Goal: Task Accomplishment & Management: Use online tool/utility

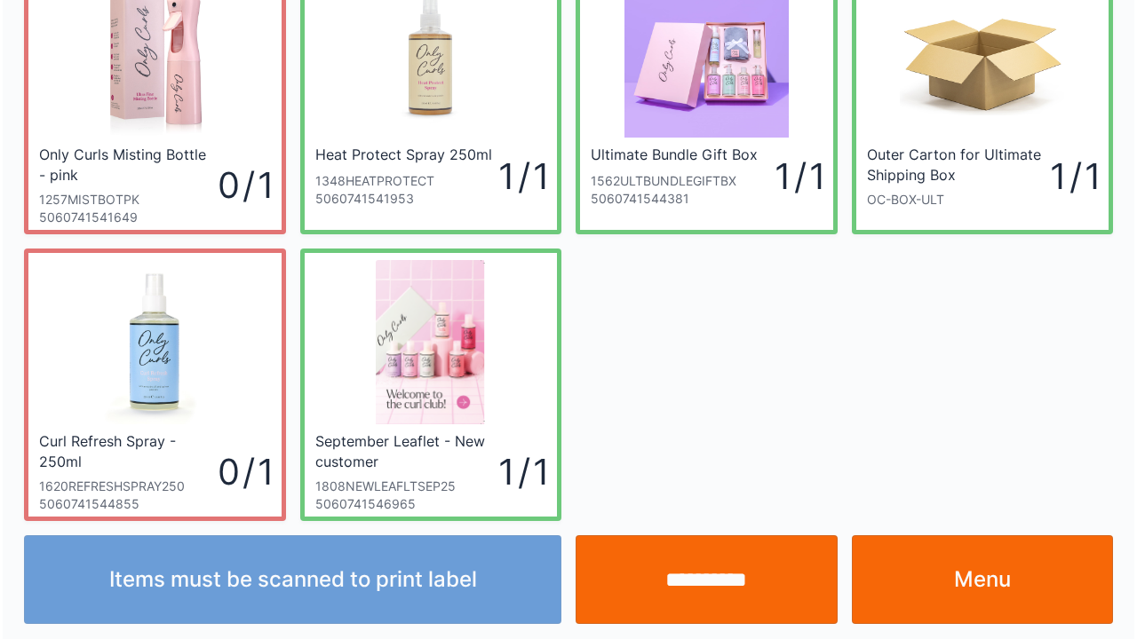
scroll to position [103, 0]
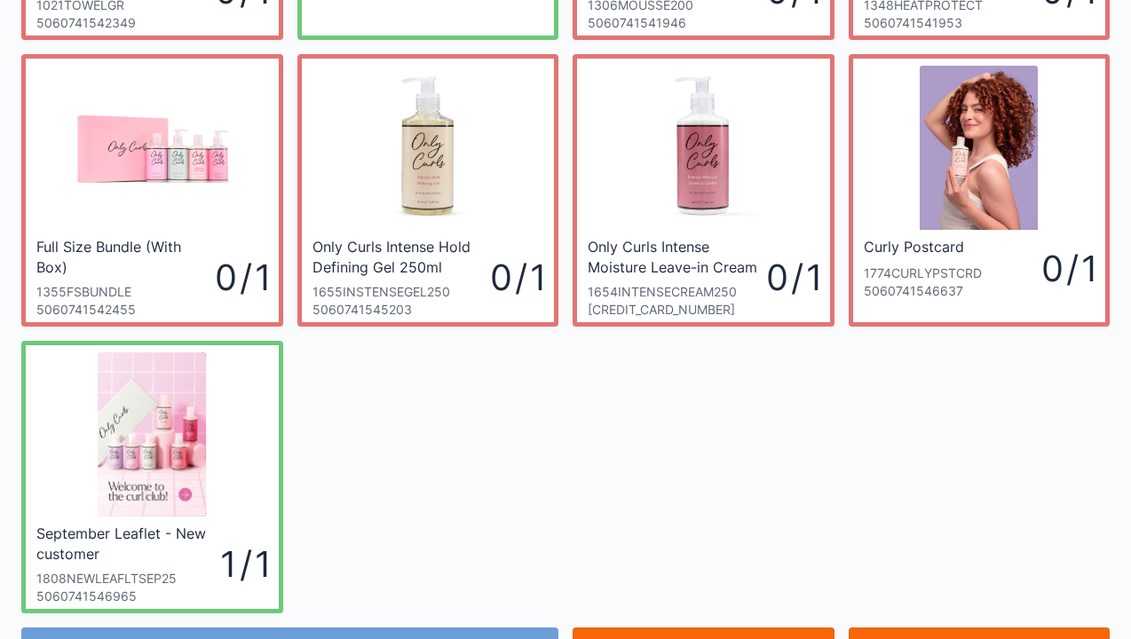
scroll to position [332, 0]
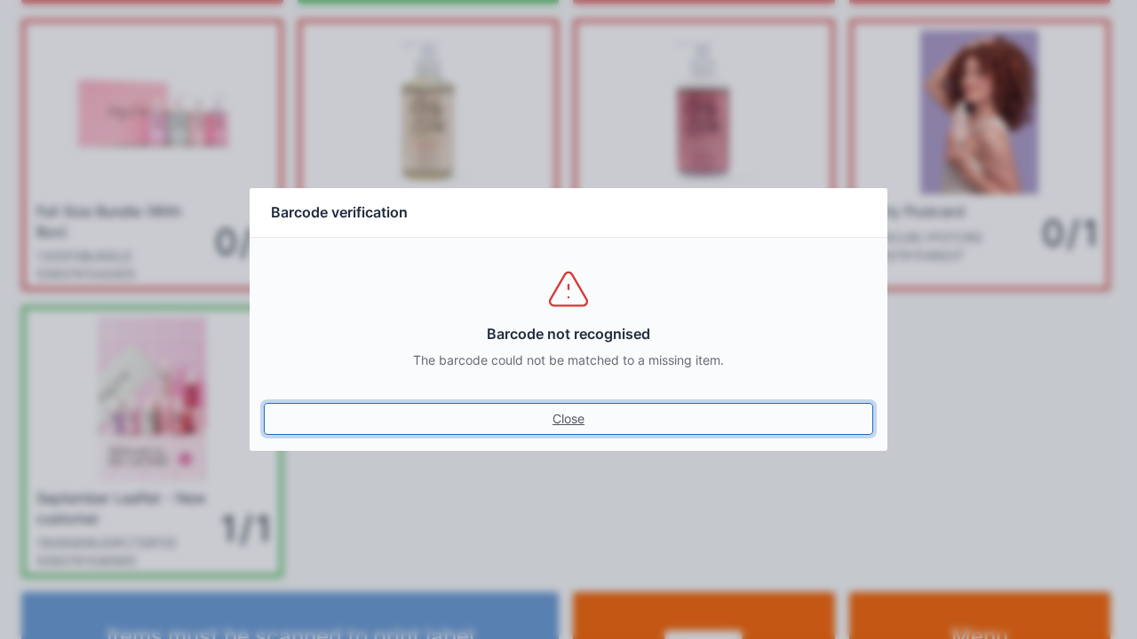
click at [569, 423] on link "Close" at bounding box center [568, 419] width 609 height 32
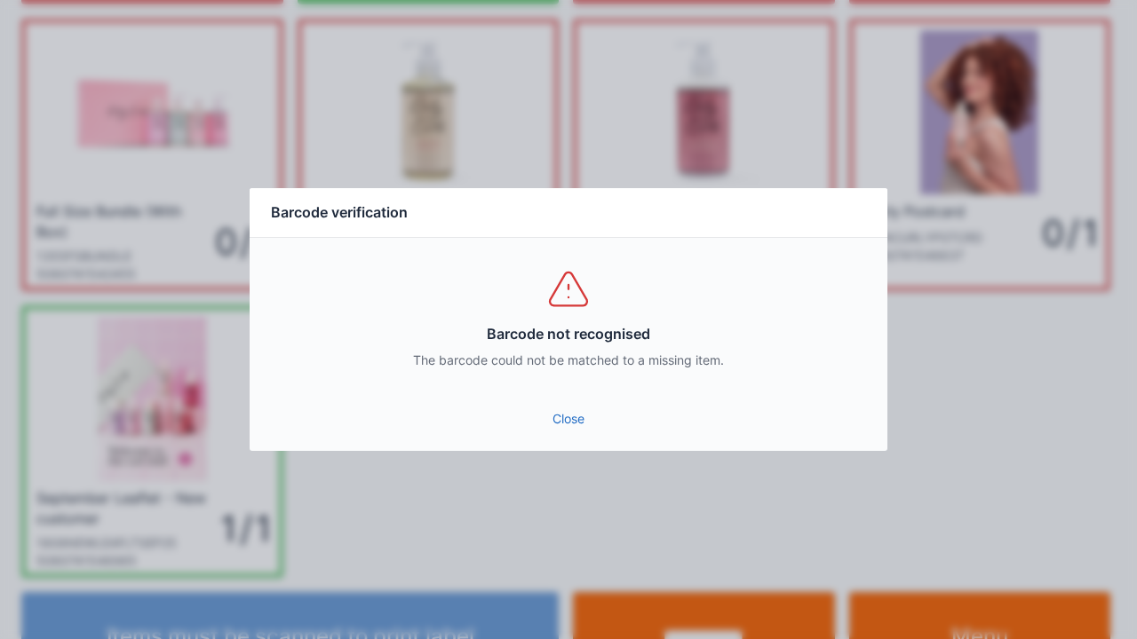
click at [581, 404] on link "Close" at bounding box center [568, 419] width 609 height 32
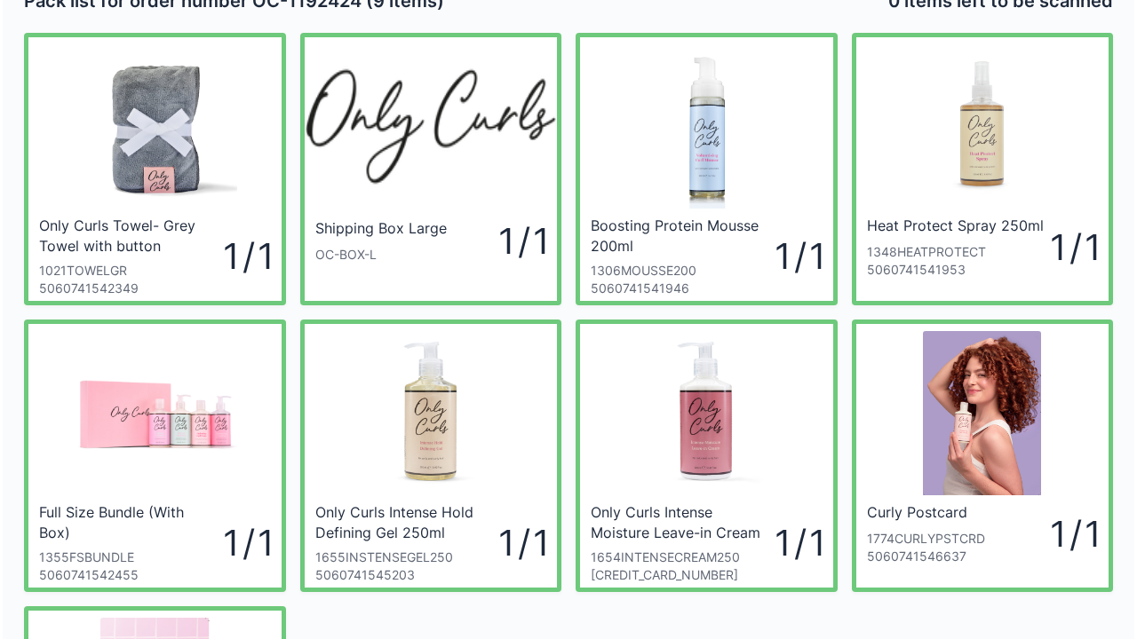
scroll to position [36, 0]
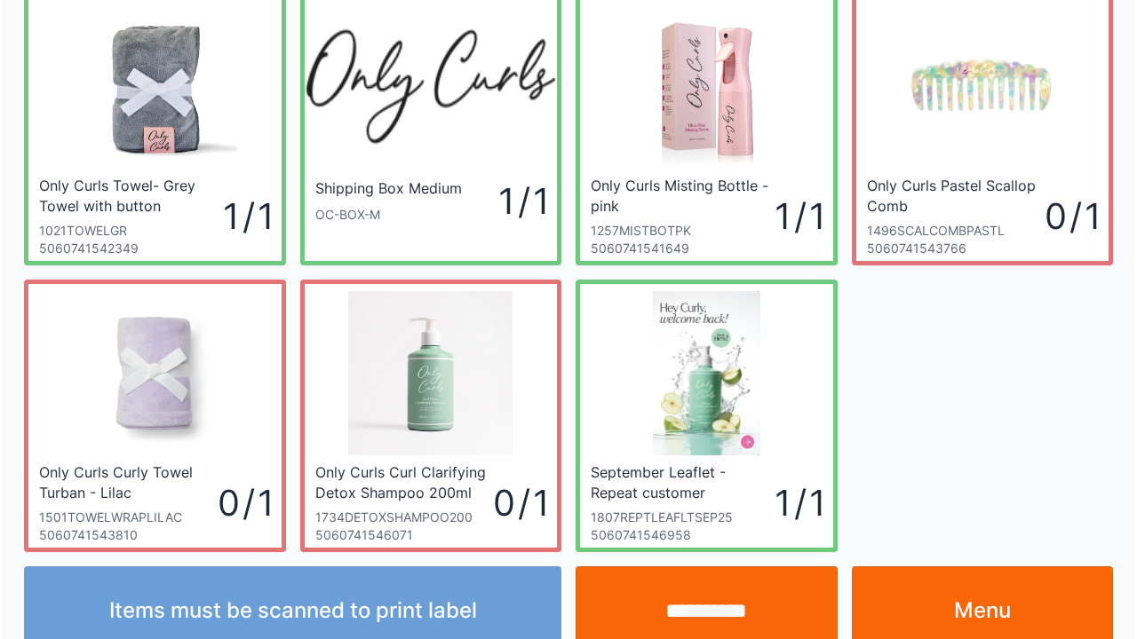
scroll to position [103, 0]
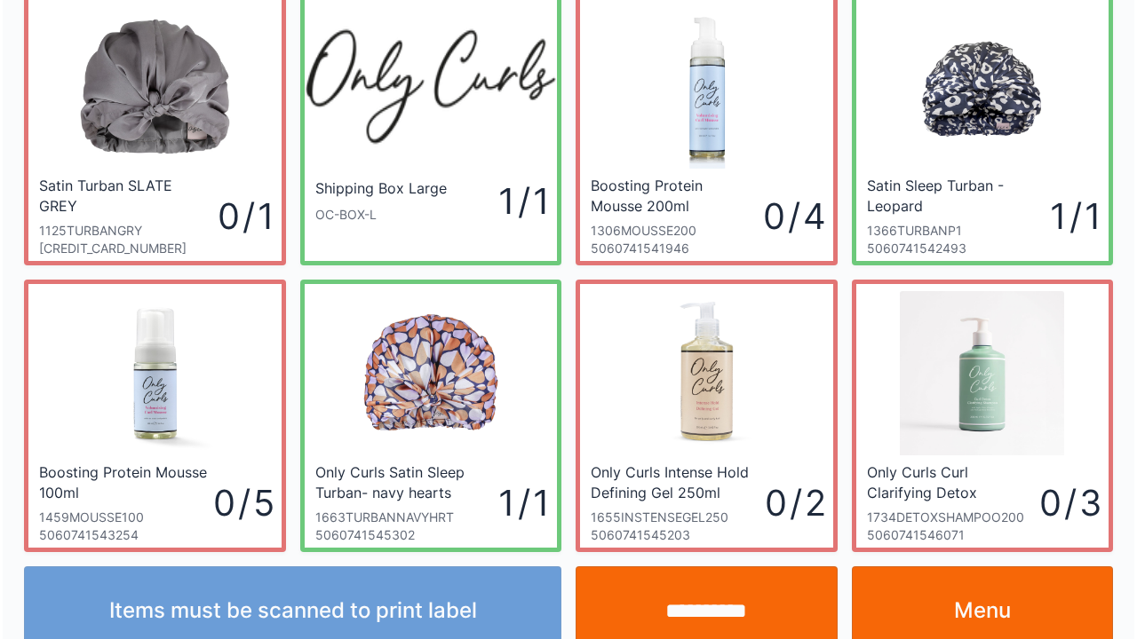
scroll to position [103, 0]
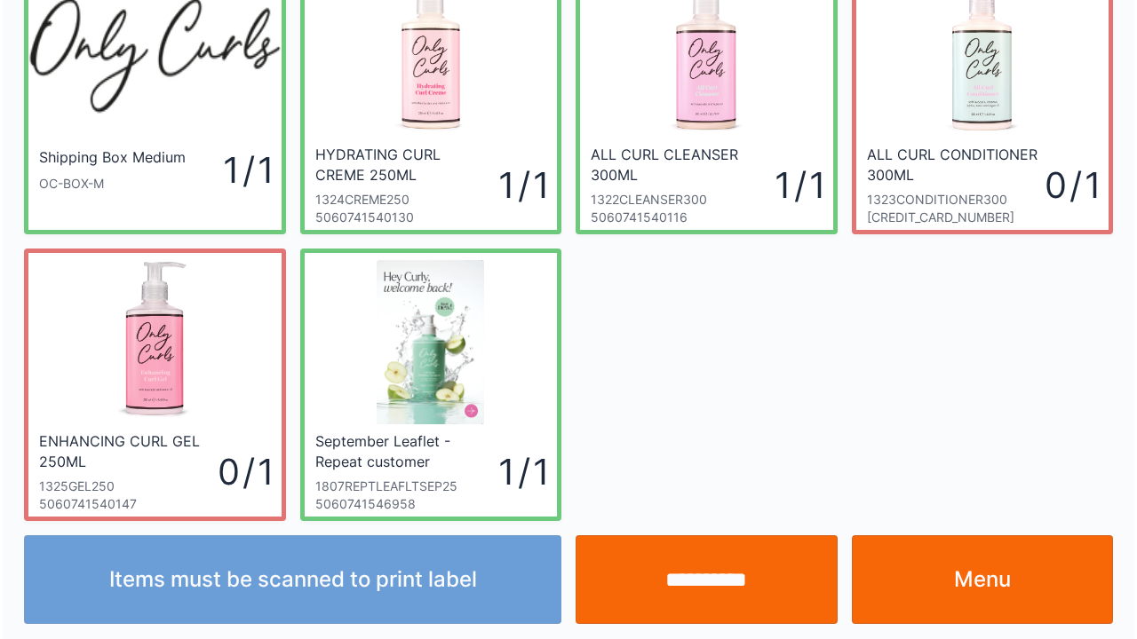
scroll to position [103, 0]
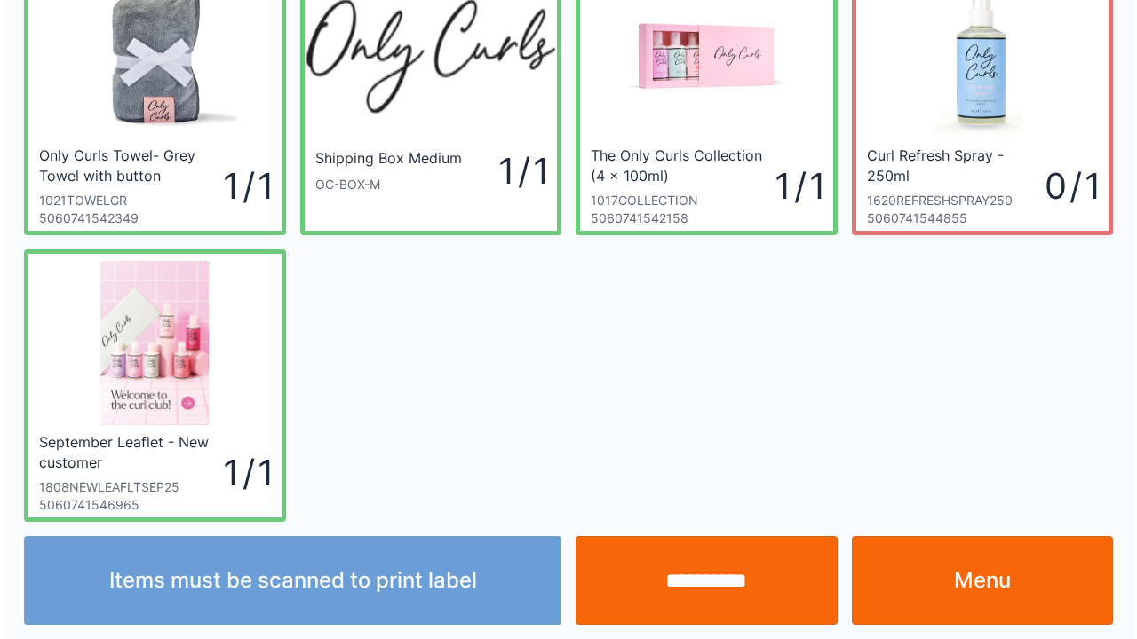
scroll to position [103, 0]
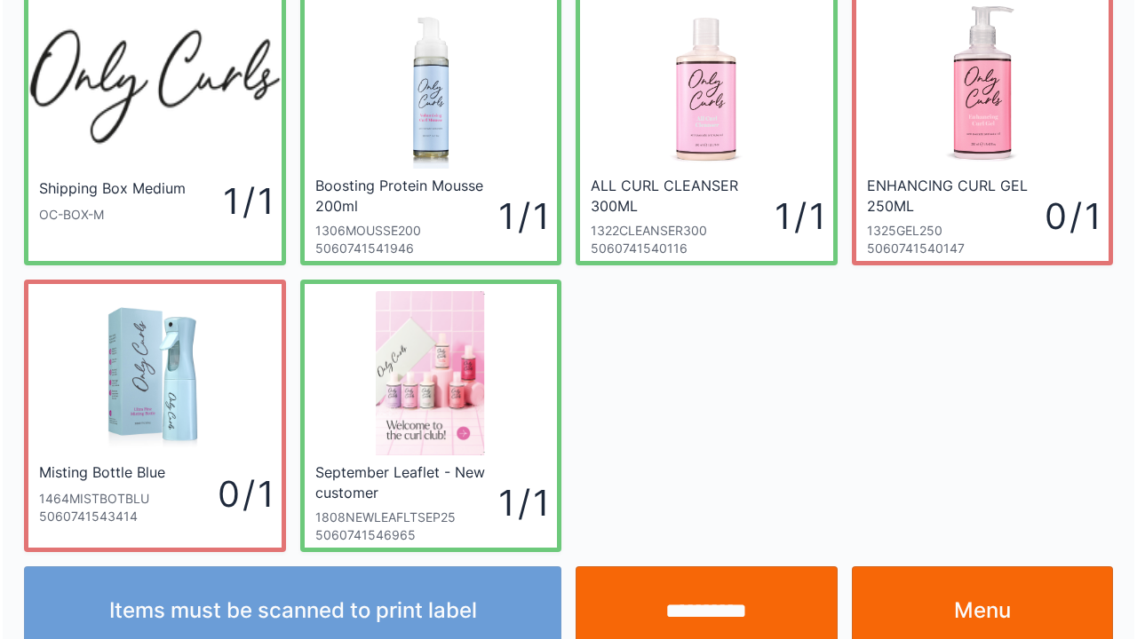
scroll to position [103, 0]
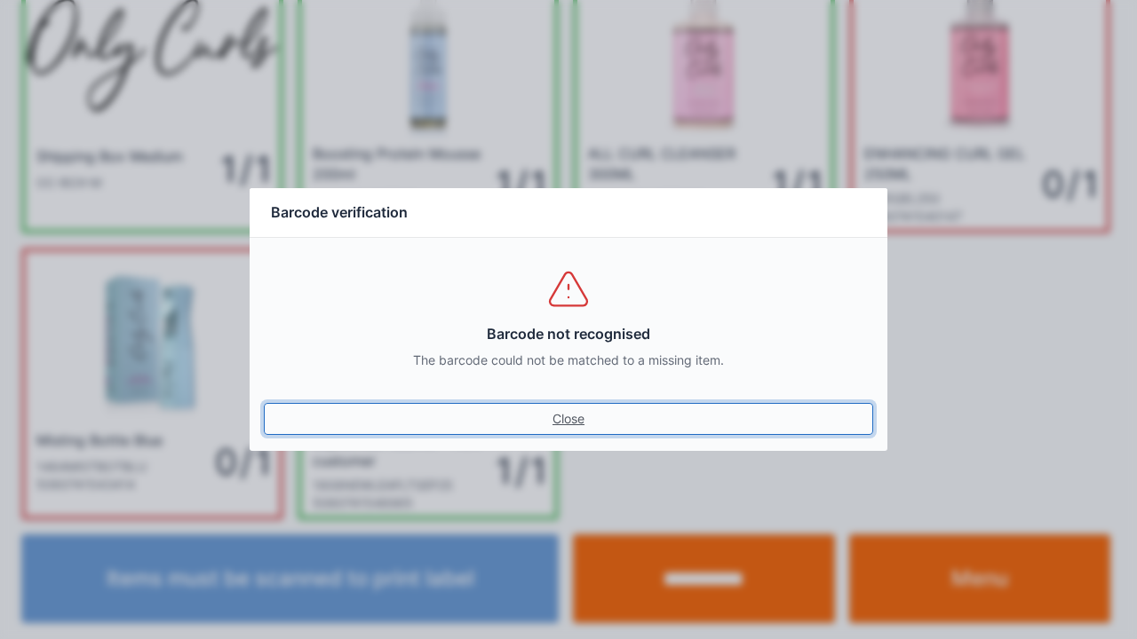
click at [590, 430] on link "Close" at bounding box center [568, 419] width 609 height 32
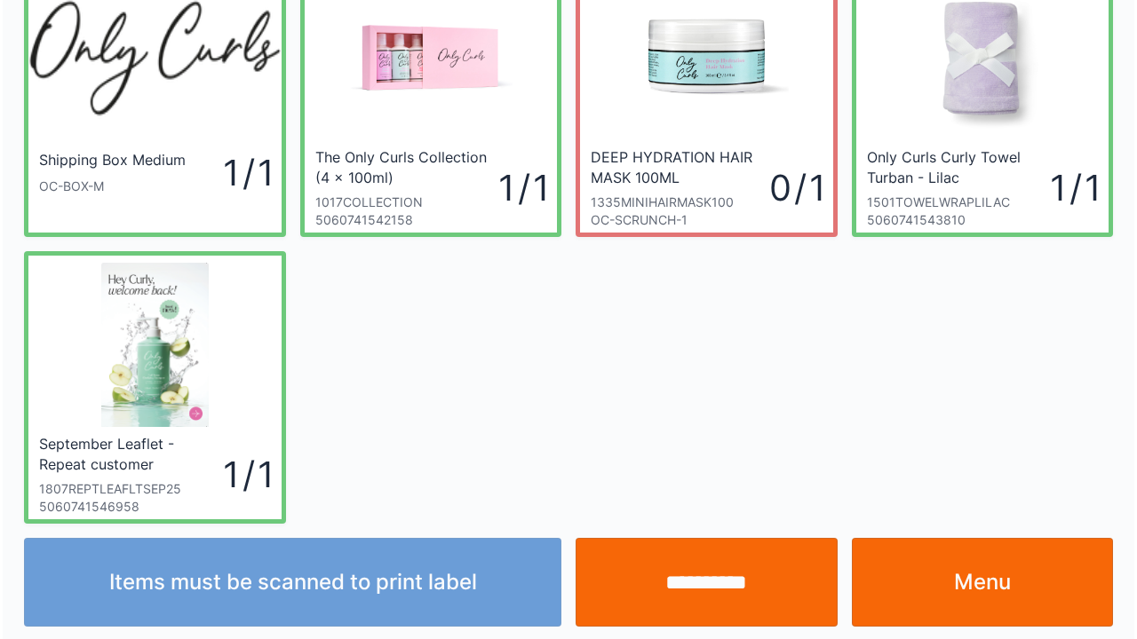
scroll to position [103, 0]
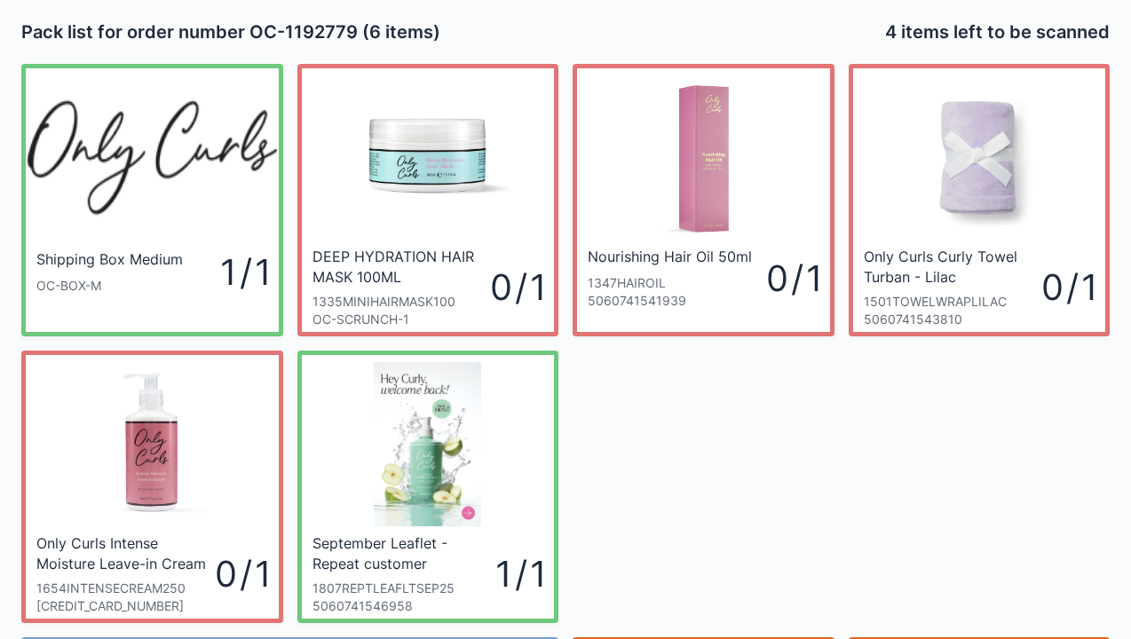
scroll to position [36, 0]
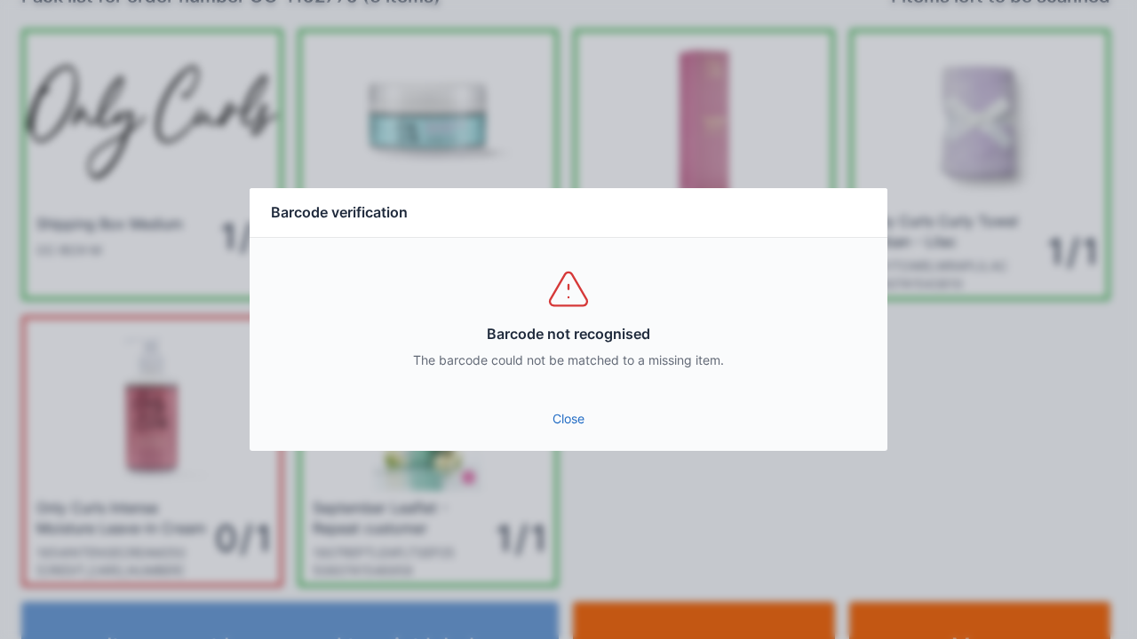
click at [573, 422] on link "Close" at bounding box center [568, 419] width 609 height 32
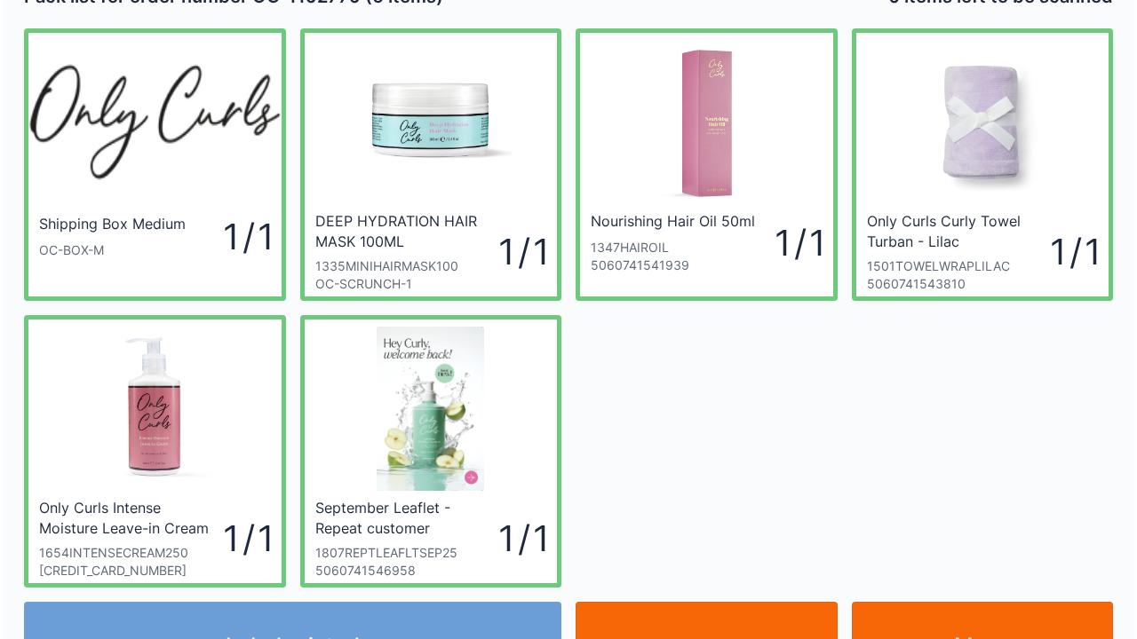
scroll to position [71, 0]
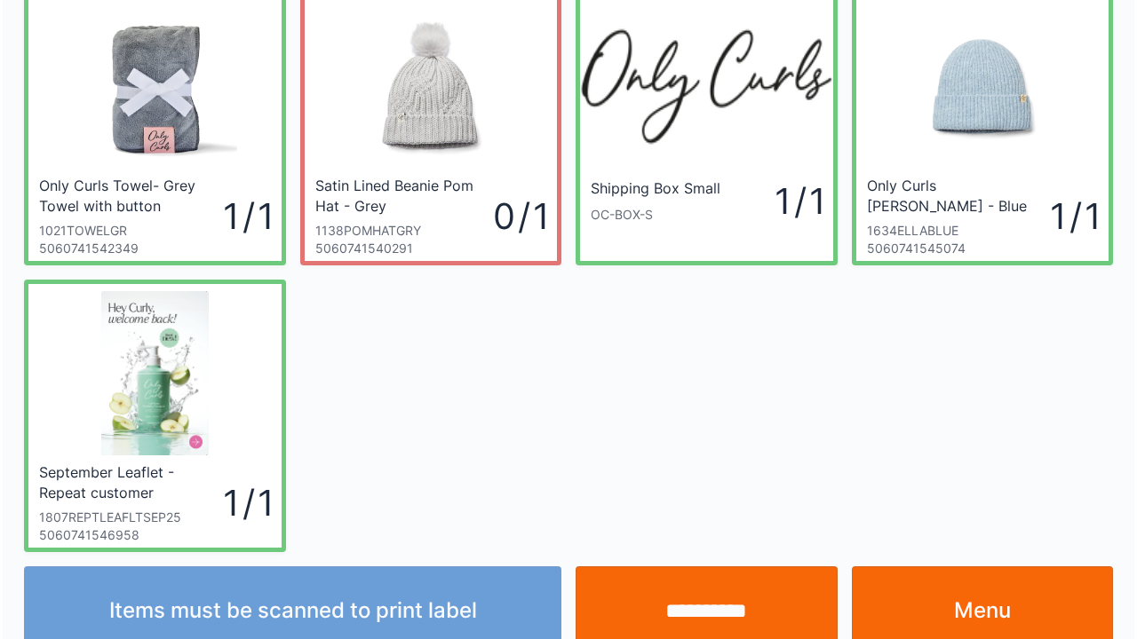
scroll to position [103, 0]
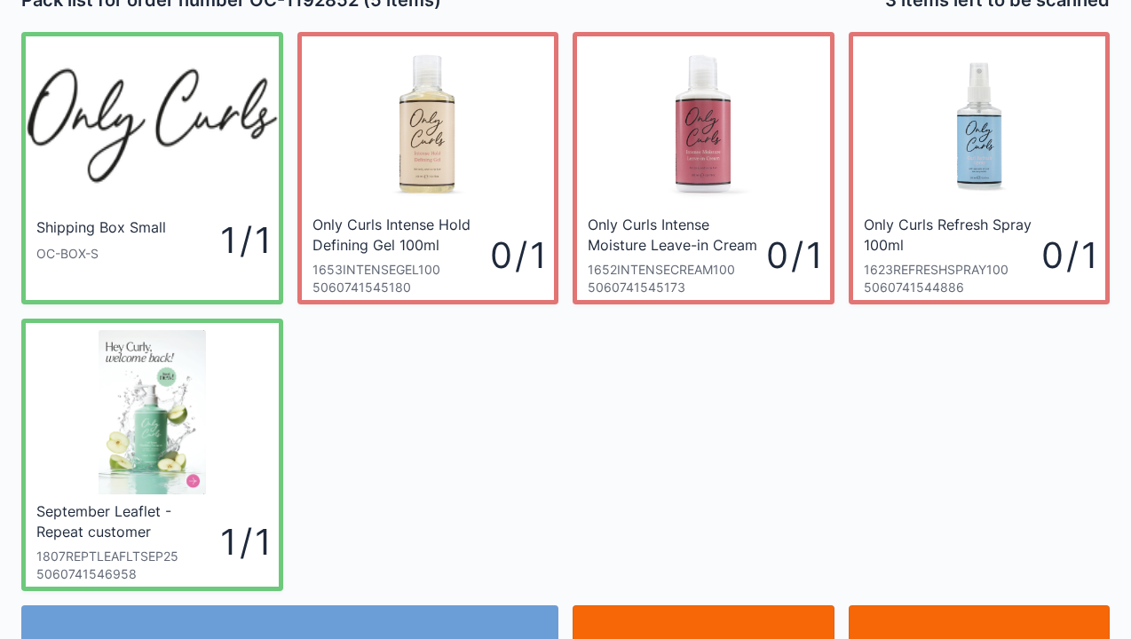
scroll to position [36, 0]
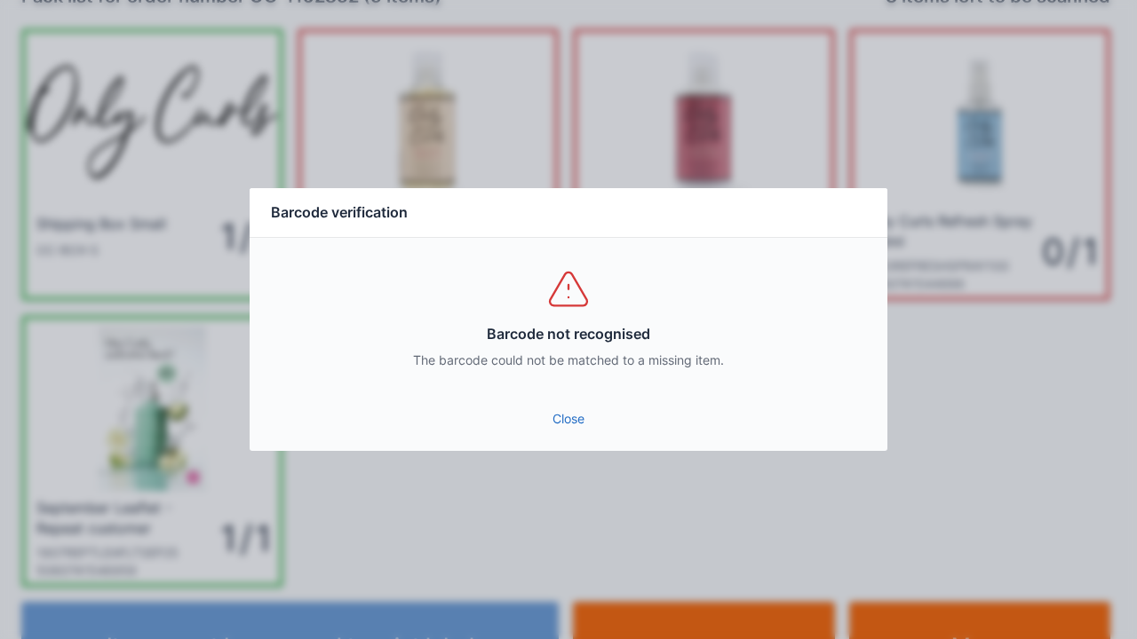
click at [582, 430] on link "Close" at bounding box center [568, 419] width 609 height 32
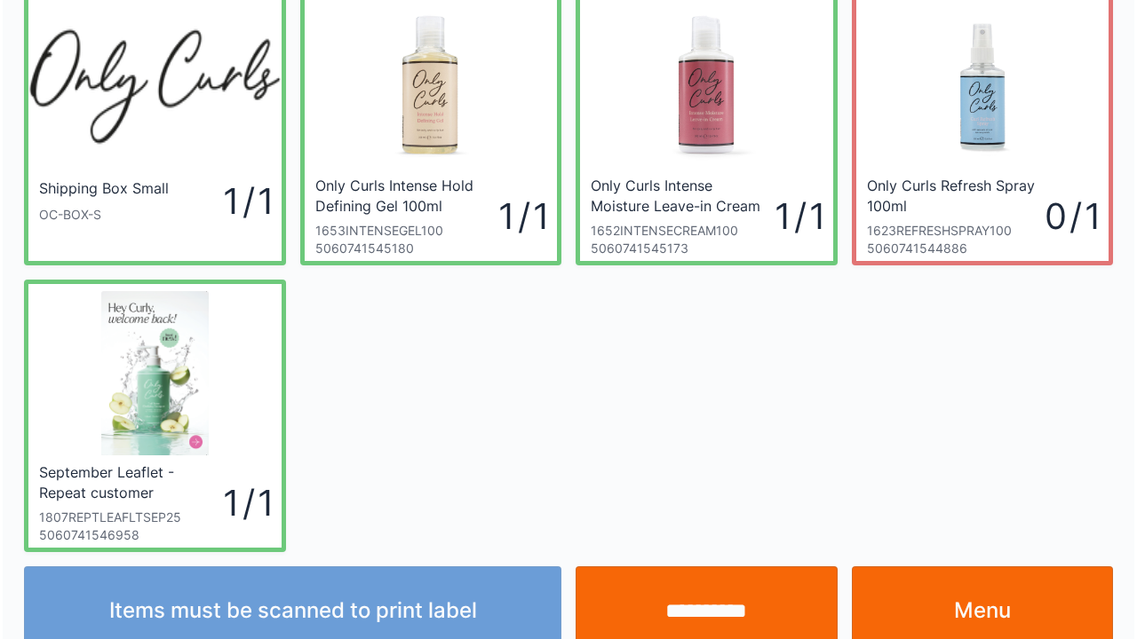
scroll to position [103, 0]
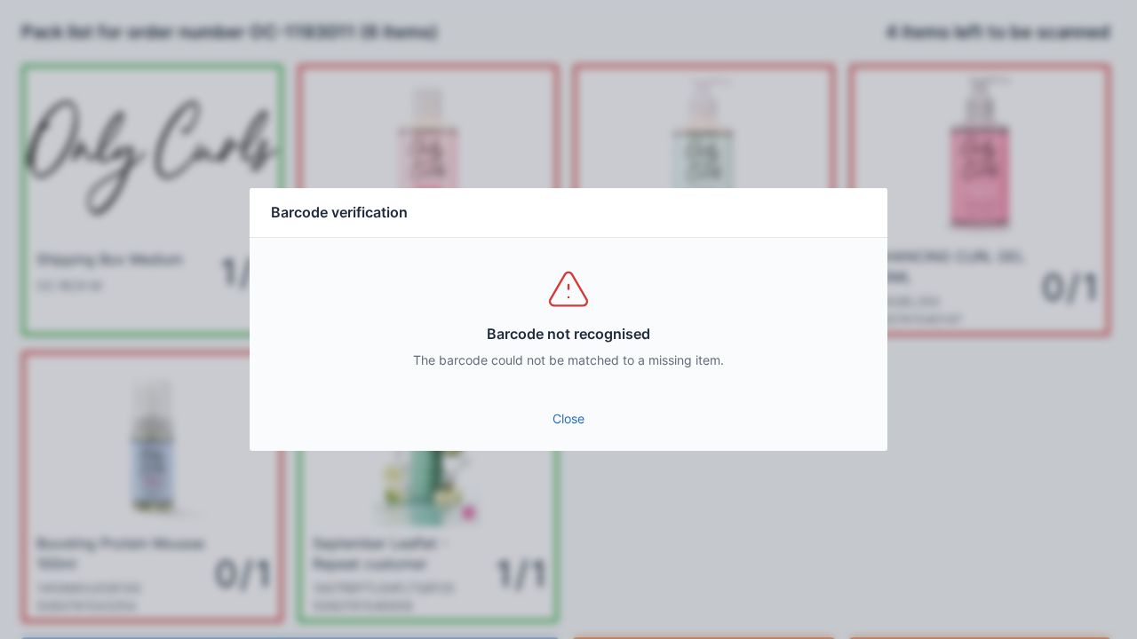
click at [574, 425] on link "Close" at bounding box center [568, 419] width 609 height 32
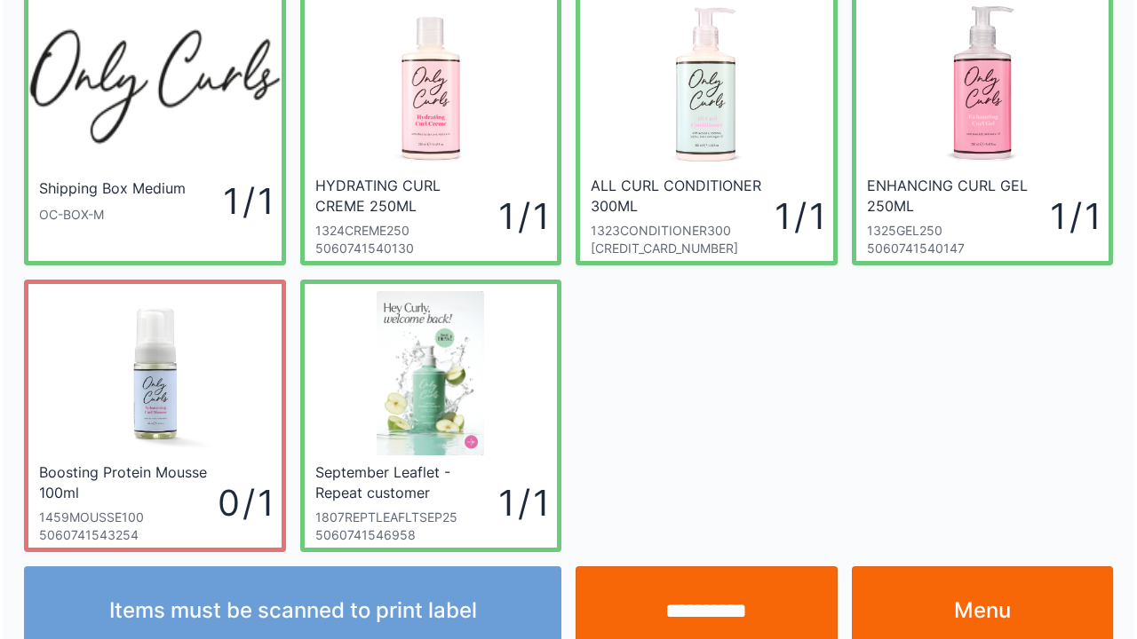
scroll to position [103, 0]
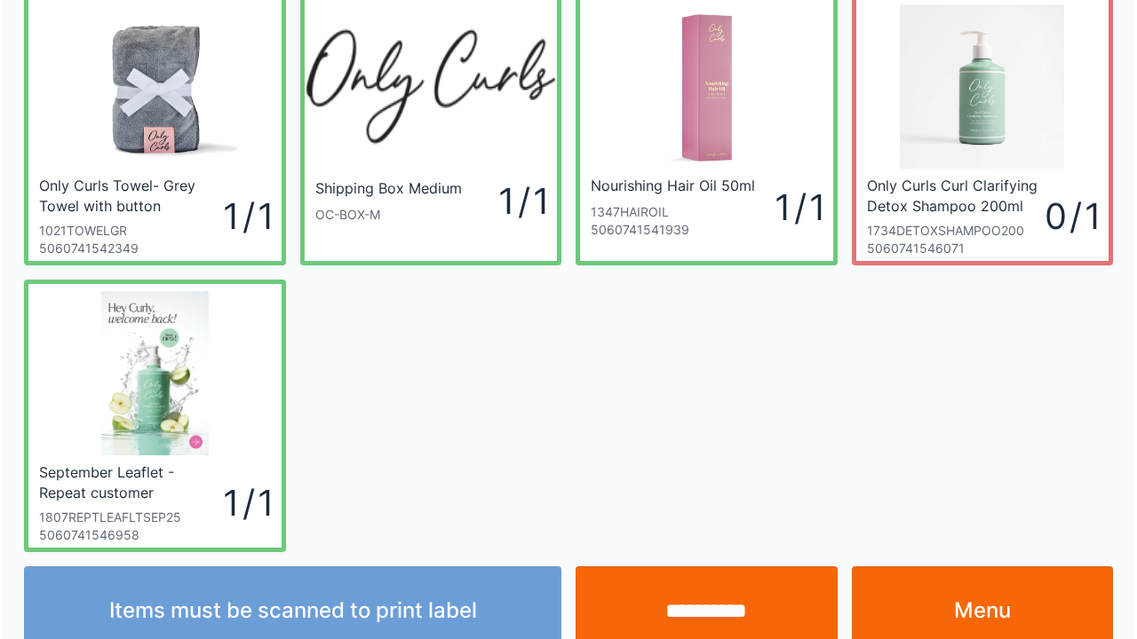
scroll to position [103, 0]
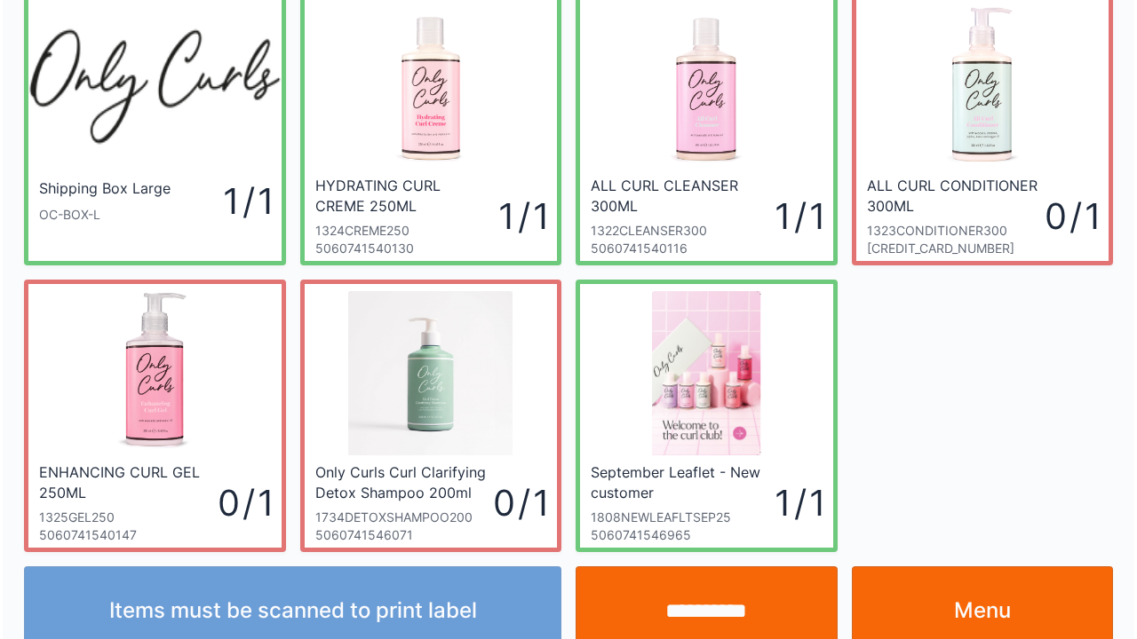
scroll to position [103, 0]
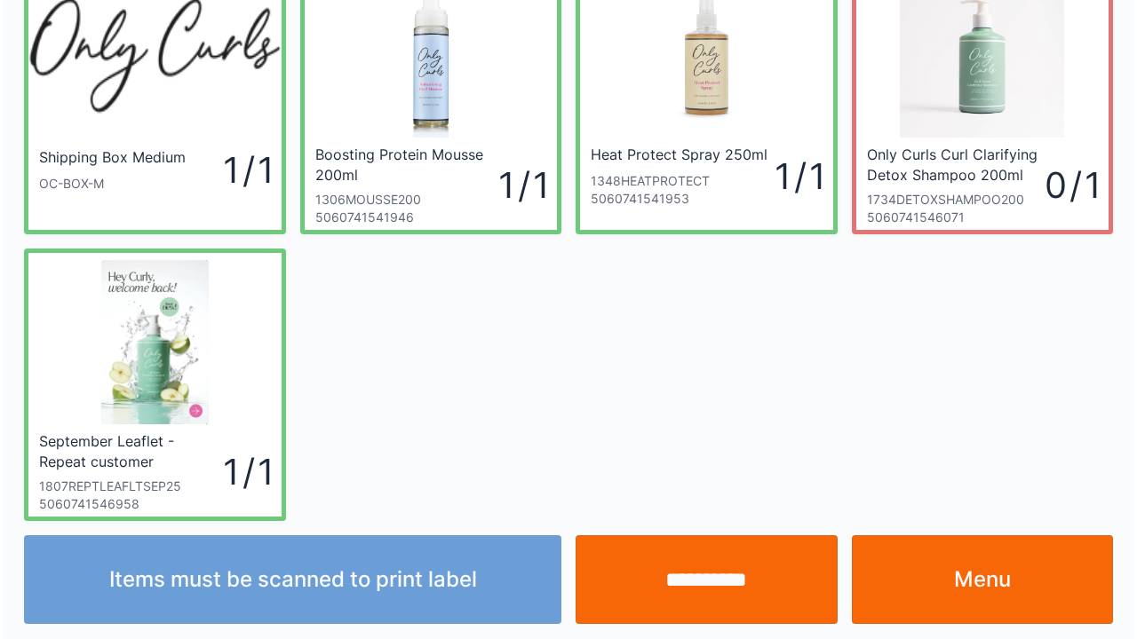
scroll to position [103, 0]
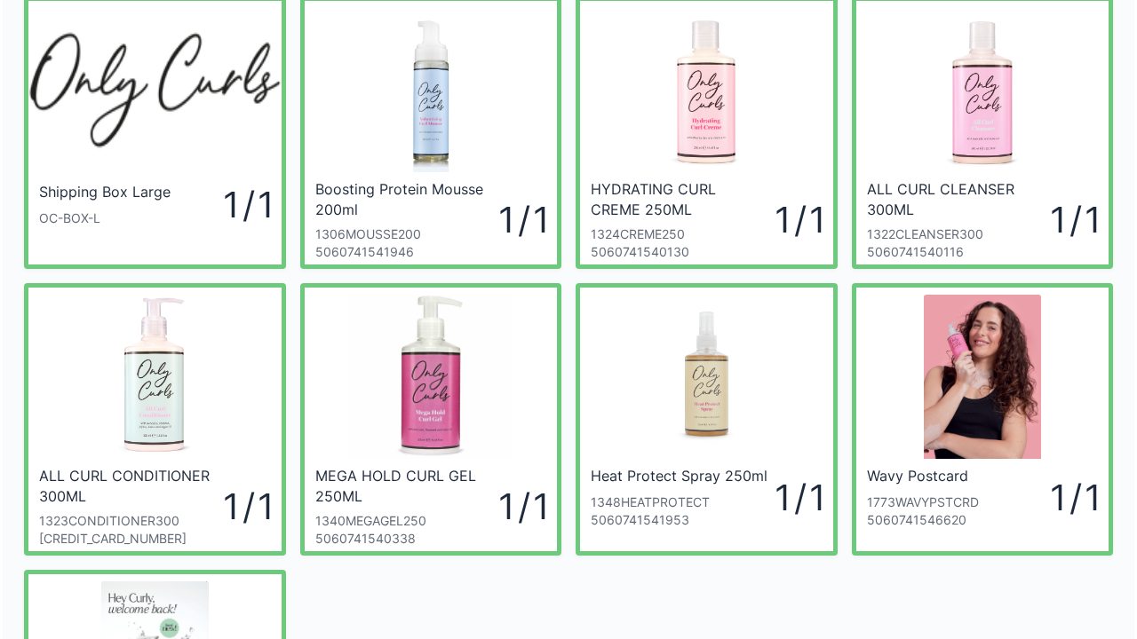
scroll to position [71, 0]
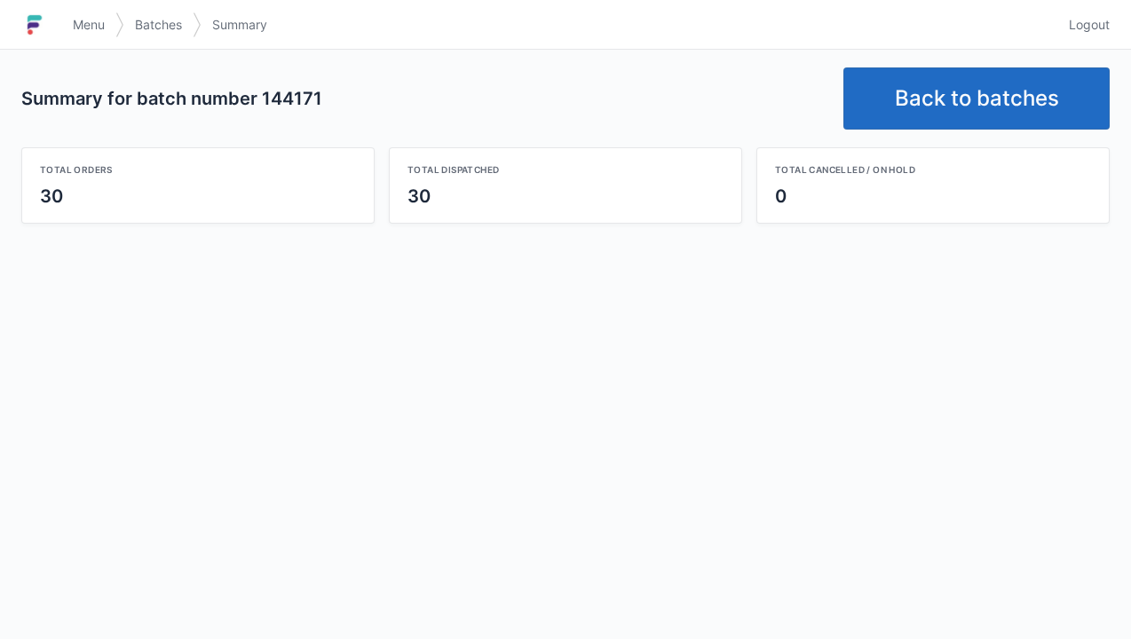
click at [948, 93] on link "Back to batches" at bounding box center [977, 98] width 266 height 62
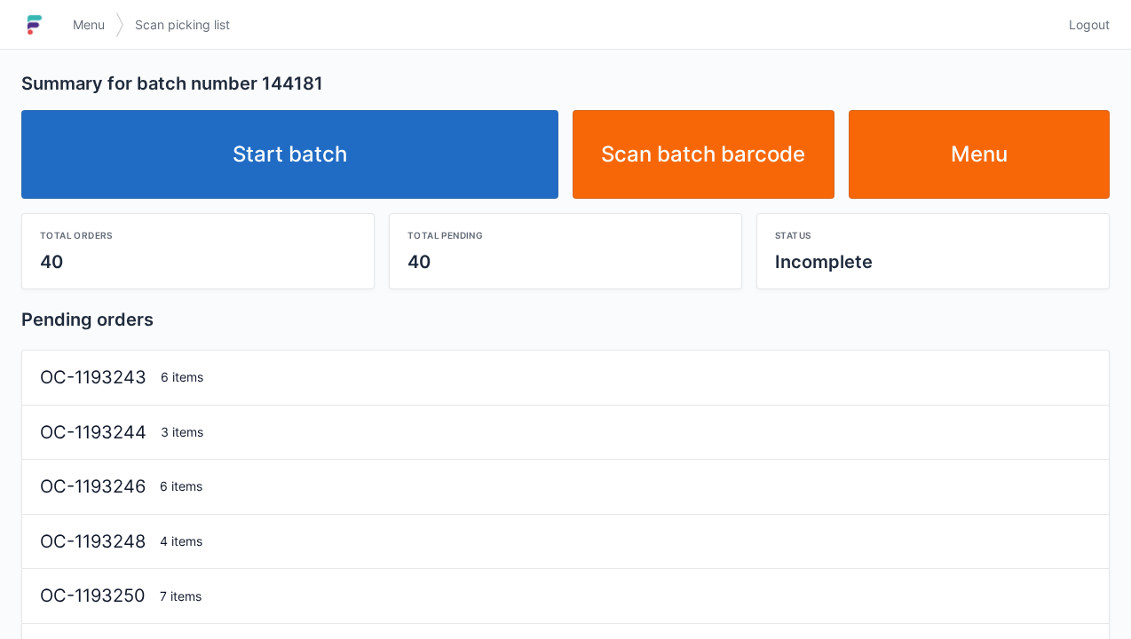
click at [350, 161] on link "Start batch" at bounding box center [289, 154] width 537 height 89
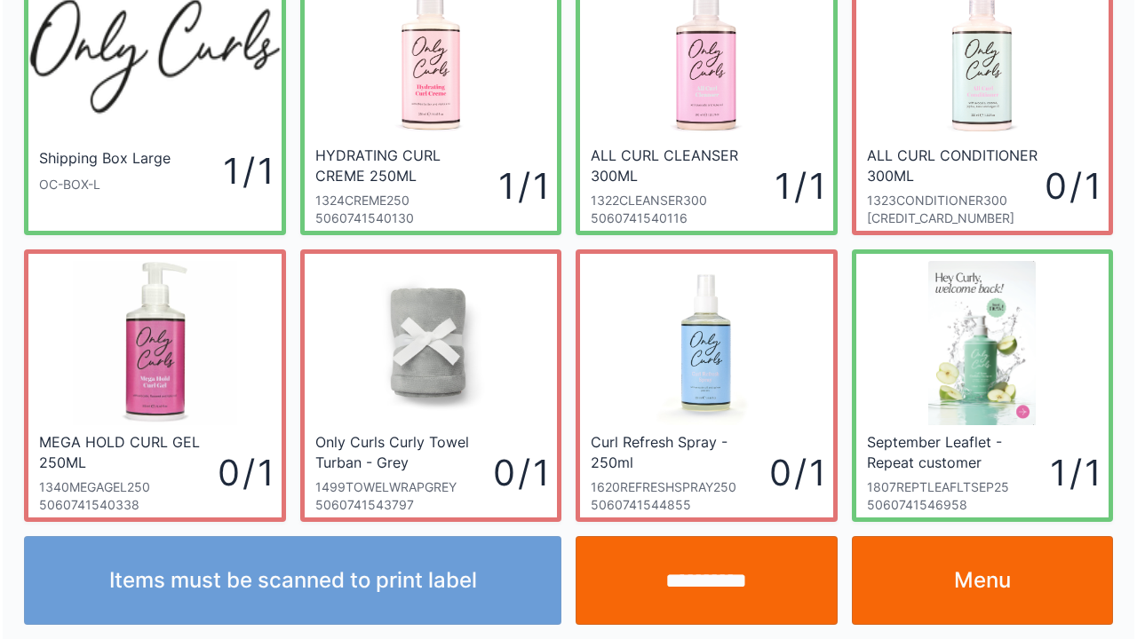
scroll to position [103, 0]
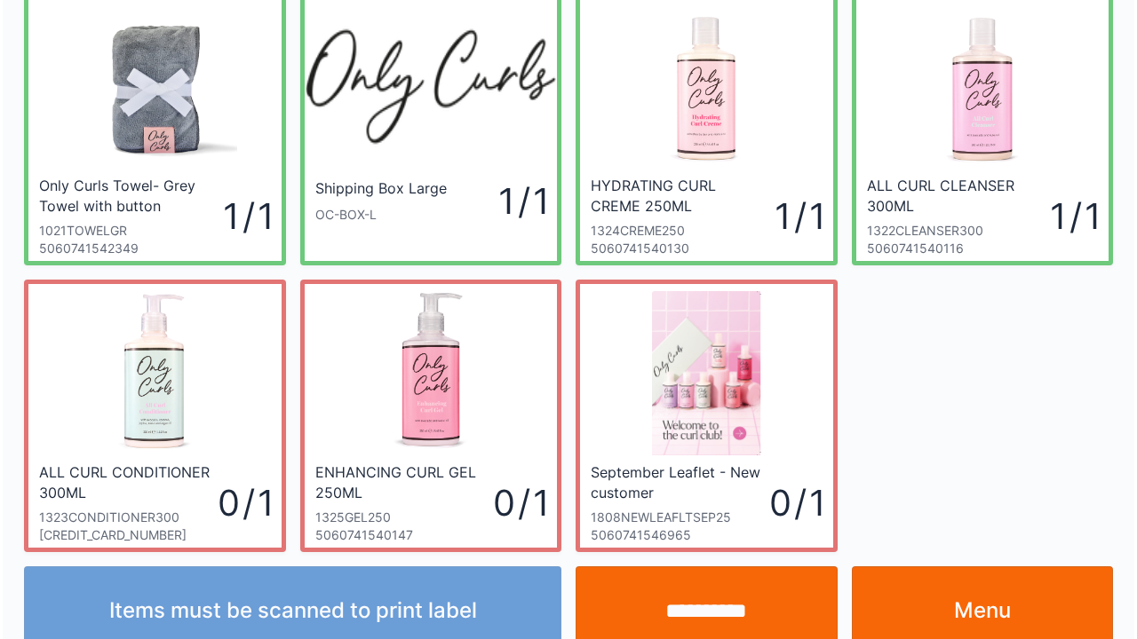
scroll to position [103, 0]
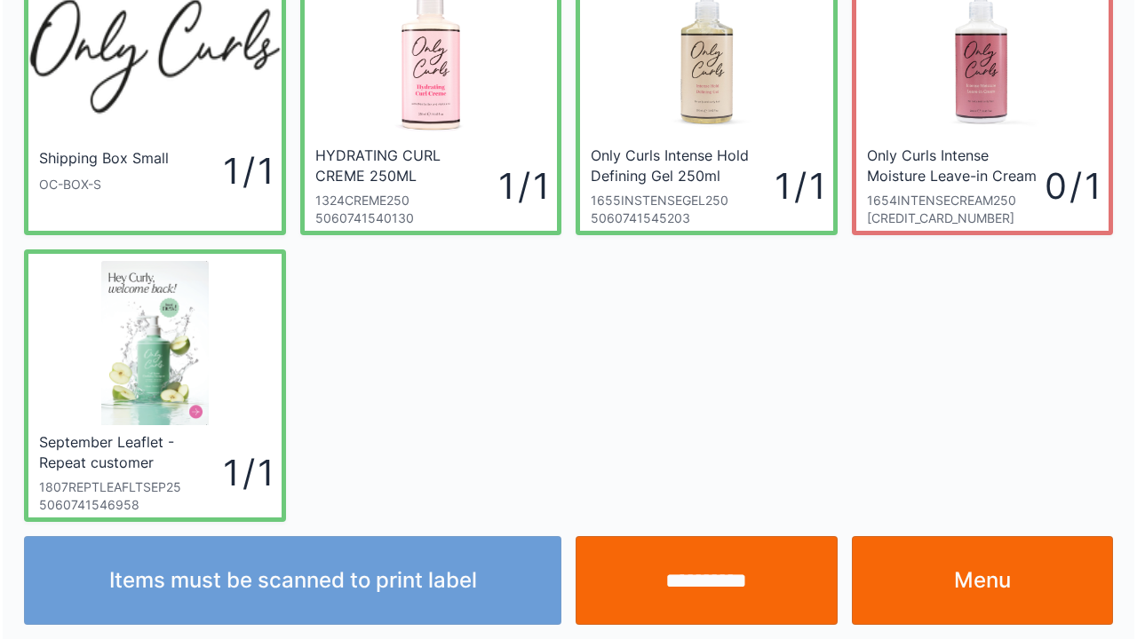
scroll to position [103, 0]
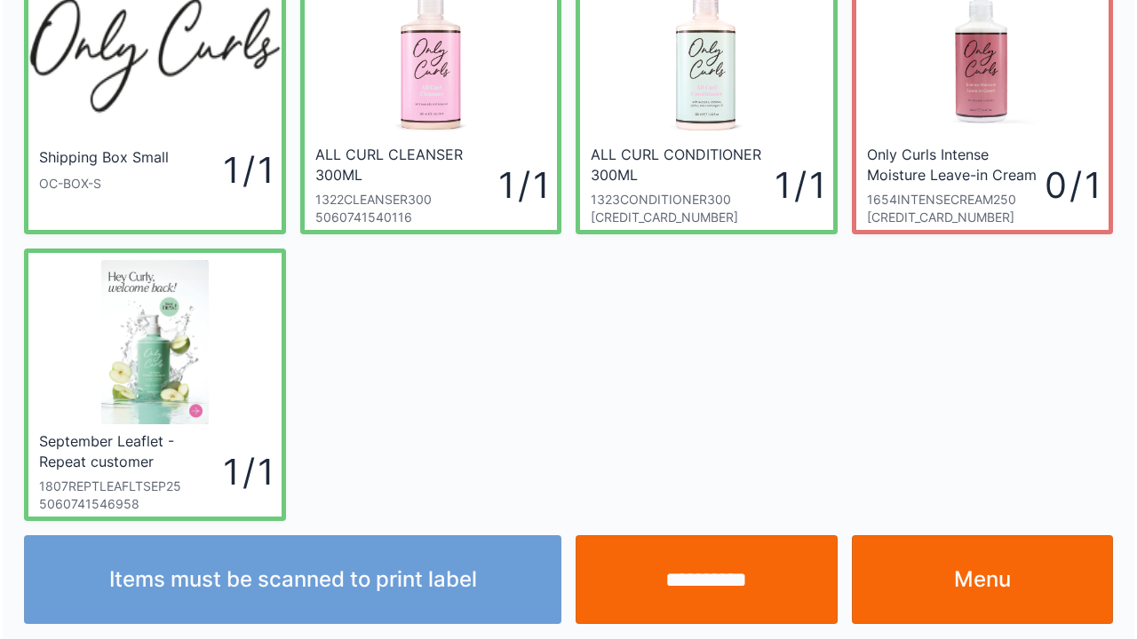
scroll to position [103, 0]
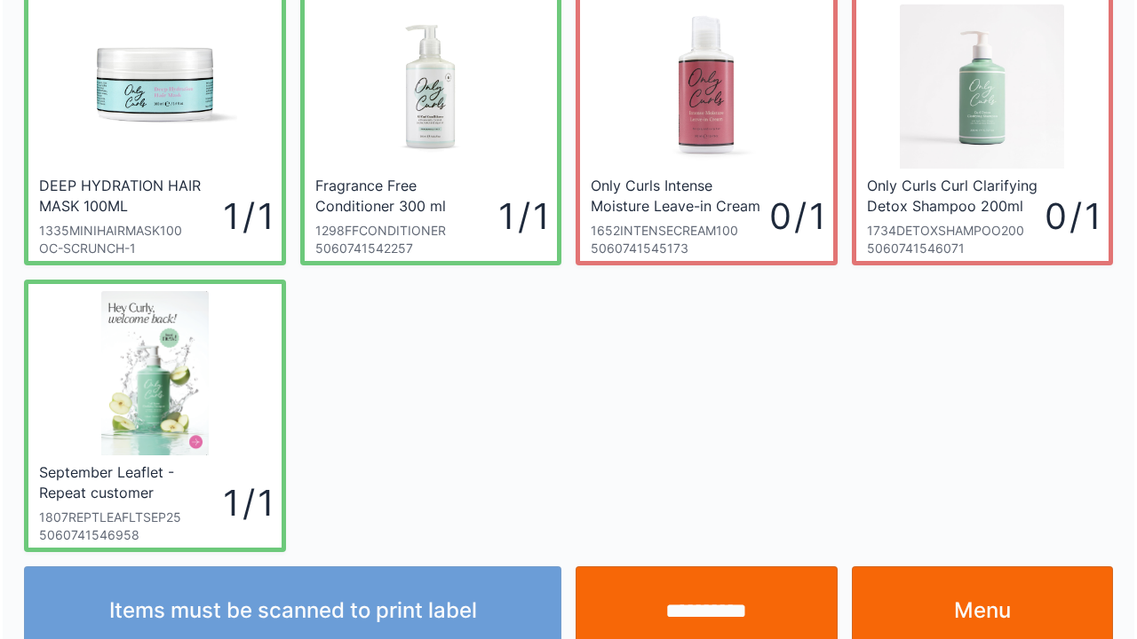
scroll to position [103, 0]
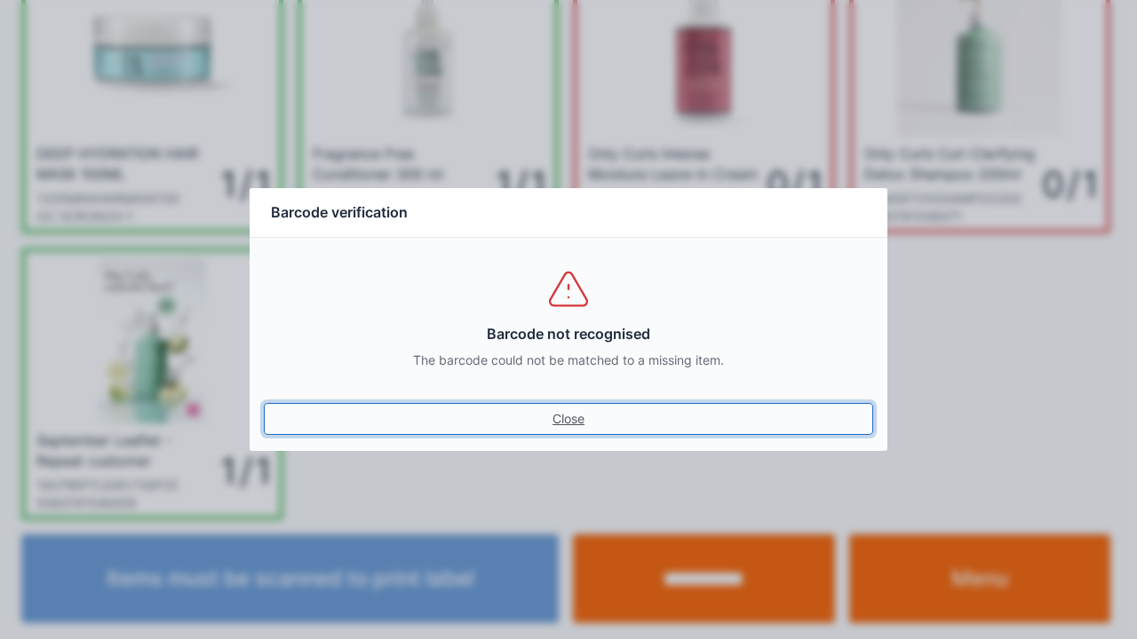
click at [579, 429] on link "Close" at bounding box center [568, 419] width 609 height 32
click at [558, 424] on link "Close" at bounding box center [568, 419] width 609 height 32
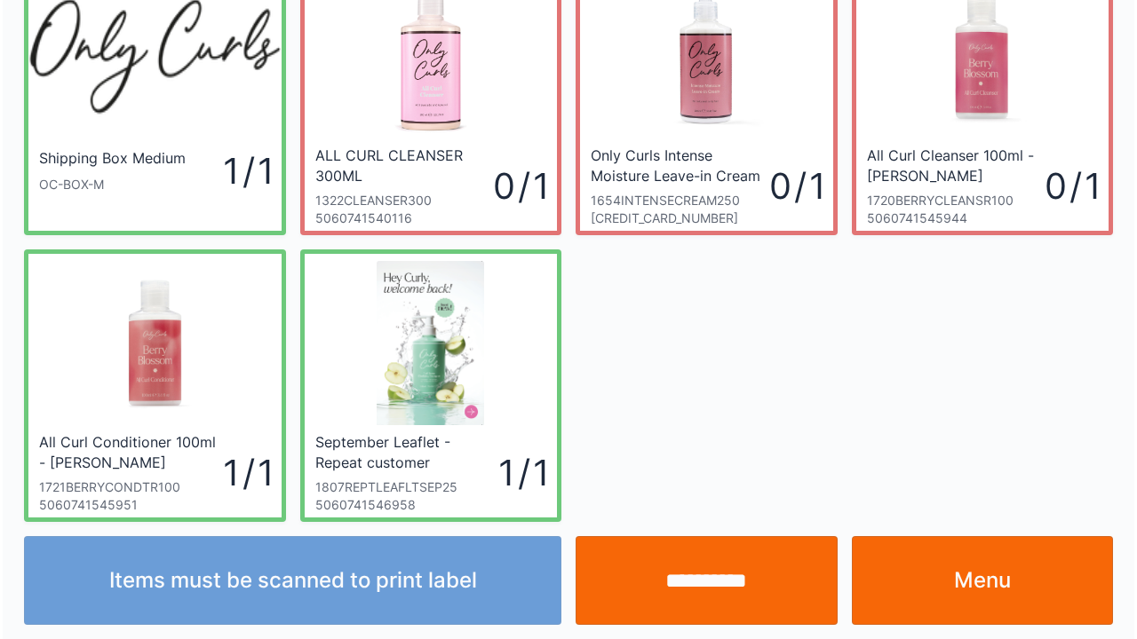
scroll to position [103, 0]
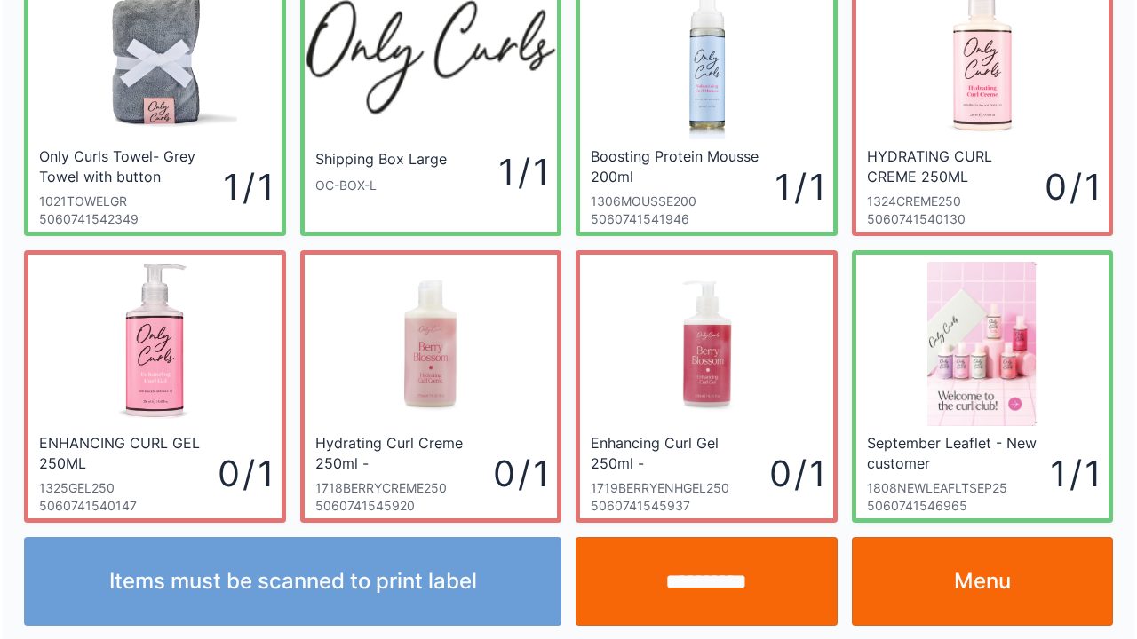
scroll to position [103, 0]
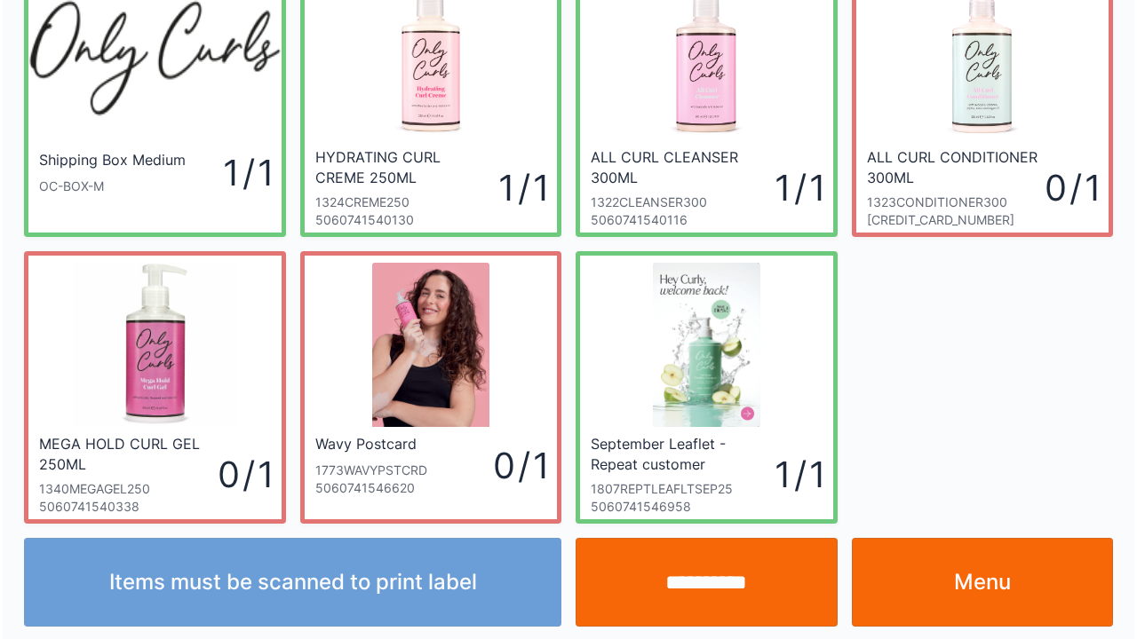
scroll to position [103, 0]
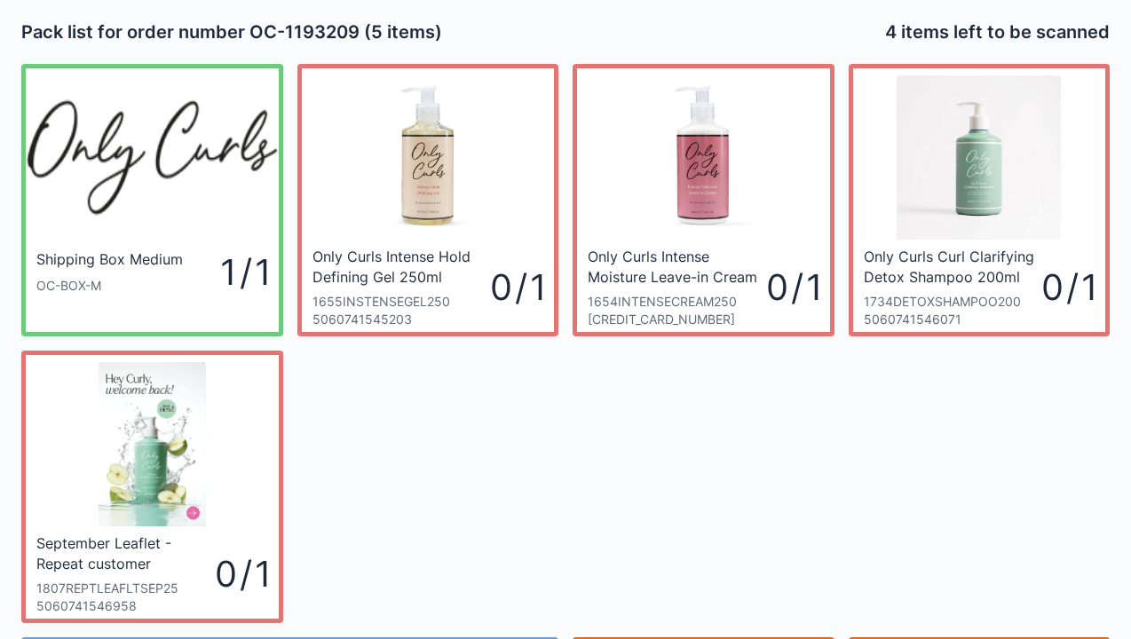
scroll to position [103, 0]
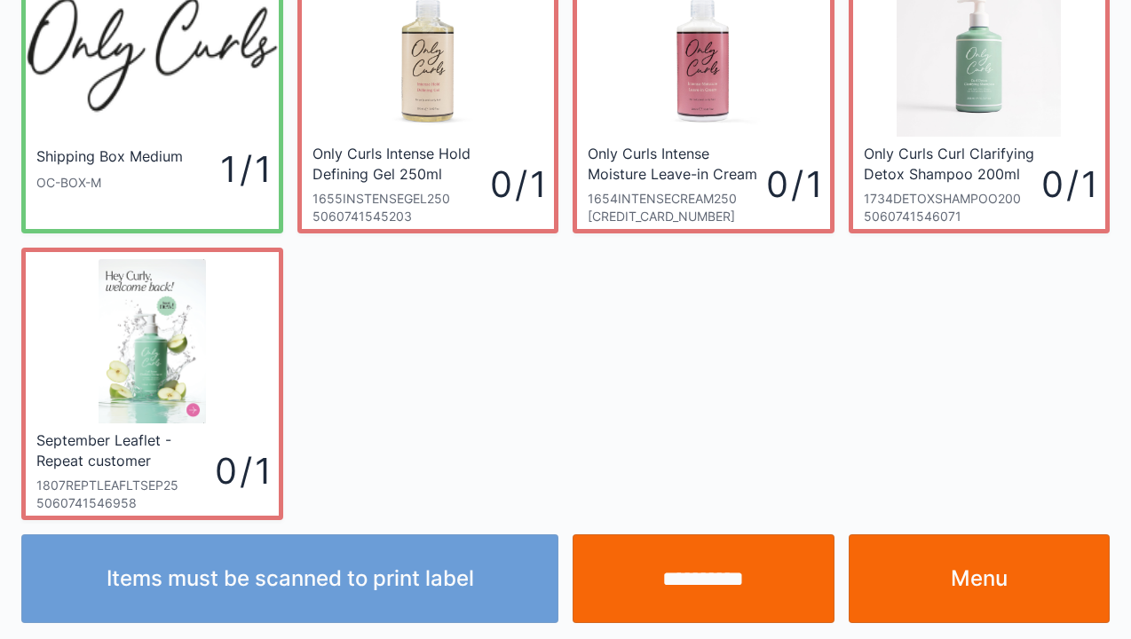
click at [981, 584] on link "Menu" at bounding box center [980, 579] width 262 height 89
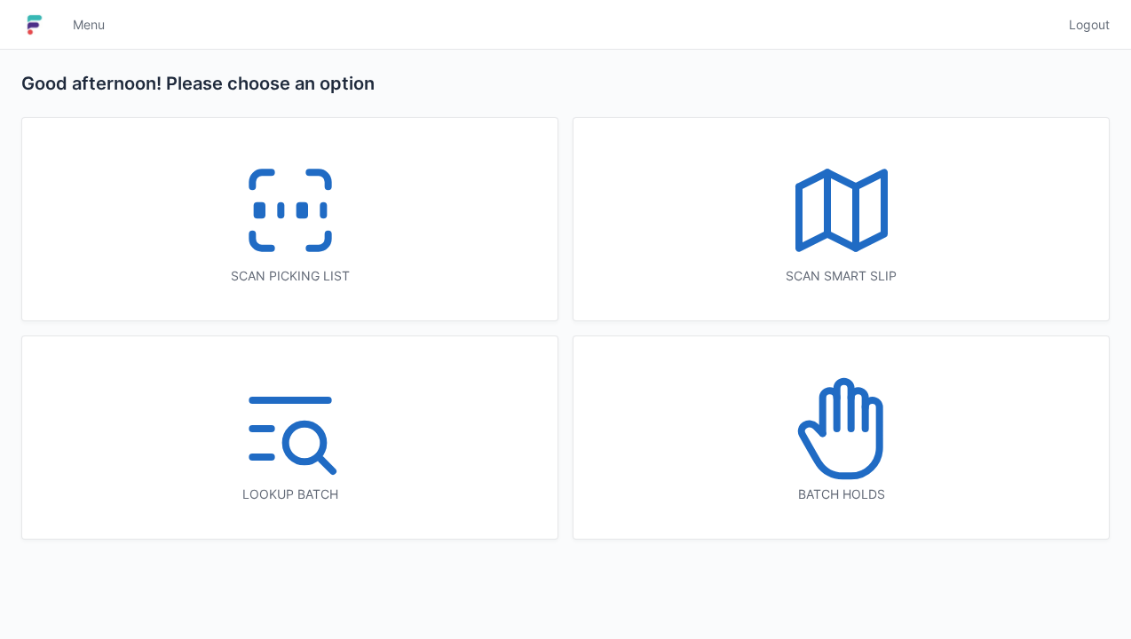
click at [312, 247] on icon at bounding box center [318, 241] width 19 height 14
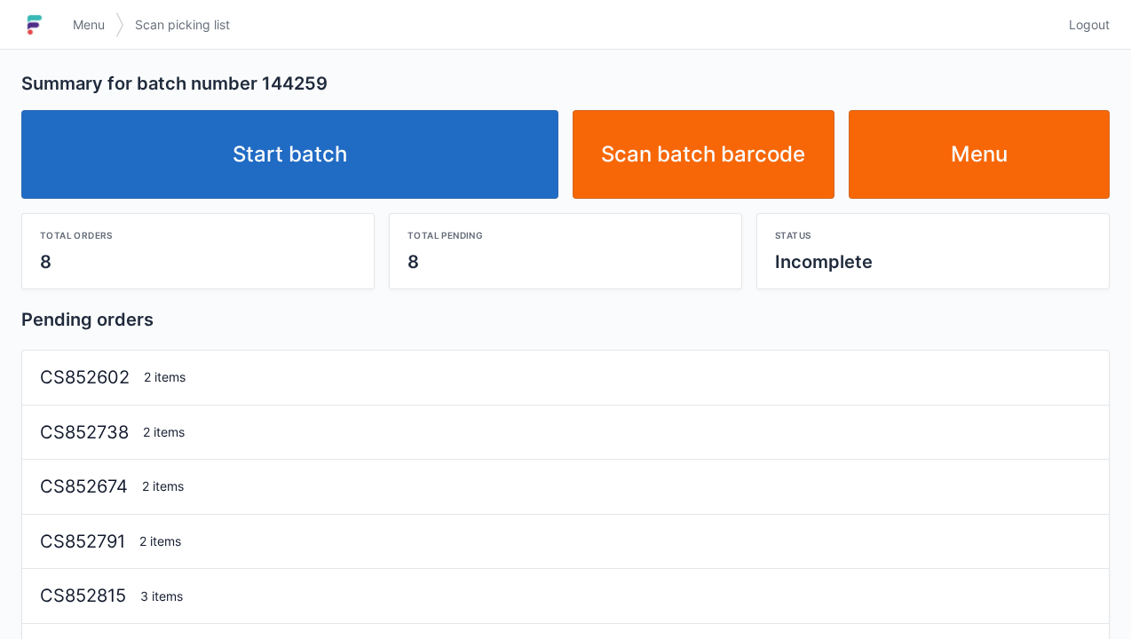
click at [329, 154] on link "Start batch" at bounding box center [289, 154] width 537 height 89
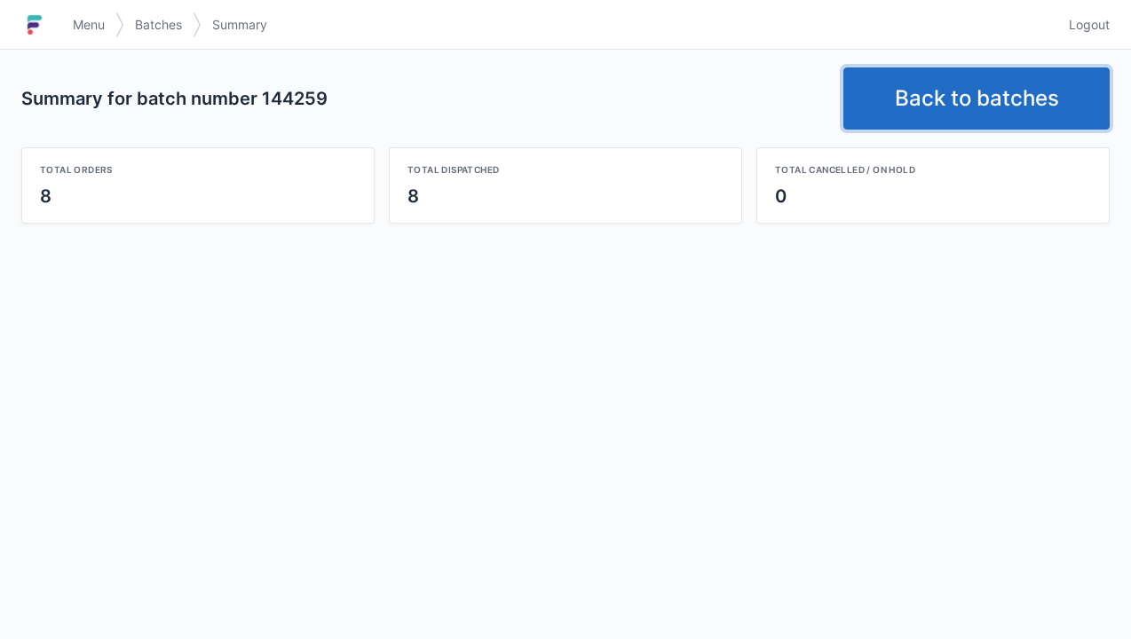
click at [939, 106] on link "Back to batches" at bounding box center [977, 98] width 266 height 62
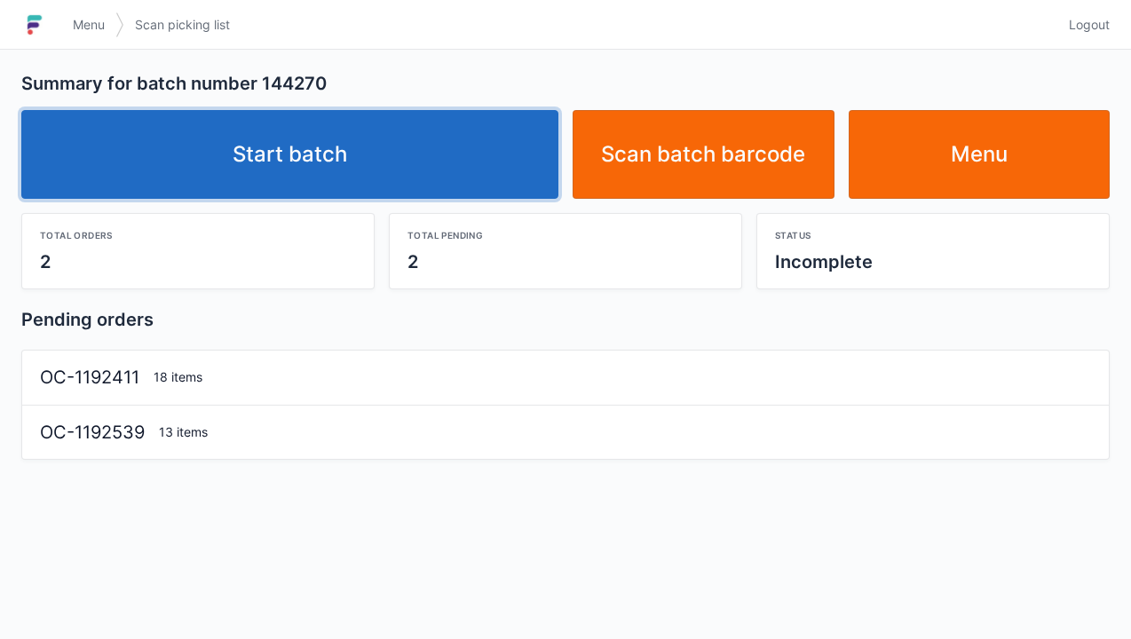
click at [333, 170] on link "Start batch" at bounding box center [289, 154] width 537 height 89
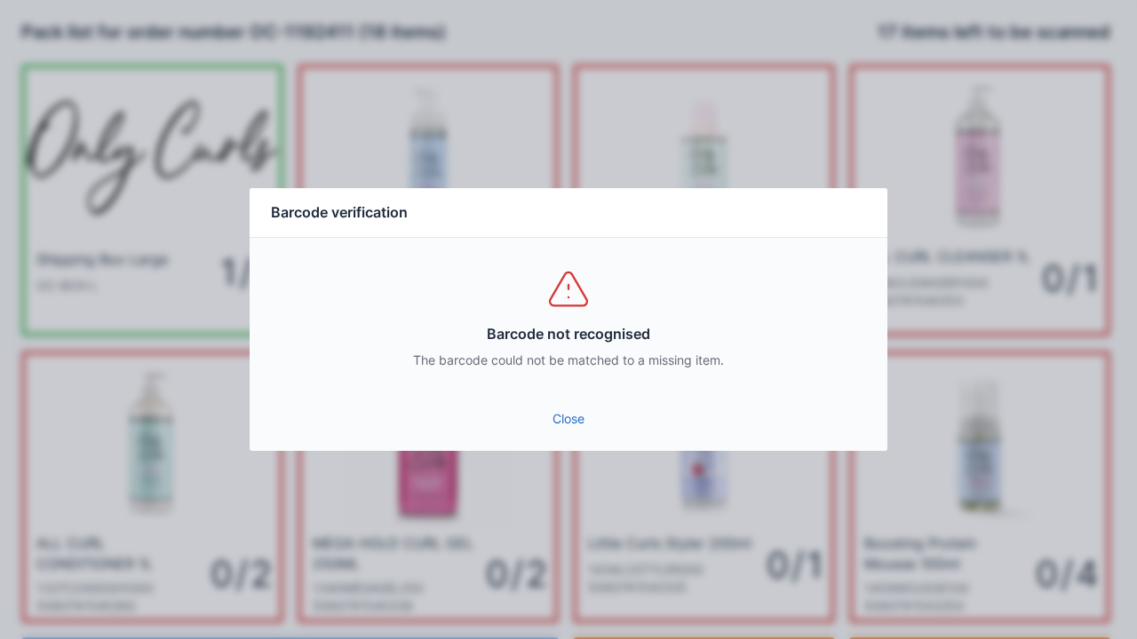
click at [558, 391] on div "Barcode not recognised The barcode could not be matched to a missing item." at bounding box center [568, 318] width 638 height 160
click at [576, 430] on link "Close" at bounding box center [568, 419] width 609 height 32
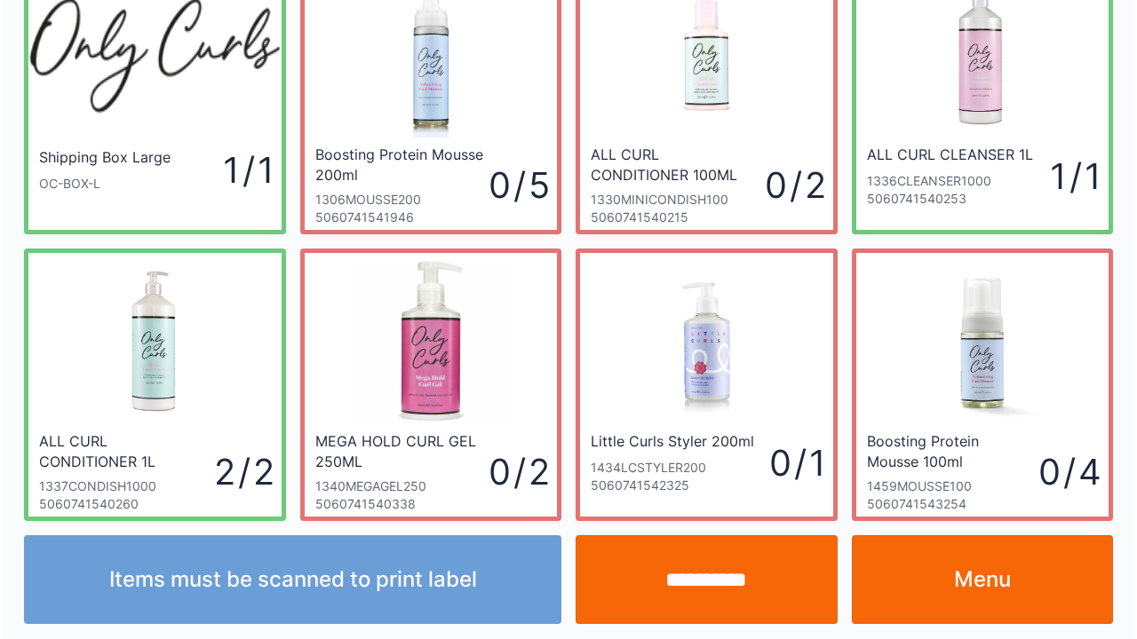
scroll to position [103, 0]
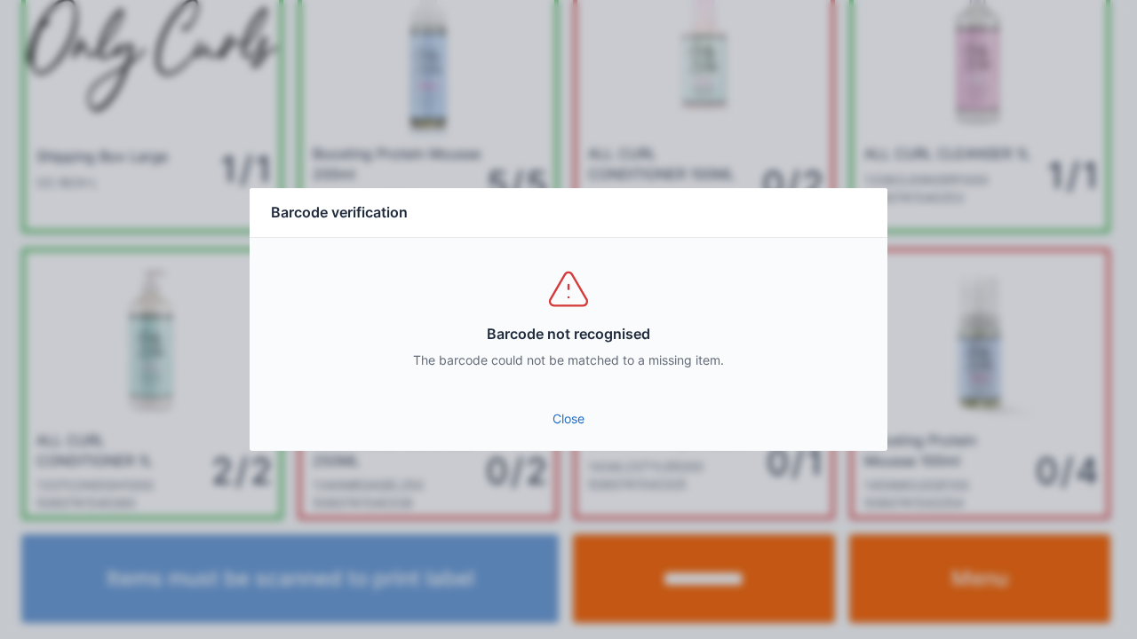
click at [558, 406] on link "Close" at bounding box center [568, 419] width 609 height 32
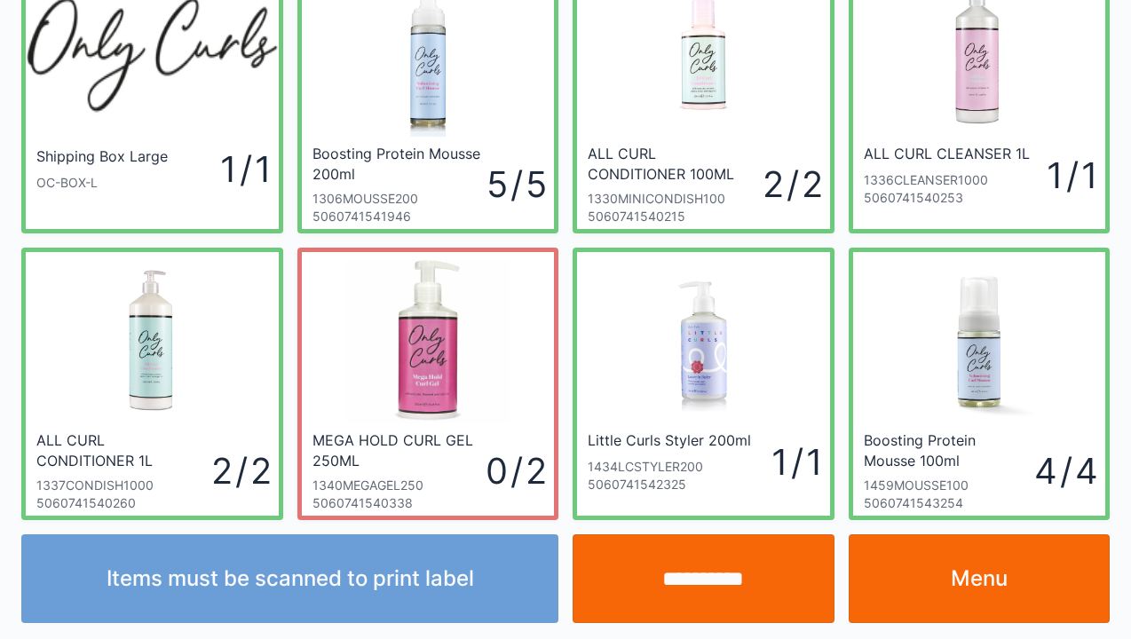
click at [697, 595] on input "**********" at bounding box center [704, 579] width 262 height 89
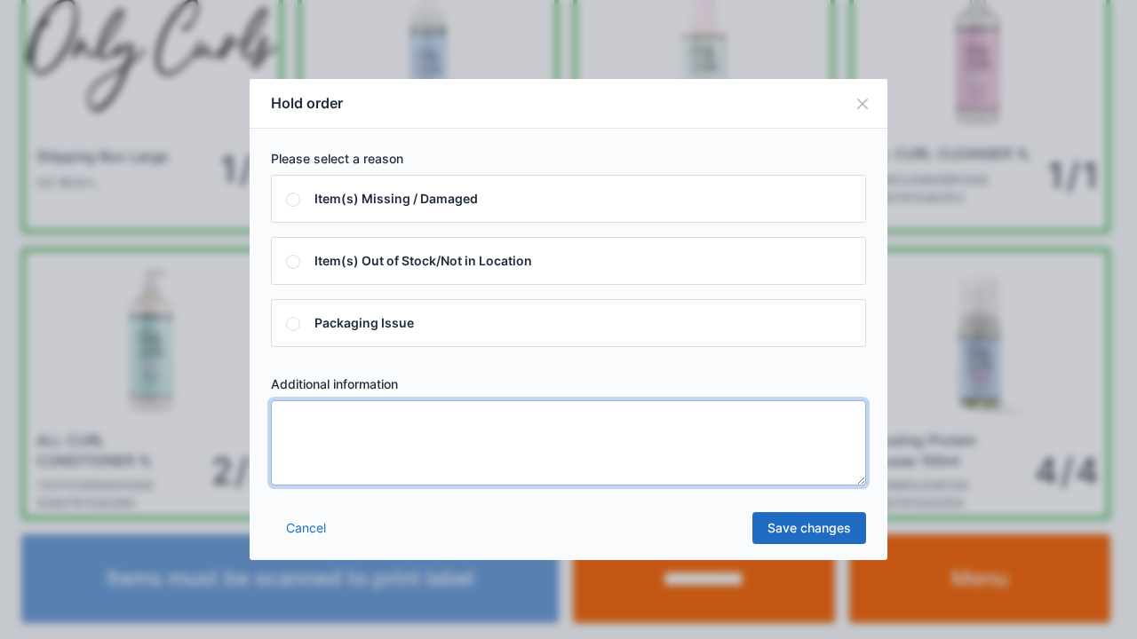
click at [330, 436] on textarea at bounding box center [568, 442] width 595 height 85
type textarea "*****"
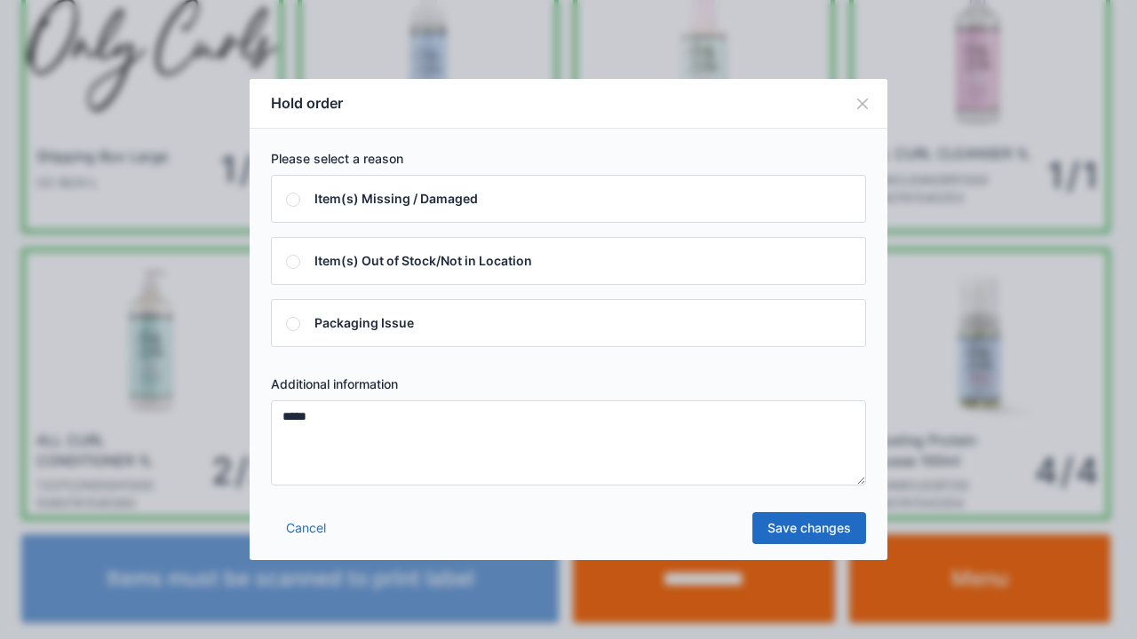
click at [807, 526] on link "Save changes" at bounding box center [809, 528] width 114 height 32
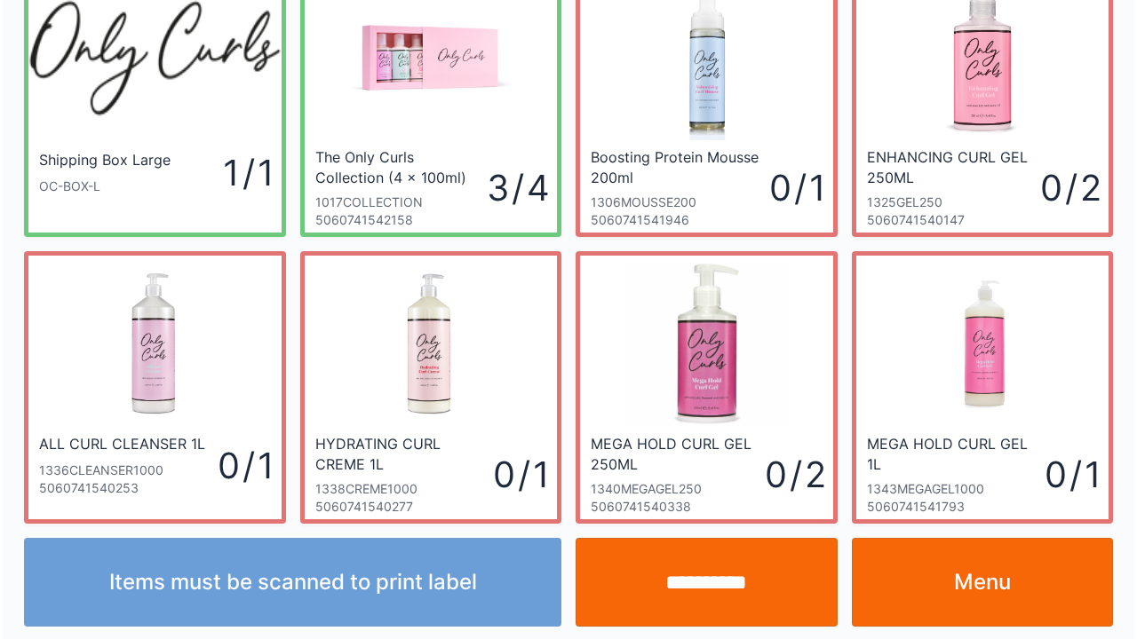
scroll to position [103, 0]
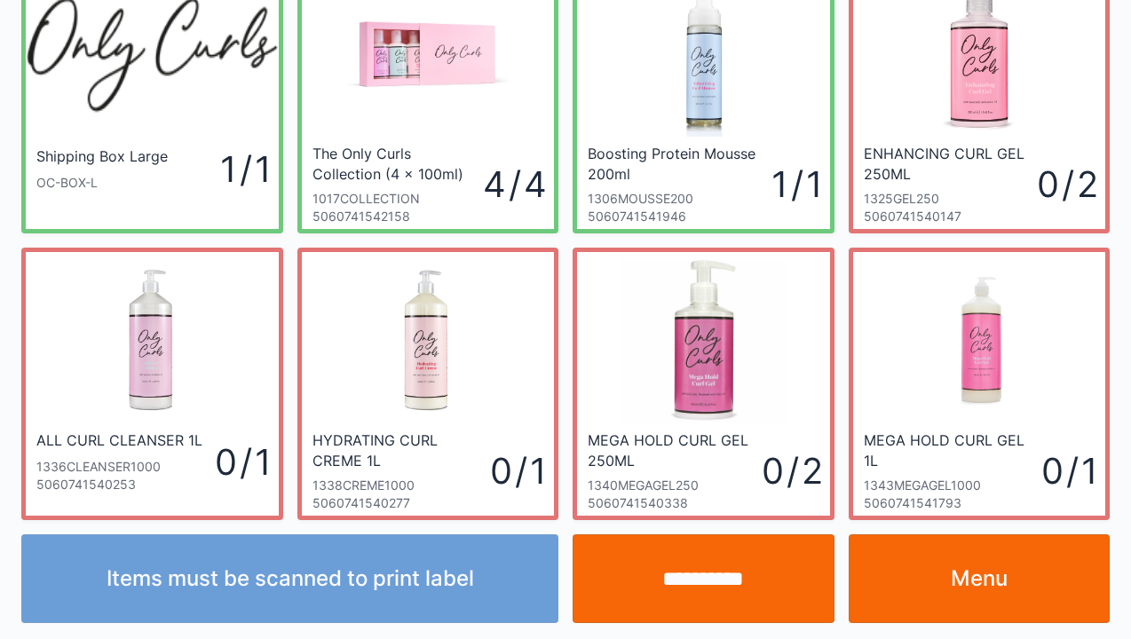
click at [685, 575] on input "**********" at bounding box center [704, 579] width 262 height 89
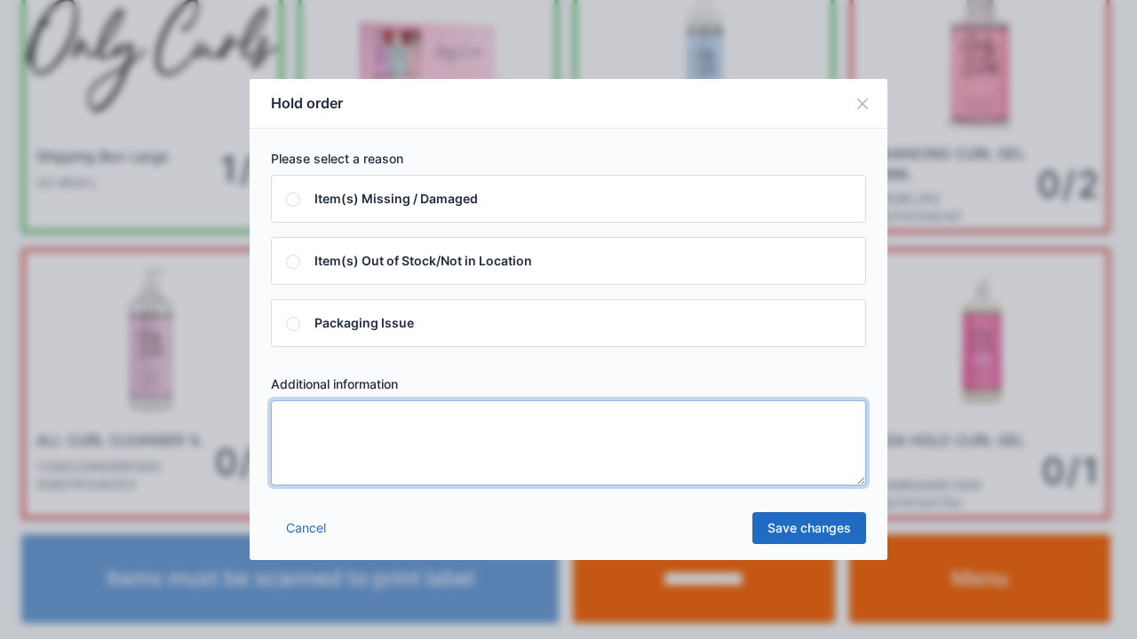
click at [323, 420] on textarea at bounding box center [568, 442] width 595 height 85
type textarea "*"
type textarea "*****"
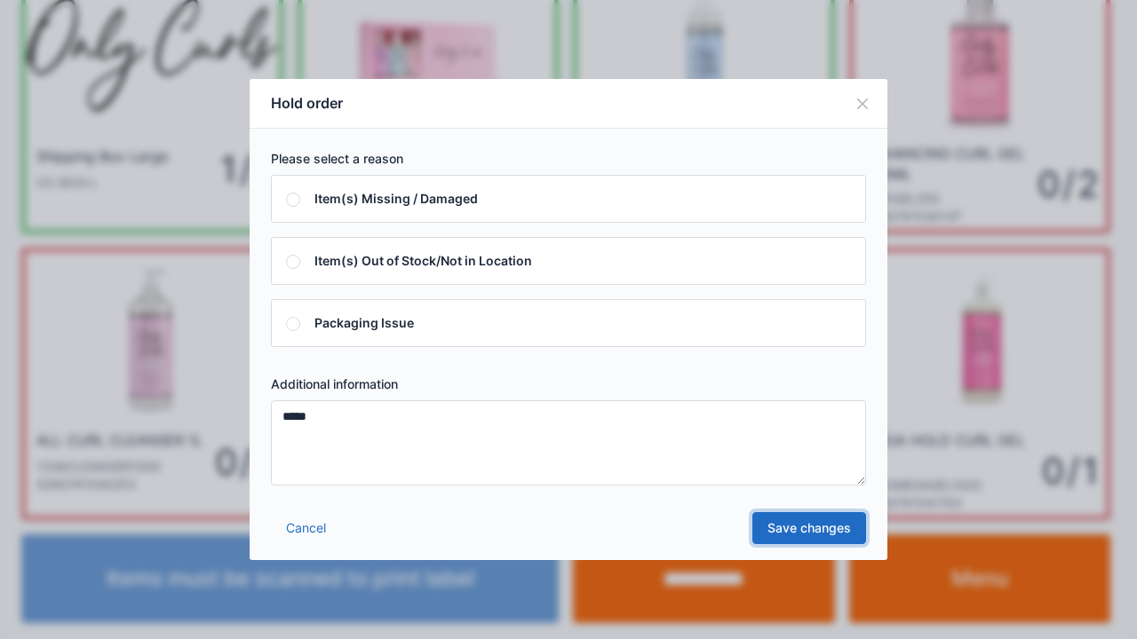
click at [815, 529] on link "Save changes" at bounding box center [809, 528] width 114 height 32
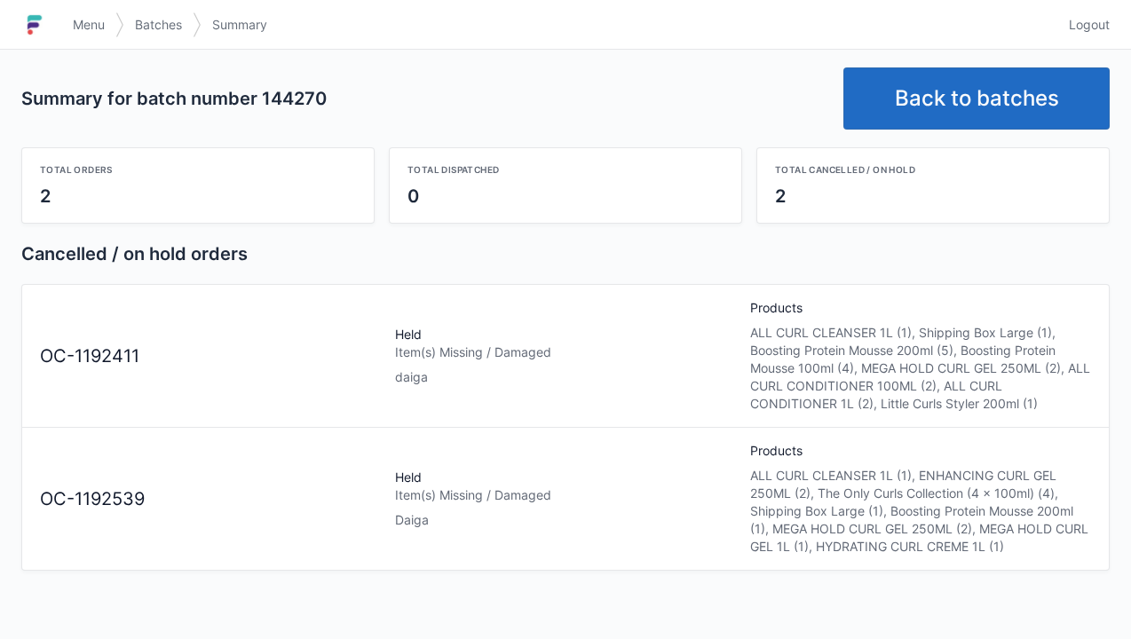
click at [44, 16] on img at bounding box center [34, 25] width 27 height 28
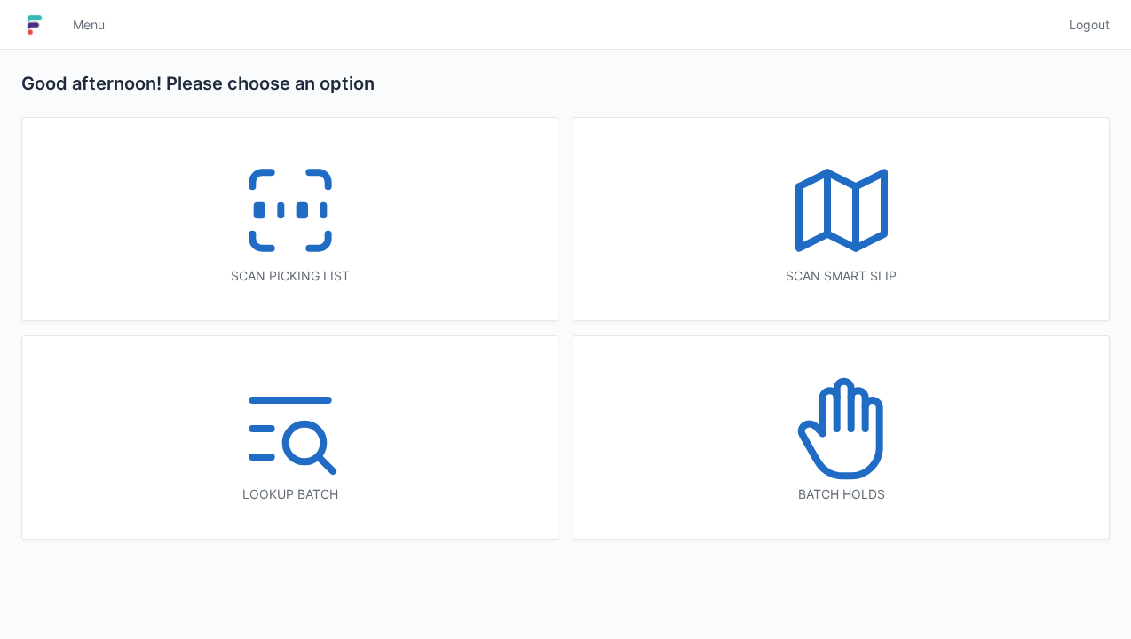
click at [273, 218] on icon at bounding box center [291, 211] width 114 height 114
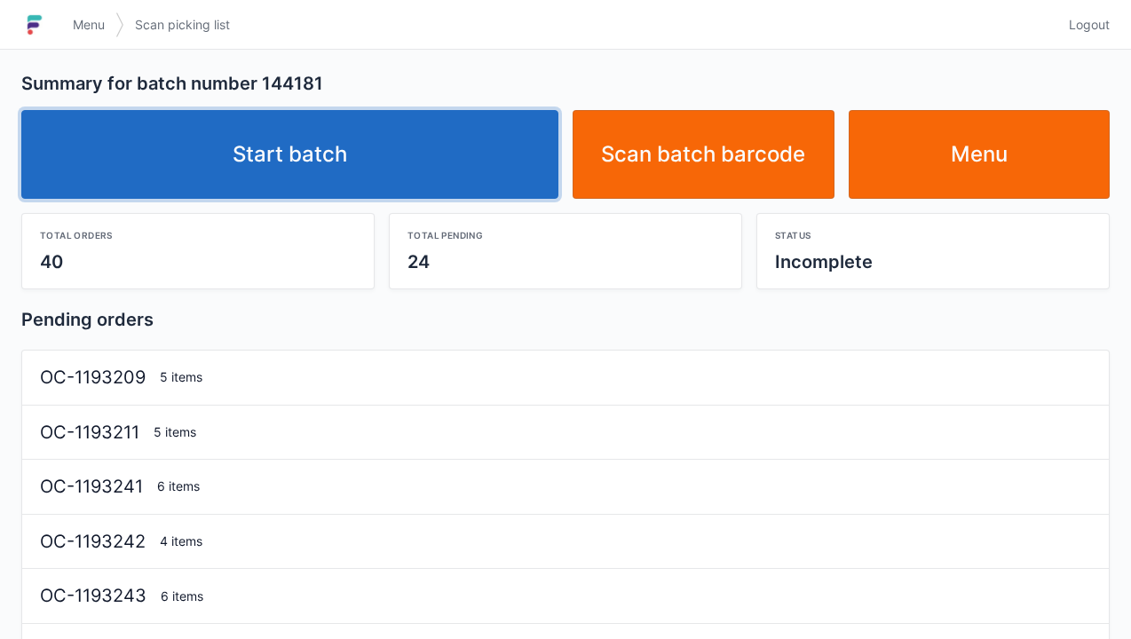
click at [307, 172] on link "Start batch" at bounding box center [289, 154] width 537 height 89
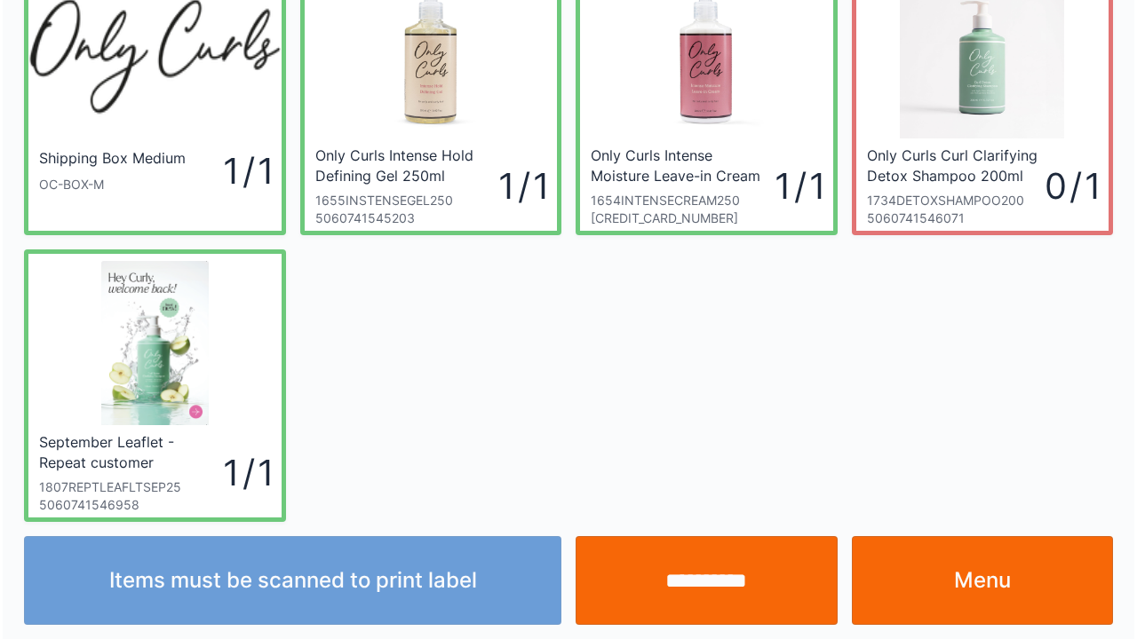
scroll to position [103, 0]
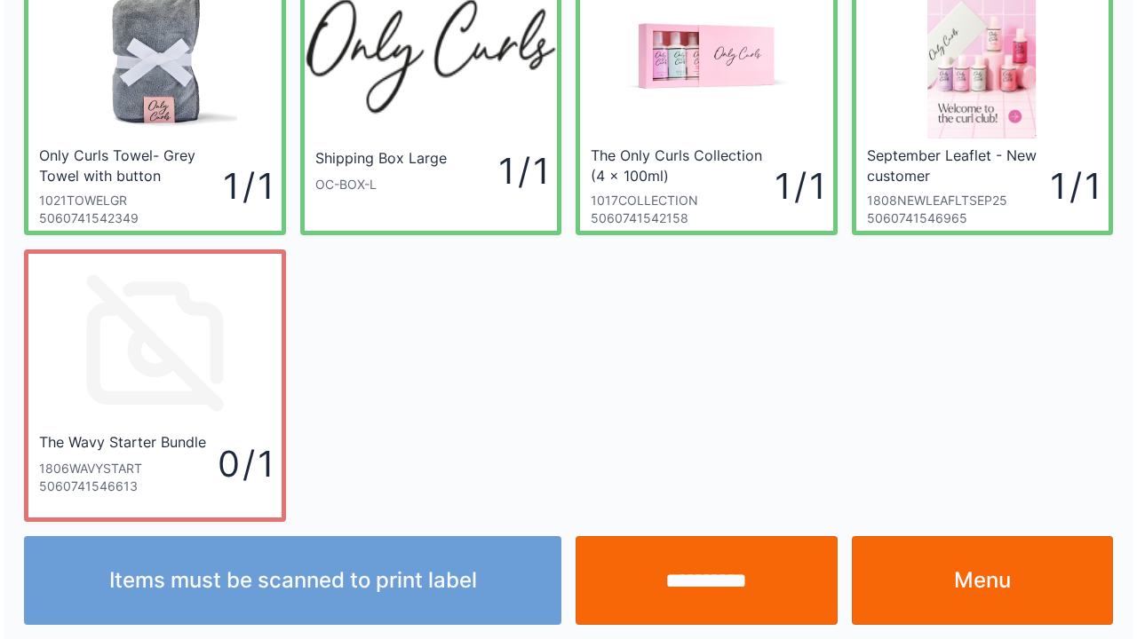
scroll to position [103, 0]
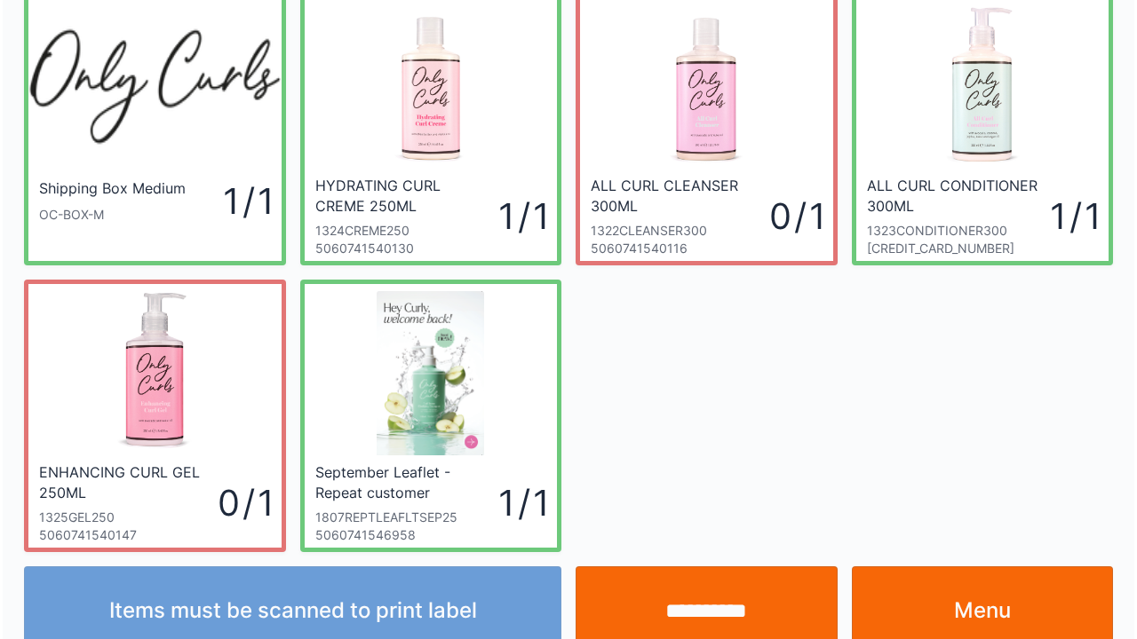
scroll to position [103, 0]
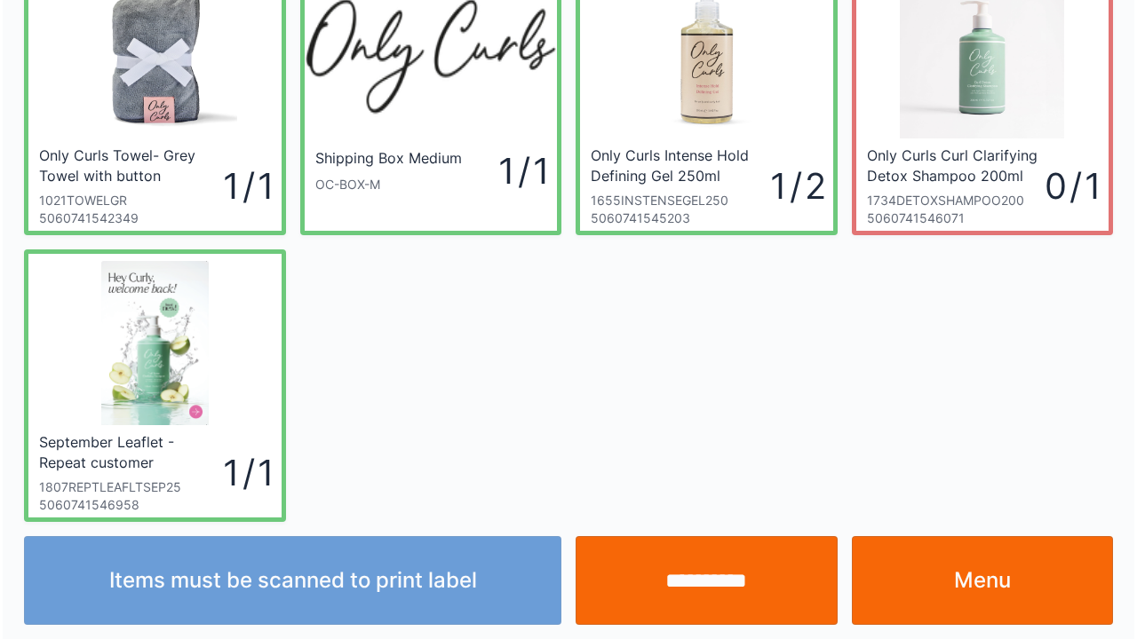
scroll to position [103, 0]
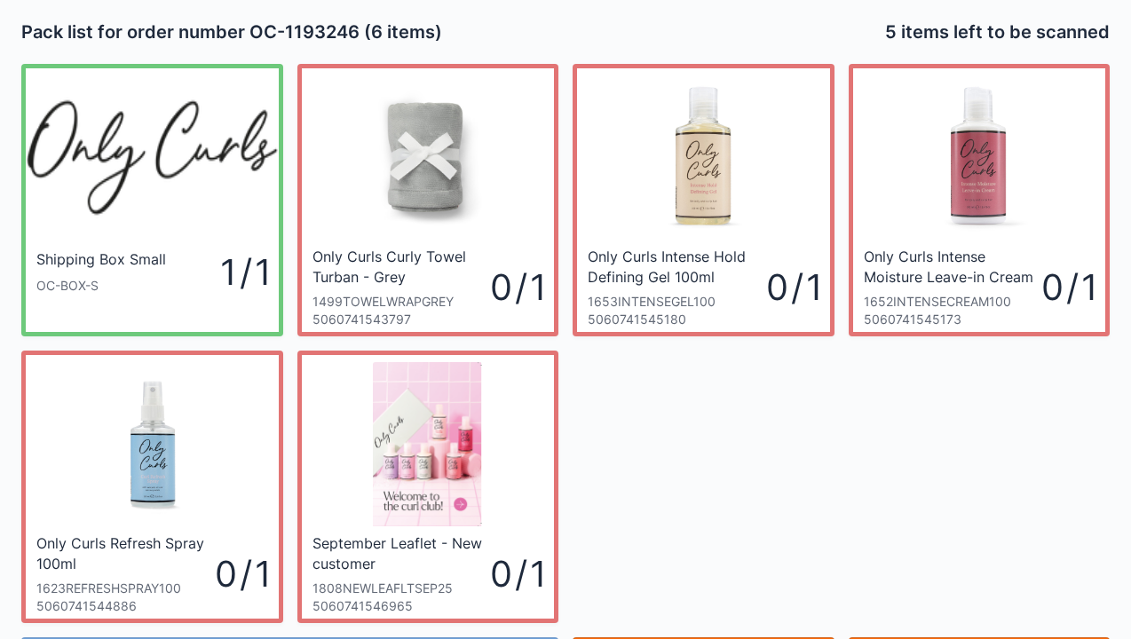
click at [987, 385] on div "Shipping Box Small OC-BOX-S 1 / 1 Only Curls Curly Towel Turban - Grey 1499TOWE…" at bounding box center [565, 337] width 1103 height 574
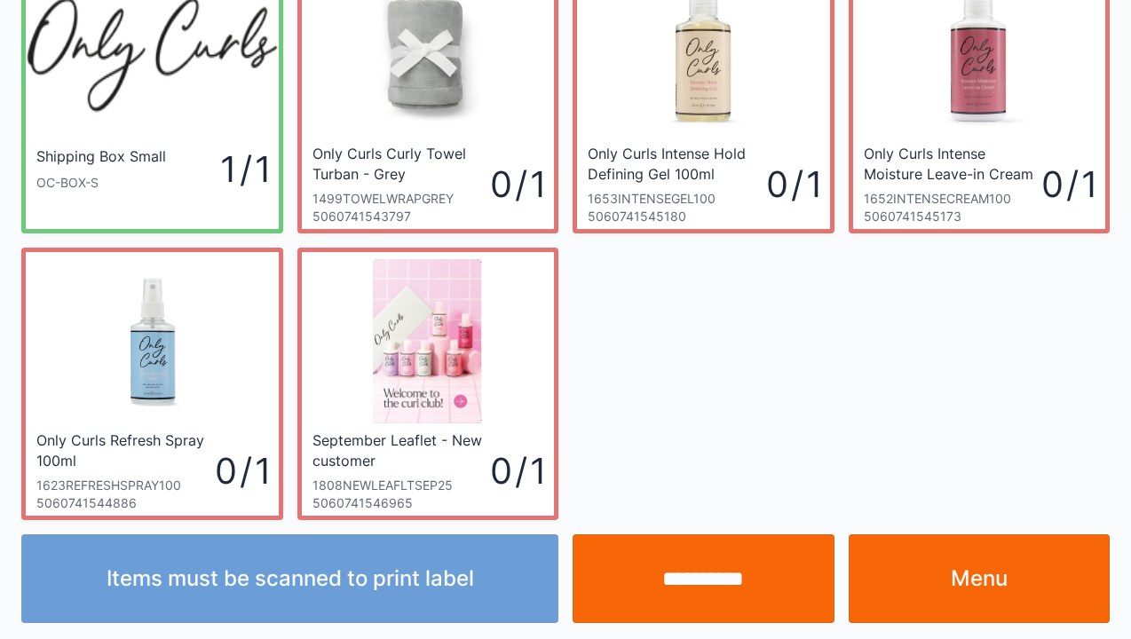
click at [963, 563] on link "Menu" at bounding box center [980, 579] width 262 height 89
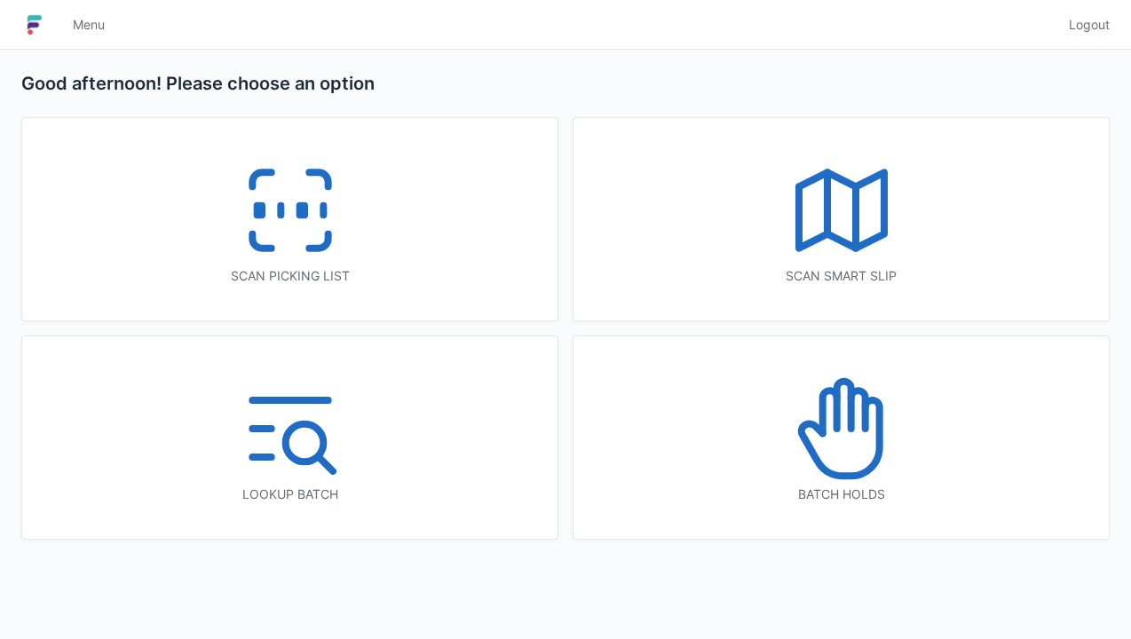
click at [273, 216] on icon at bounding box center [291, 211] width 114 height 114
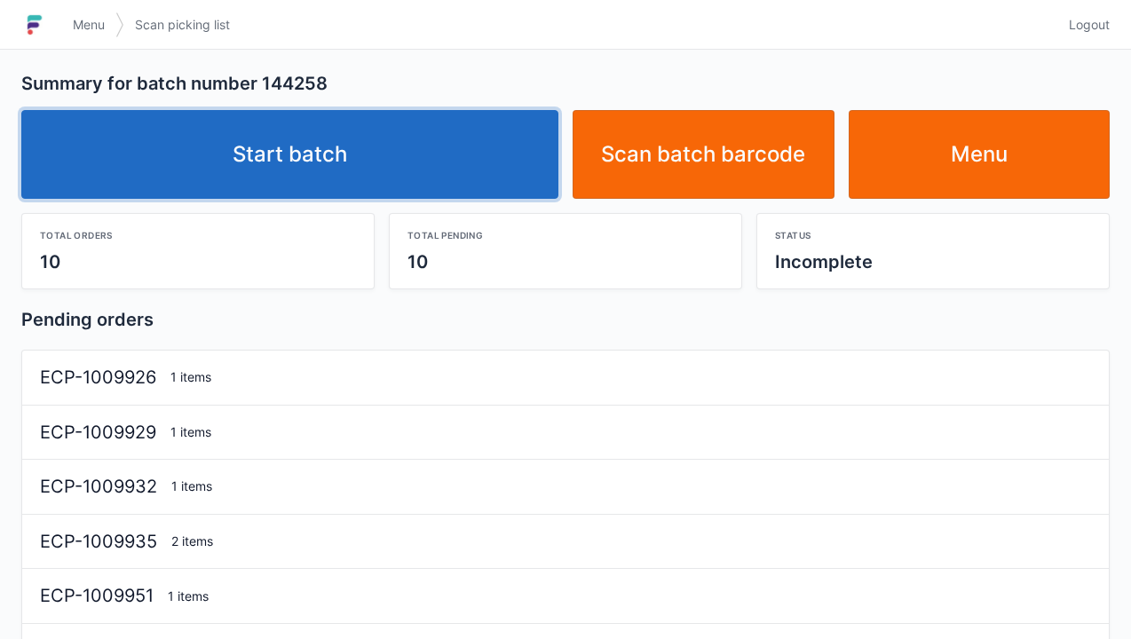
click at [332, 153] on link "Start batch" at bounding box center [289, 154] width 537 height 89
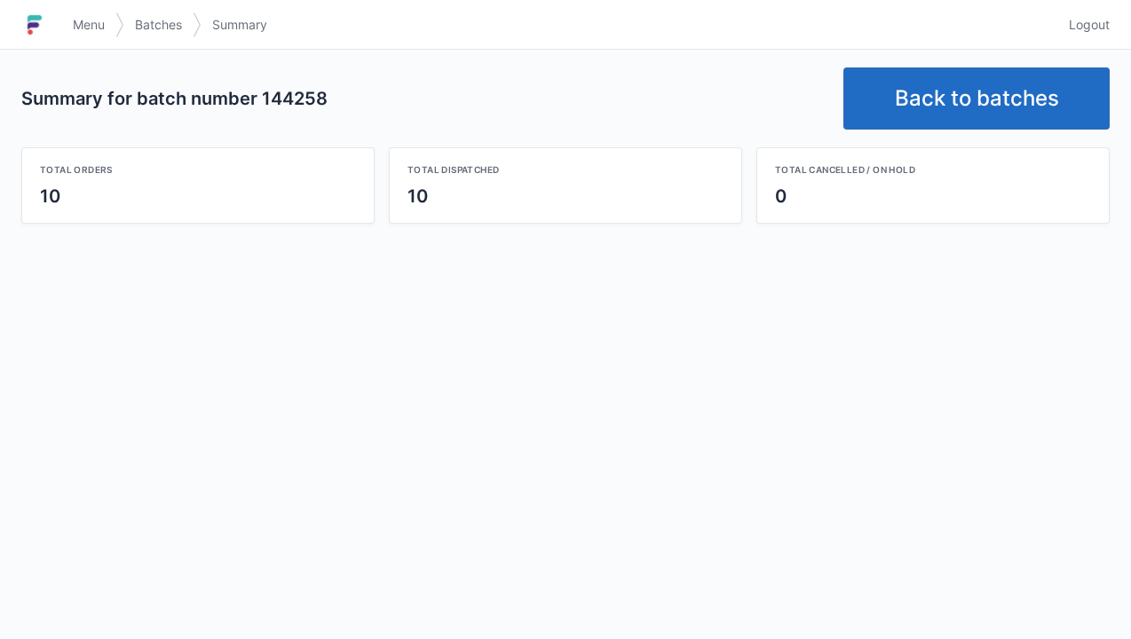
click at [979, 108] on link "Back to batches" at bounding box center [977, 98] width 266 height 62
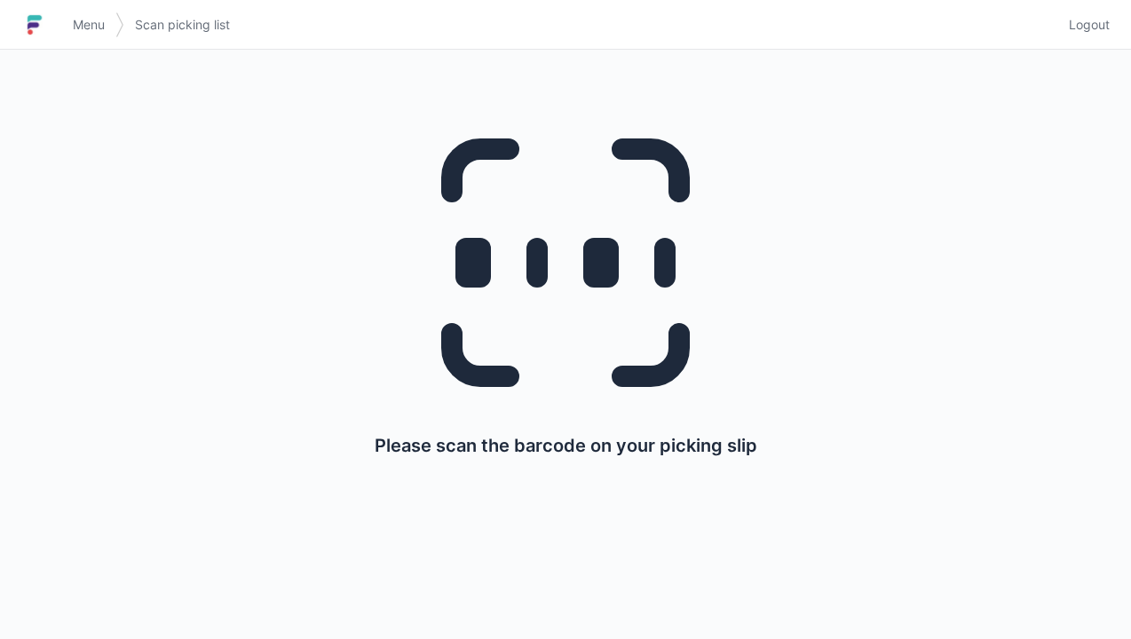
click at [943, 119] on div "Please scan the barcode on your picking slip" at bounding box center [566, 279] width 1046 height 458
click at [75, 21] on span "Menu" at bounding box center [89, 25] width 32 height 18
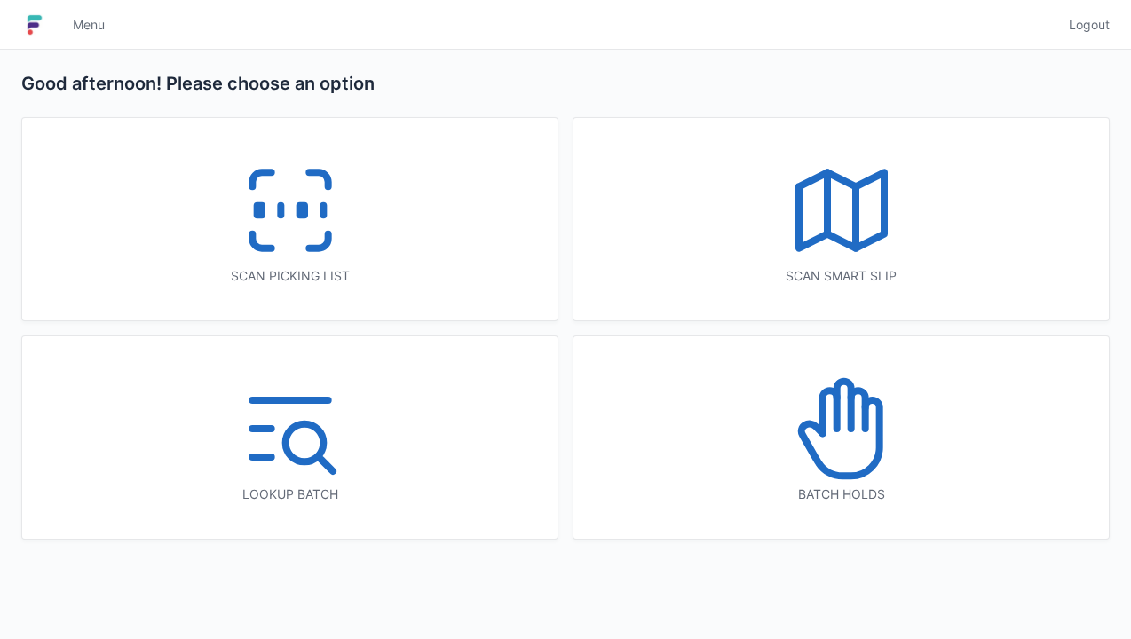
click at [852, 458] on icon at bounding box center [842, 429] width 114 height 114
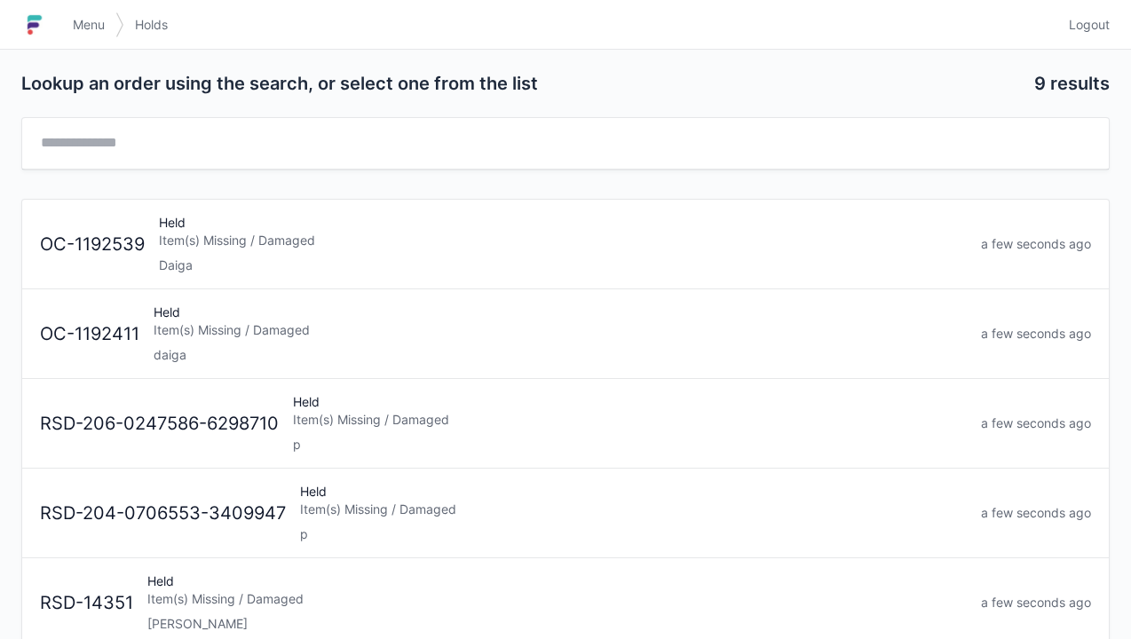
click at [153, 350] on div "Held Item(s) Missing / Damaged daiga" at bounding box center [561, 334] width 828 height 60
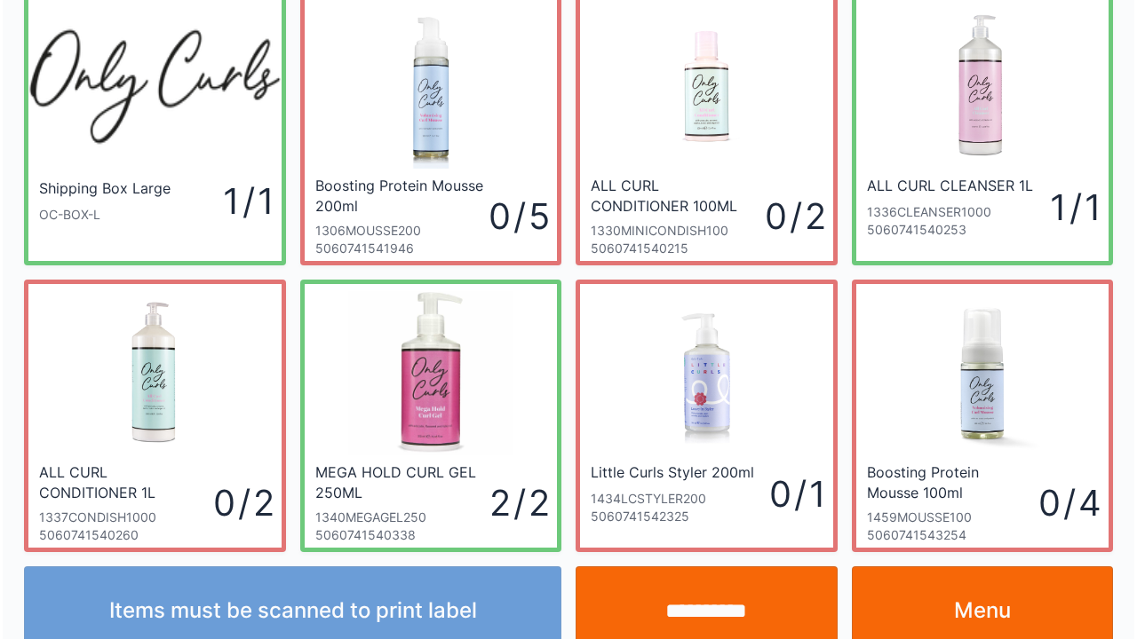
scroll to position [103, 0]
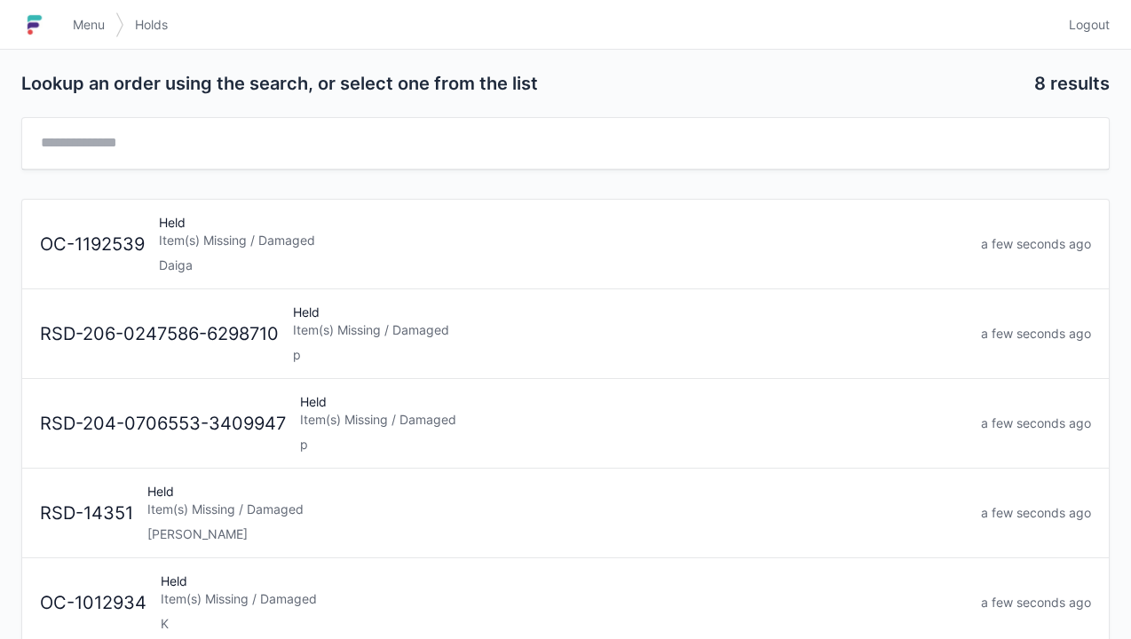
click at [205, 257] on div "Daiga" at bounding box center [563, 266] width 808 height 18
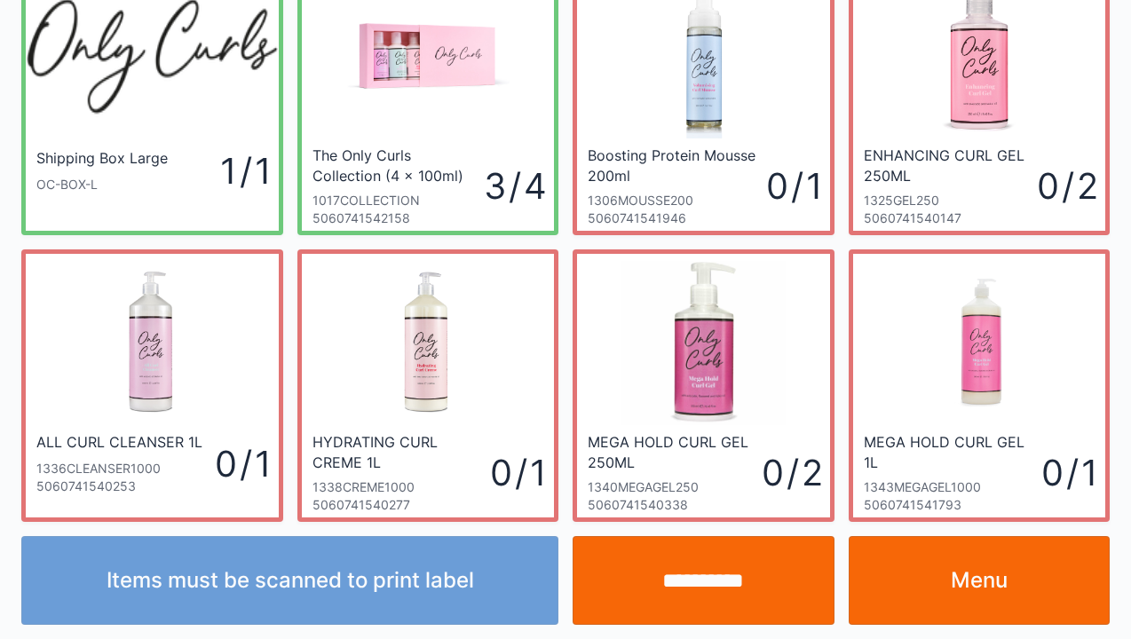
scroll to position [103, 0]
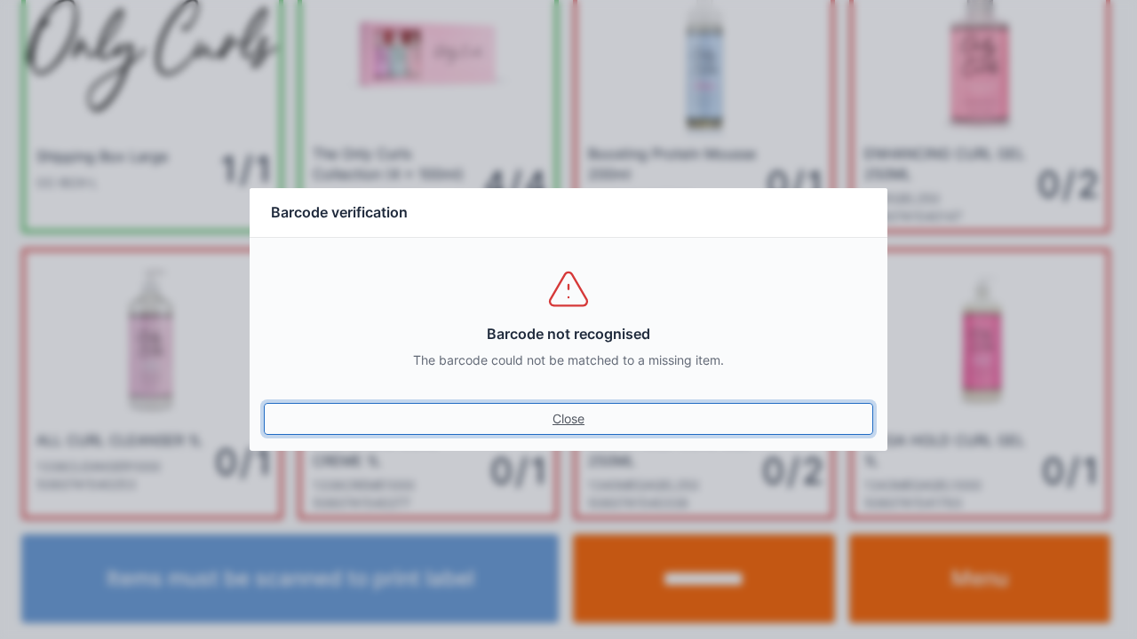
click at [581, 405] on link "Close" at bounding box center [568, 419] width 609 height 32
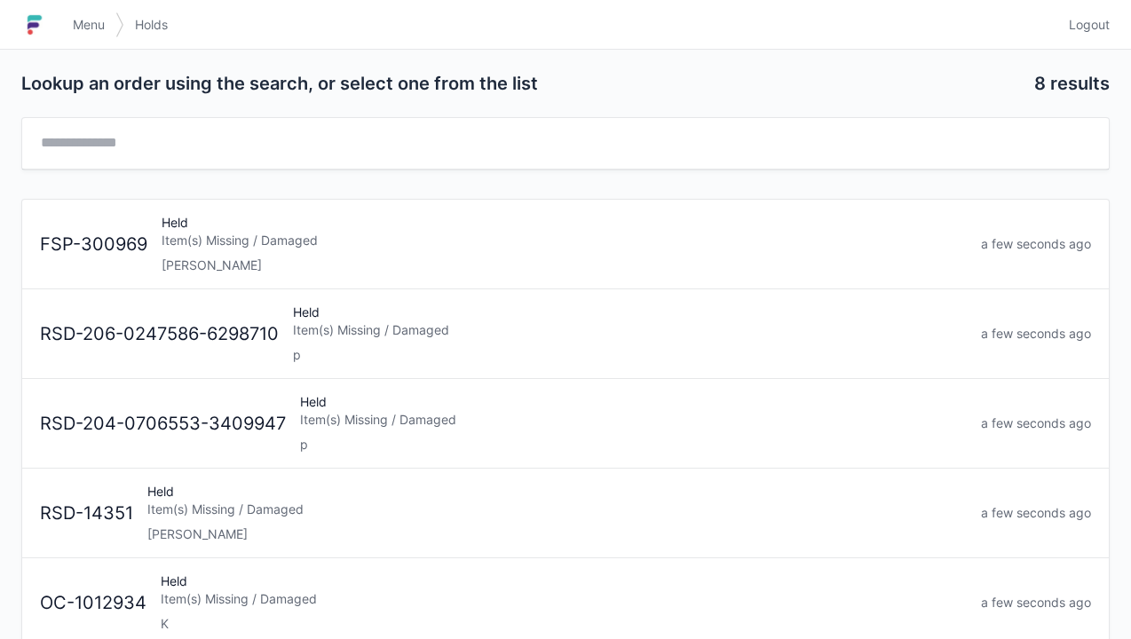
click at [78, 13] on link "Menu" at bounding box center [88, 25] width 53 height 32
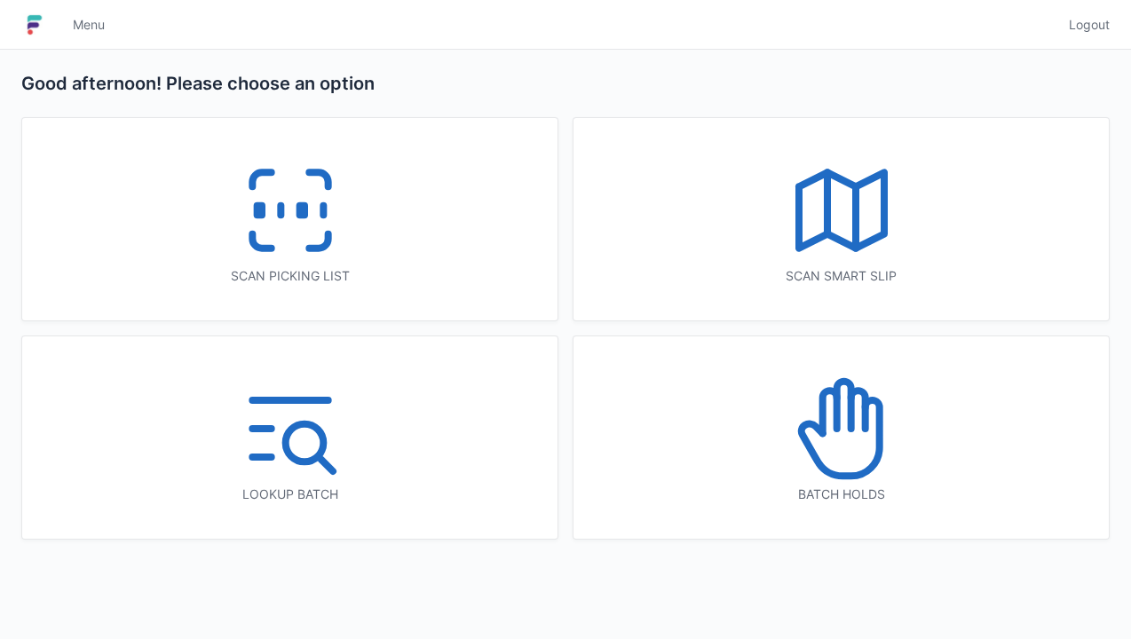
click at [295, 233] on icon at bounding box center [291, 211] width 114 height 114
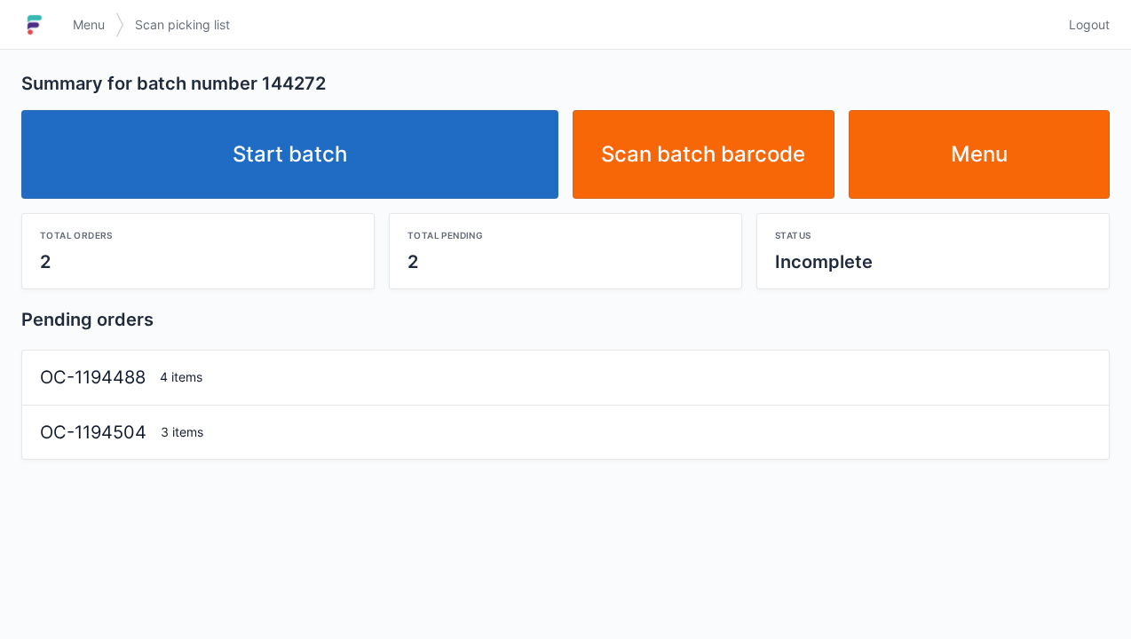
click at [318, 153] on link "Start batch" at bounding box center [289, 154] width 537 height 89
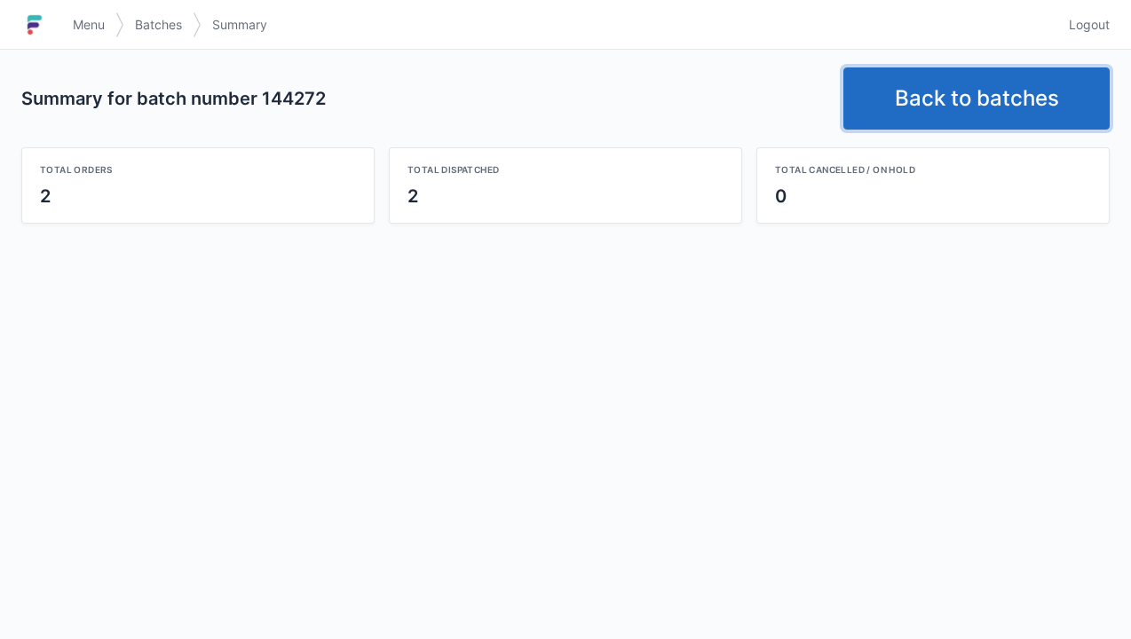
click at [948, 123] on link "Back to batches" at bounding box center [977, 98] width 266 height 62
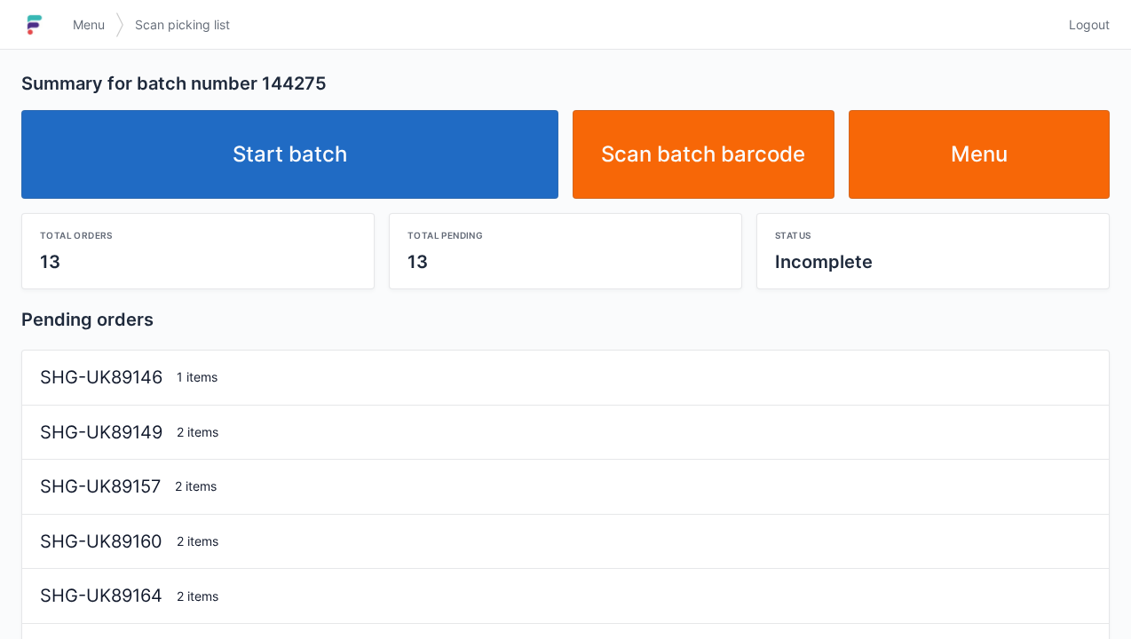
click at [322, 143] on link "Start batch" at bounding box center [289, 154] width 537 height 89
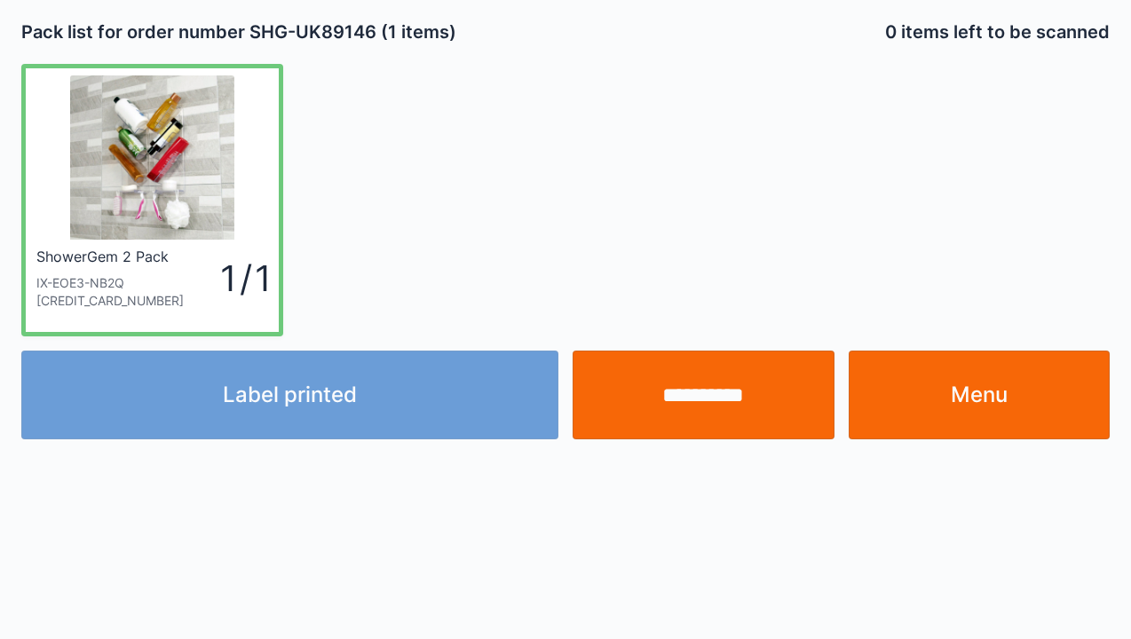
click at [323, 381] on div "Label printed" at bounding box center [289, 395] width 551 height 89
click at [288, 404] on div "Label printed" at bounding box center [289, 395] width 551 height 89
click at [325, 416] on div "Label printed" at bounding box center [289, 395] width 551 height 89
click at [352, 398] on div "Label printed" at bounding box center [289, 395] width 551 height 89
click at [392, 383] on div "Label printed" at bounding box center [289, 395] width 551 height 89
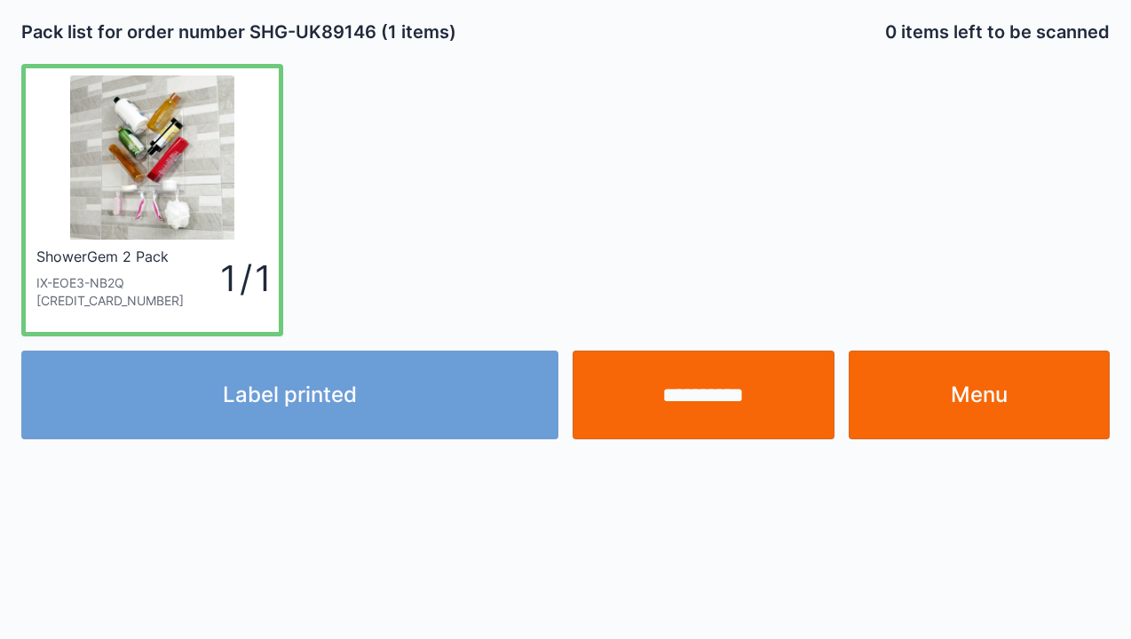
click at [358, 421] on div "Label printed" at bounding box center [289, 395] width 551 height 89
click at [955, 387] on link "Menu" at bounding box center [980, 395] width 262 height 89
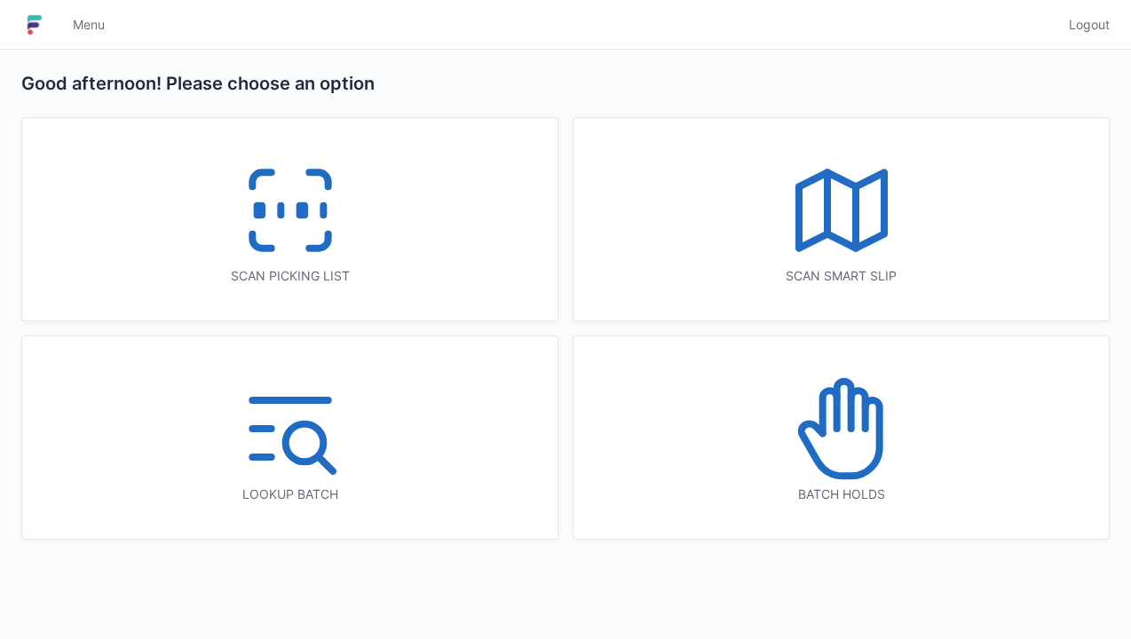
click at [252, 228] on icon at bounding box center [291, 211] width 114 height 114
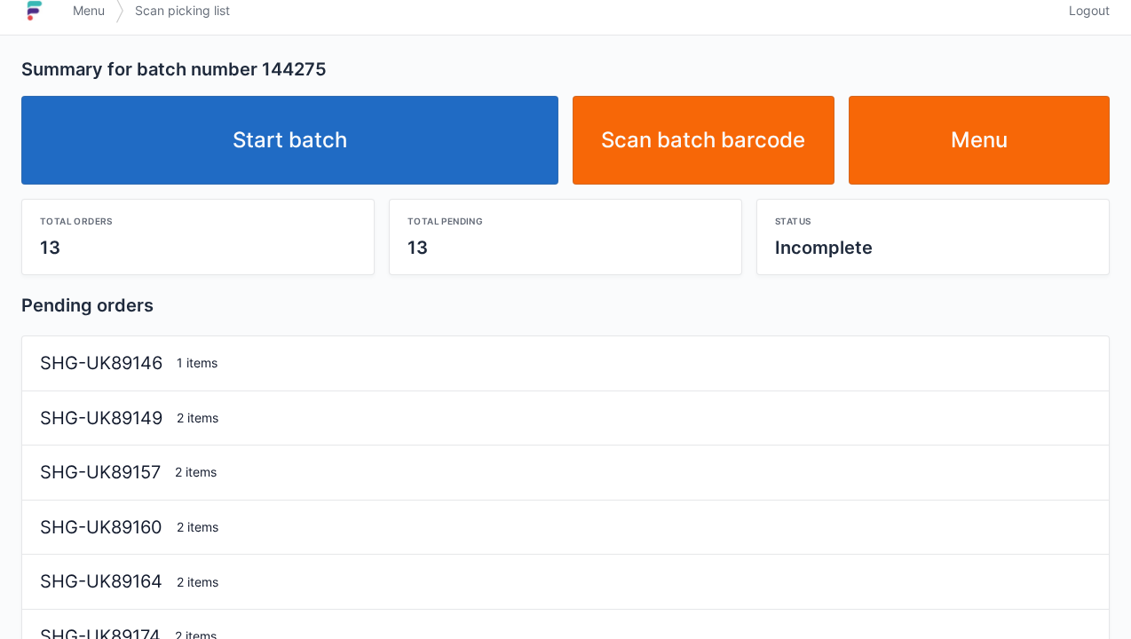
scroll to position [46, 0]
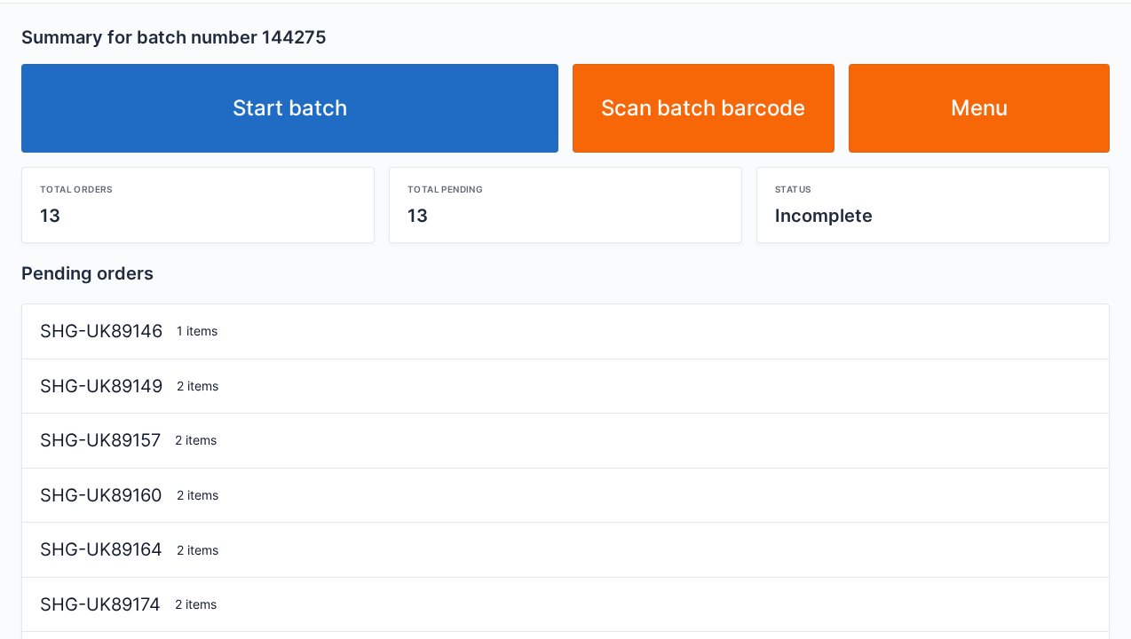
click at [298, 96] on link "Start batch" at bounding box center [289, 108] width 537 height 89
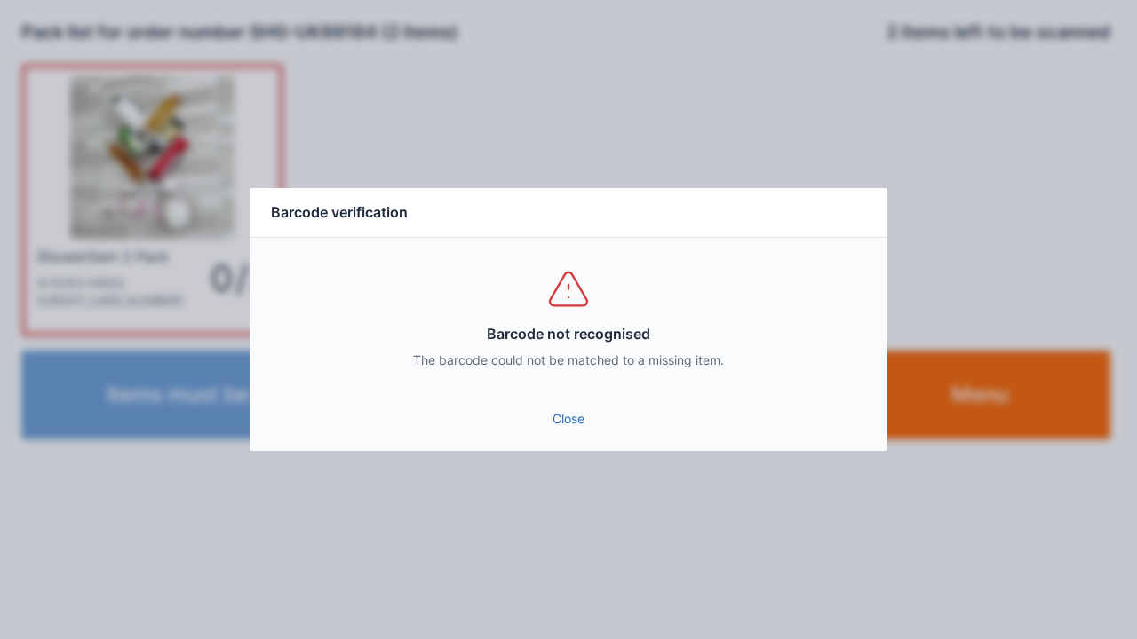
click at [562, 420] on link "Close" at bounding box center [568, 419] width 609 height 32
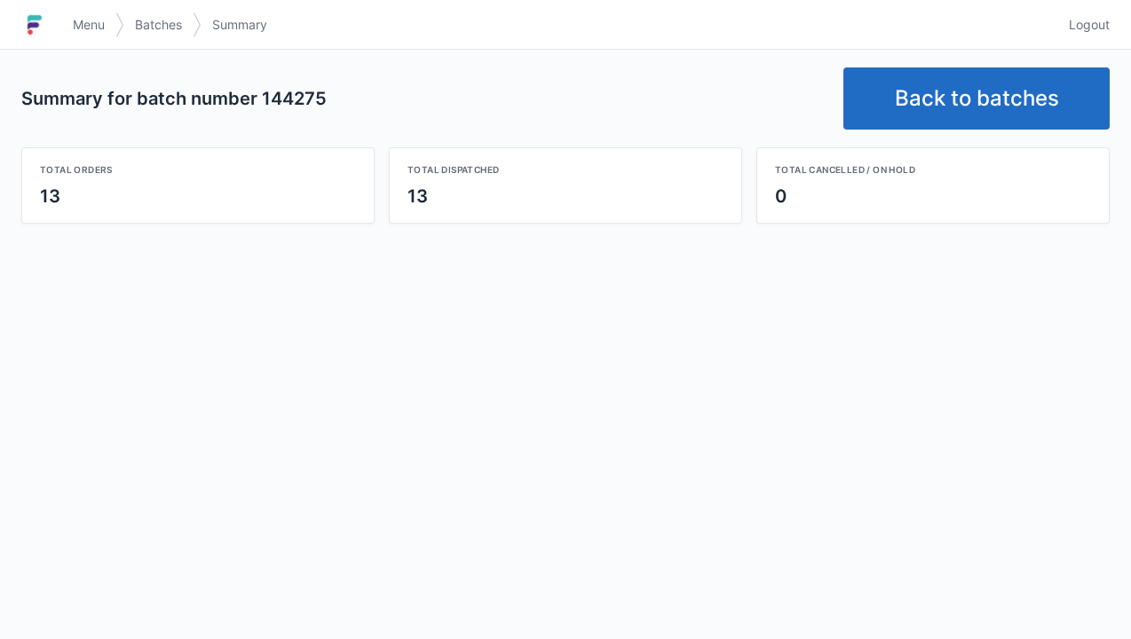
click at [964, 115] on link "Back to batches" at bounding box center [977, 98] width 266 height 62
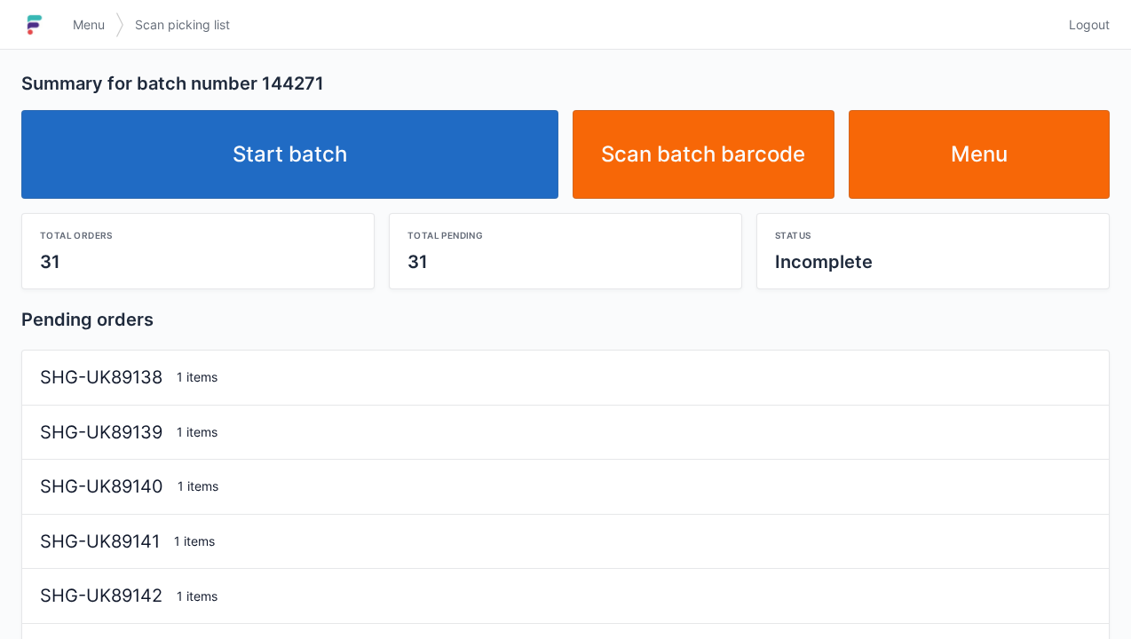
click at [325, 160] on link "Start batch" at bounding box center [289, 154] width 537 height 89
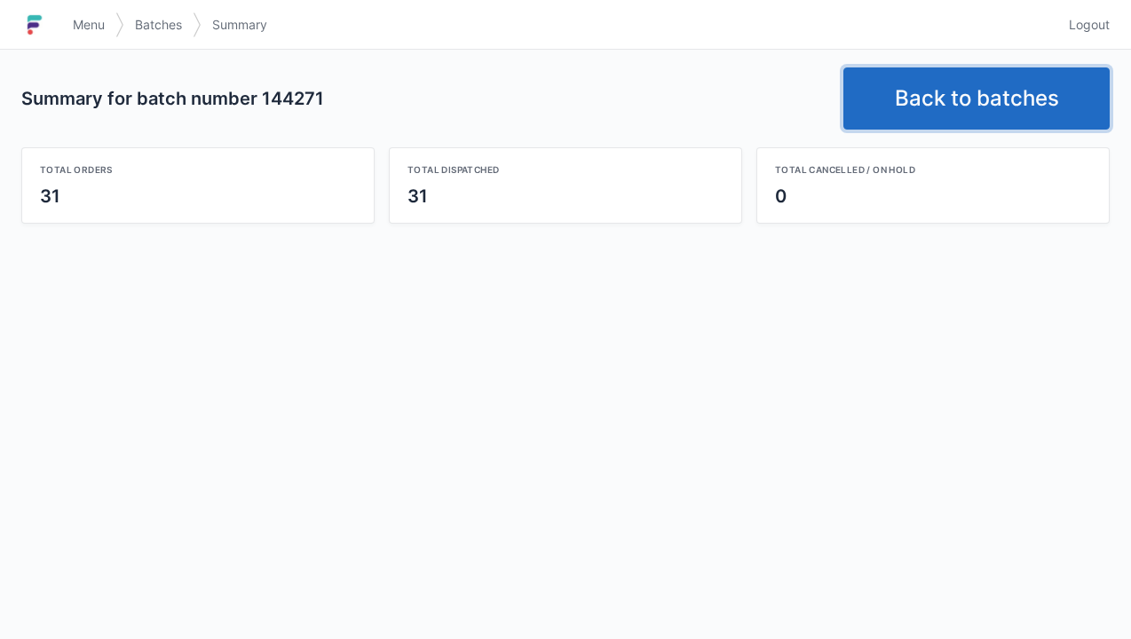
click at [938, 83] on link "Back to batches" at bounding box center [977, 98] width 266 height 62
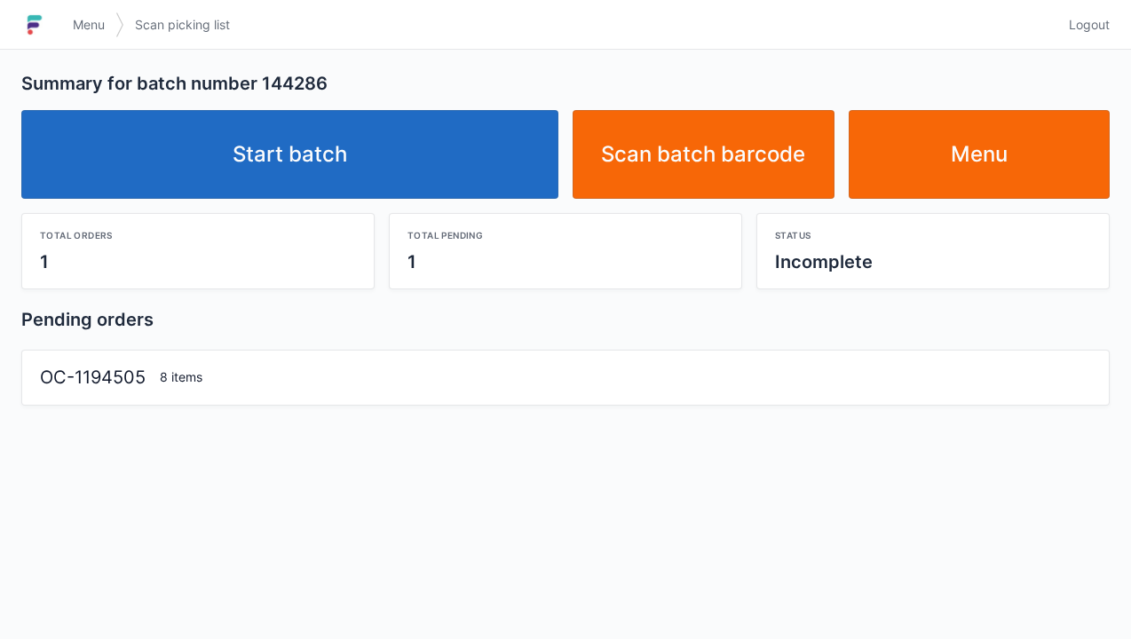
click at [298, 149] on link "Start batch" at bounding box center [289, 154] width 537 height 89
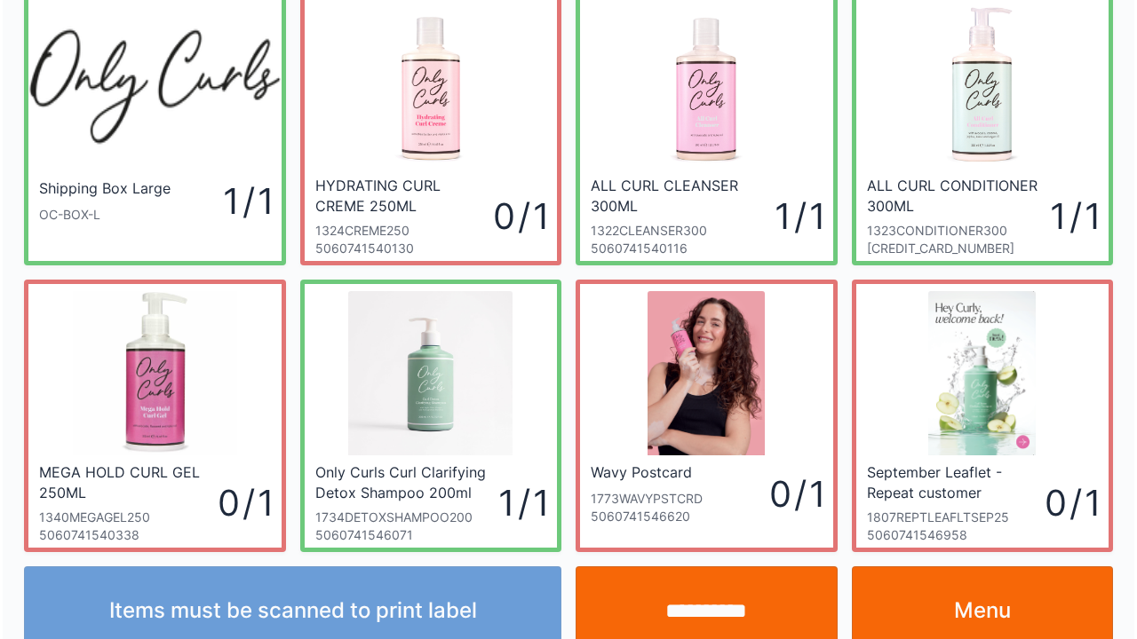
scroll to position [103, 0]
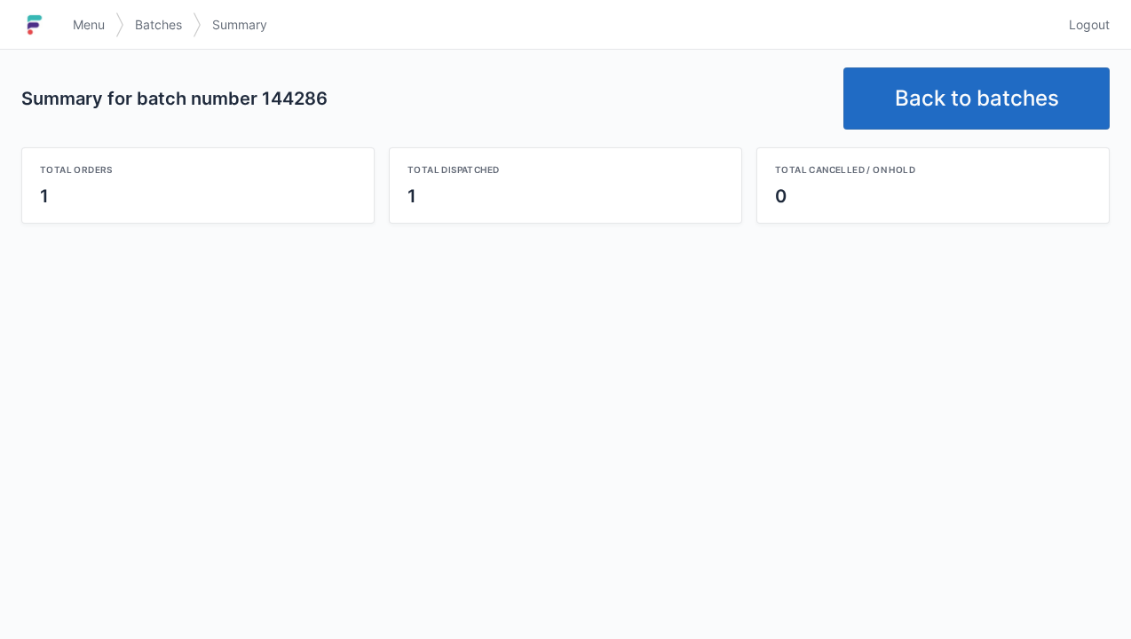
click at [931, 85] on link "Back to batches" at bounding box center [977, 98] width 266 height 62
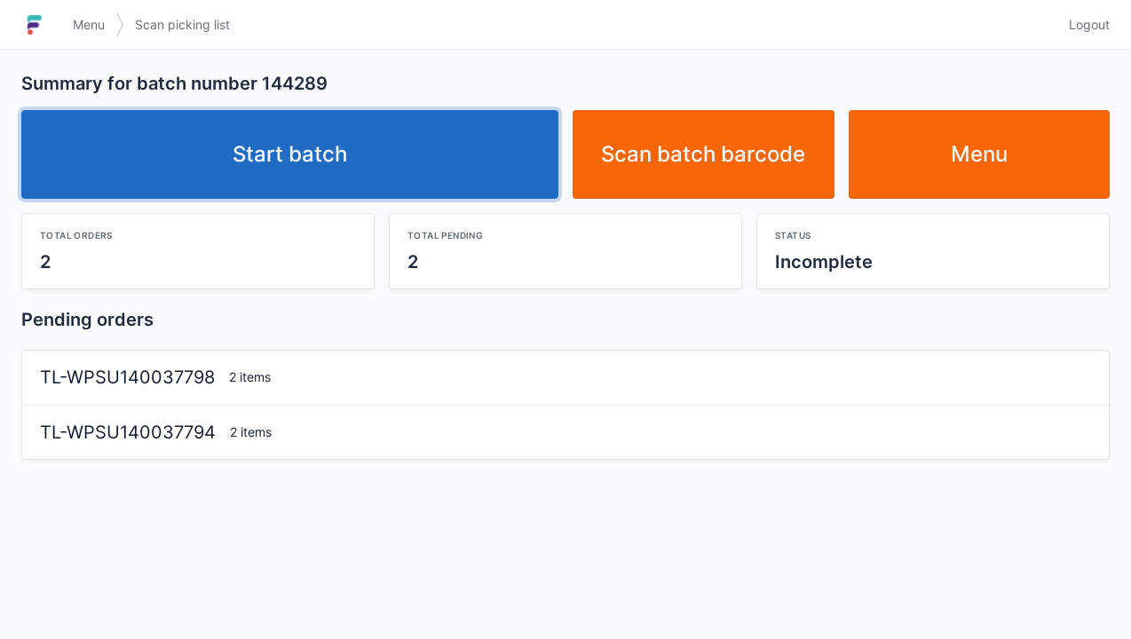
click at [304, 171] on link "Start batch" at bounding box center [289, 154] width 537 height 89
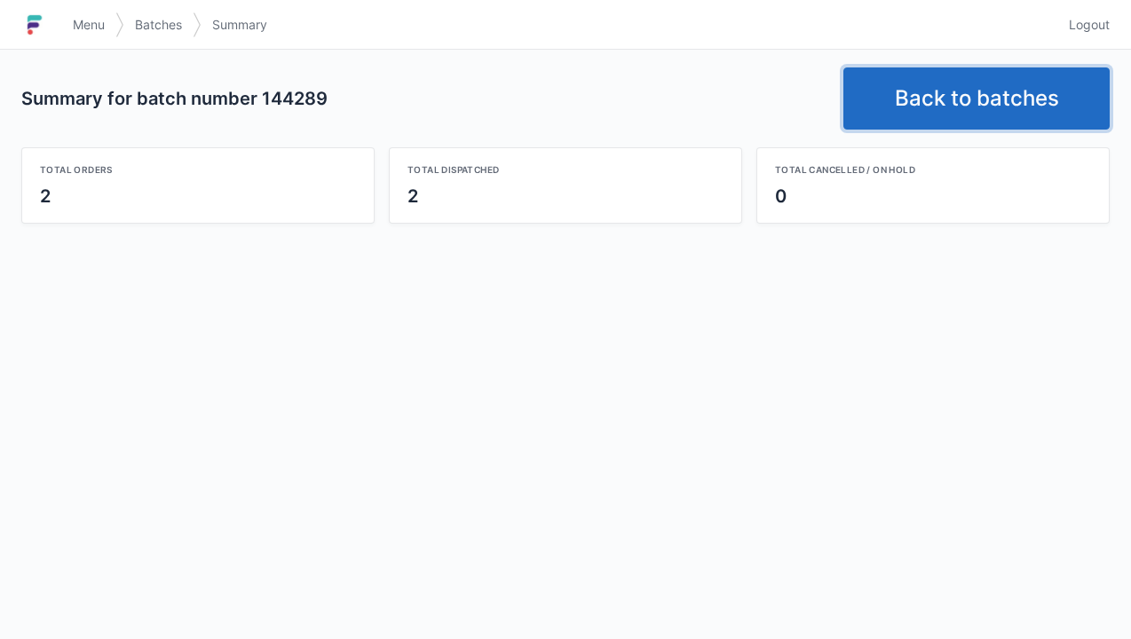
click at [941, 103] on link "Back to batches" at bounding box center [977, 98] width 266 height 62
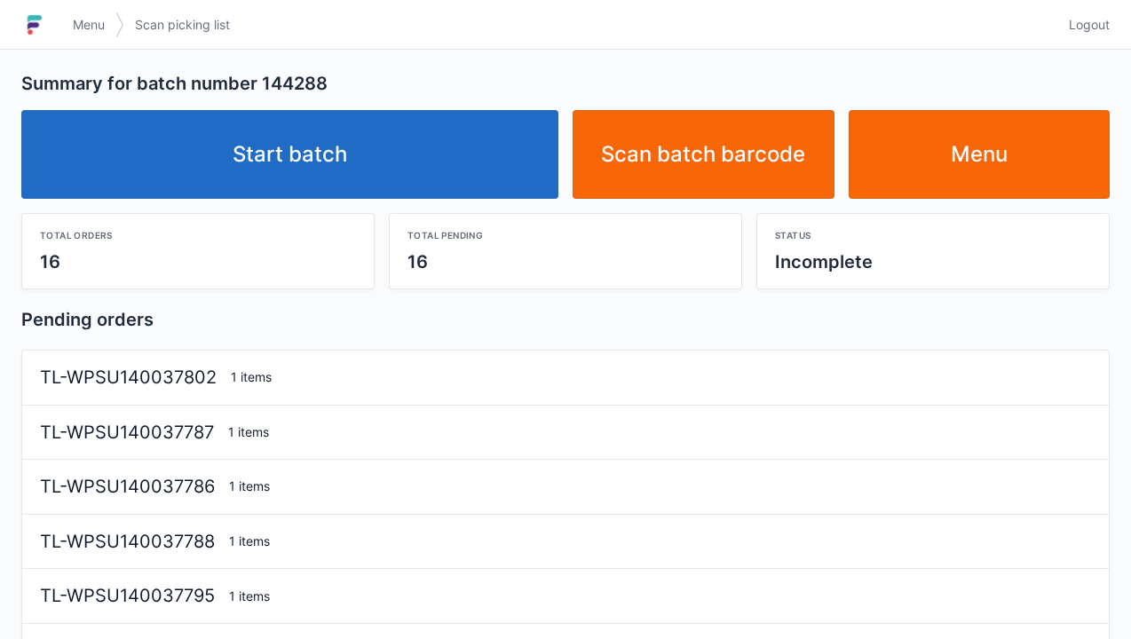
click at [311, 173] on link "Start batch" at bounding box center [289, 154] width 537 height 89
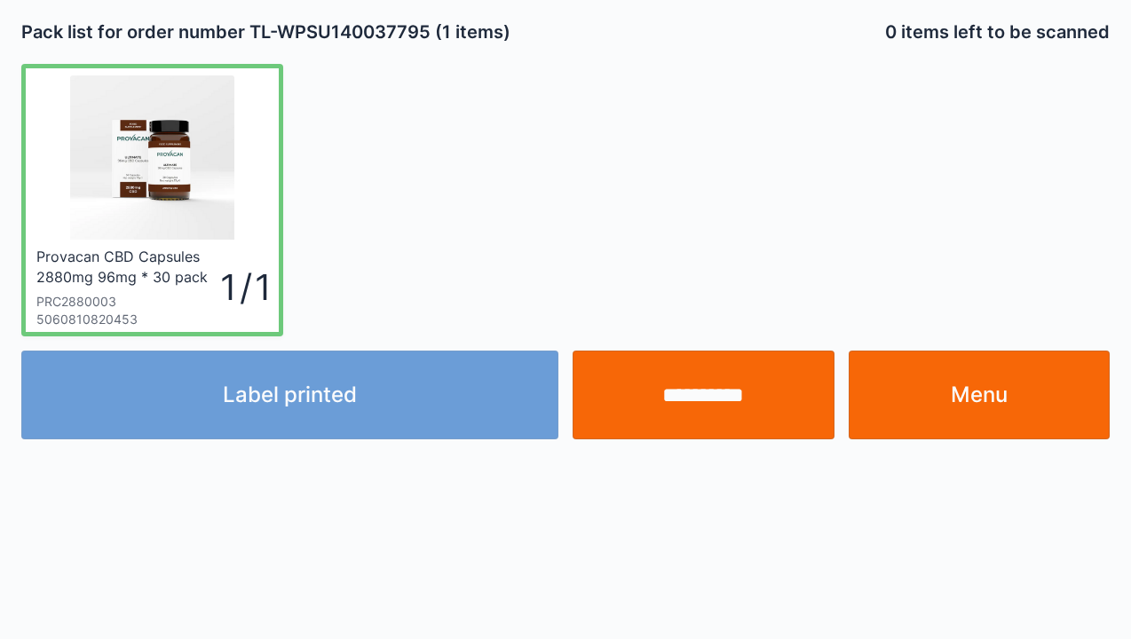
click at [301, 392] on div "Label printed" at bounding box center [289, 395] width 551 height 89
click at [287, 408] on div "Label printed" at bounding box center [289, 395] width 551 height 89
click at [282, 373] on div "Label printed" at bounding box center [289, 395] width 551 height 89
click at [226, 400] on div "Label printed" at bounding box center [289, 395] width 551 height 89
click at [231, 403] on div "Label printed" at bounding box center [289, 395] width 551 height 89
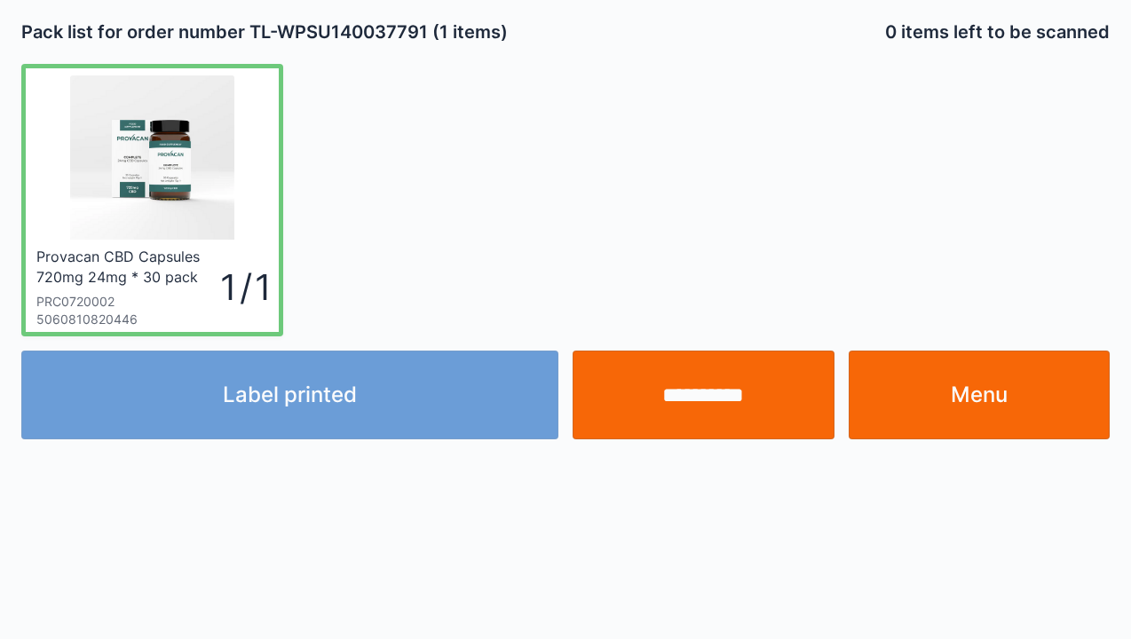
click at [278, 396] on div "Label printed" at bounding box center [289, 395] width 551 height 89
click at [273, 392] on div "Label printed" at bounding box center [289, 395] width 551 height 89
click at [280, 400] on div "Label printed" at bounding box center [289, 395] width 551 height 89
click at [284, 398] on div "Label printed" at bounding box center [289, 395] width 551 height 89
click at [291, 398] on div "Label printed" at bounding box center [289, 395] width 551 height 89
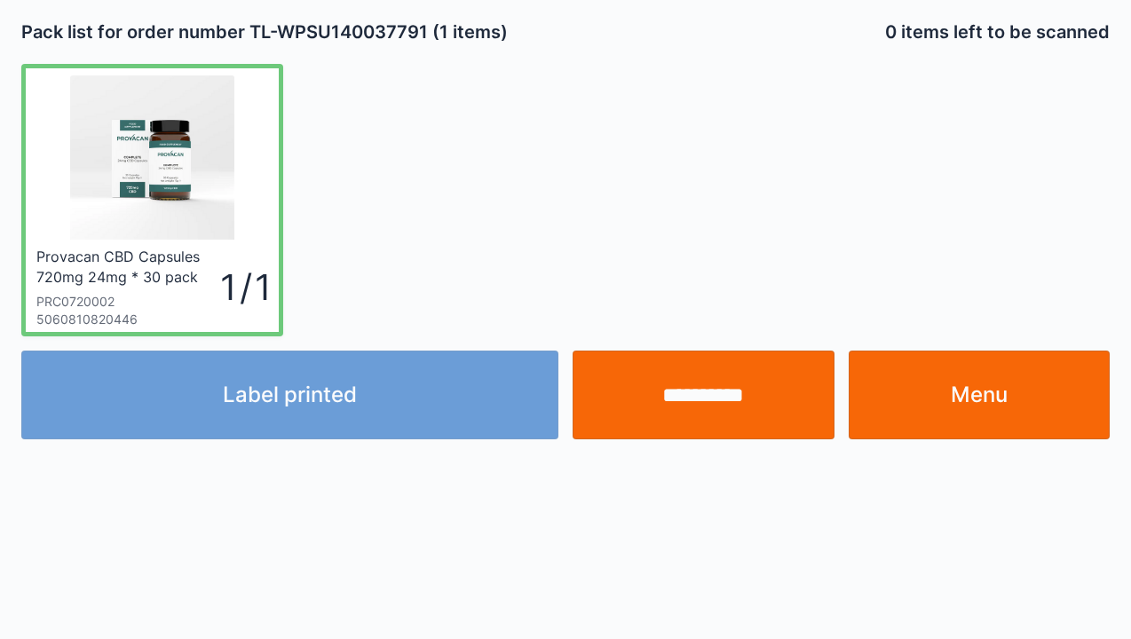
click at [279, 395] on div "Label printed" at bounding box center [289, 395] width 551 height 89
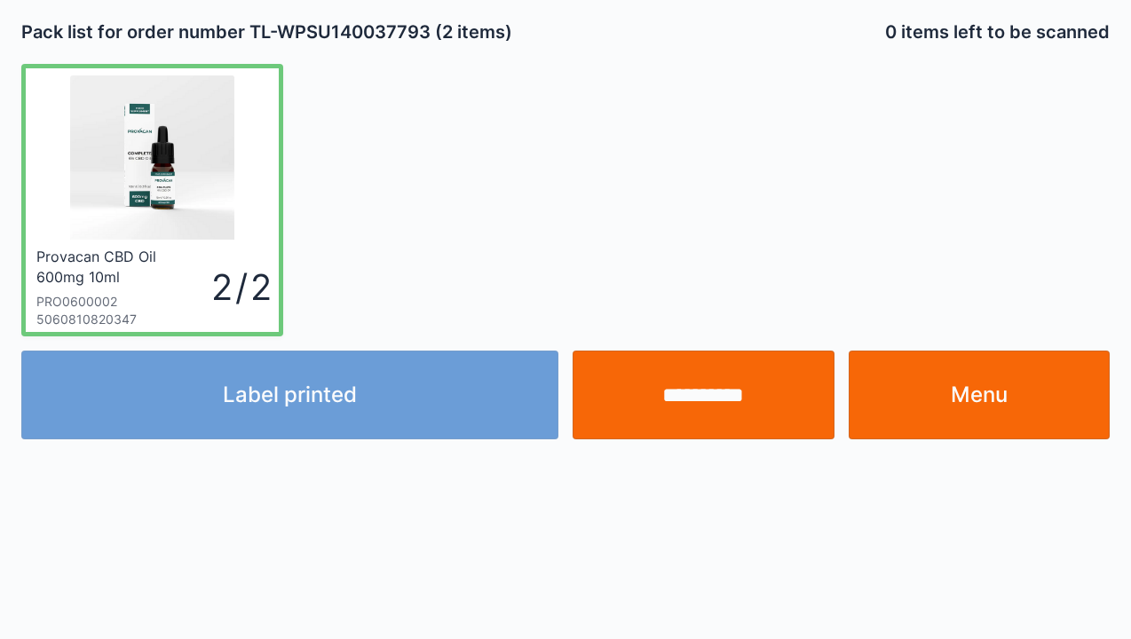
click at [297, 393] on div "Label printed" at bounding box center [289, 395] width 551 height 89
click at [293, 384] on div "Label printed" at bounding box center [289, 395] width 551 height 89
click at [319, 400] on div "Label printed" at bounding box center [289, 395] width 551 height 89
click at [313, 391] on div "Label printed" at bounding box center [289, 395] width 551 height 89
click at [311, 395] on div "Label printed" at bounding box center [289, 395] width 551 height 89
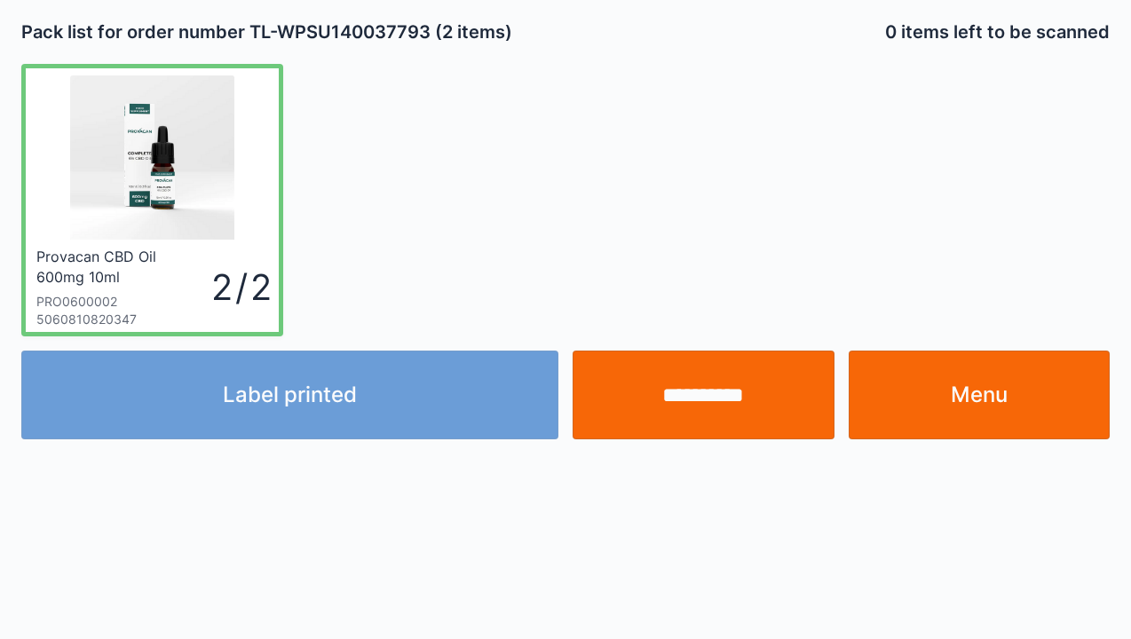
click at [310, 392] on div "Label printed" at bounding box center [289, 395] width 551 height 89
click at [295, 386] on div "Label printed" at bounding box center [289, 395] width 551 height 89
click at [297, 394] on div "Label printed" at bounding box center [289, 395] width 551 height 89
click at [290, 405] on div "Label printed" at bounding box center [289, 395] width 551 height 89
click at [279, 391] on div "Label printed" at bounding box center [289, 395] width 551 height 89
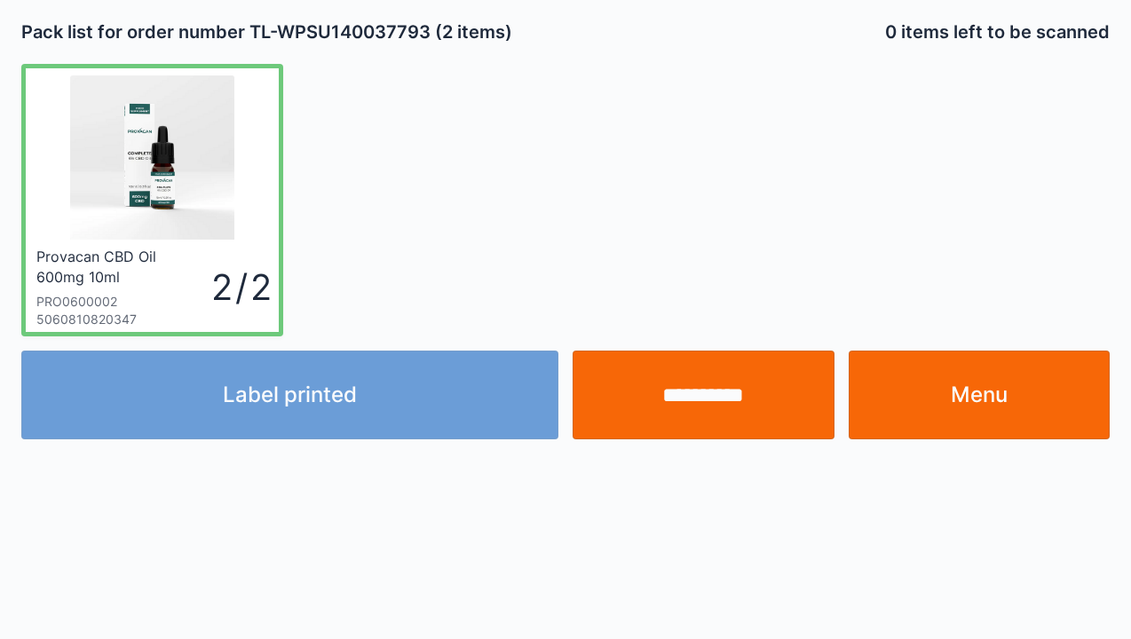
click at [305, 396] on div "Label printed" at bounding box center [289, 395] width 551 height 89
click at [277, 395] on div "Label printed" at bounding box center [289, 395] width 551 height 89
click at [286, 387] on div "Label printed" at bounding box center [289, 395] width 551 height 89
click at [288, 388] on div "Label printed" at bounding box center [289, 395] width 551 height 89
click at [300, 391] on div "Label printed" at bounding box center [289, 395] width 551 height 89
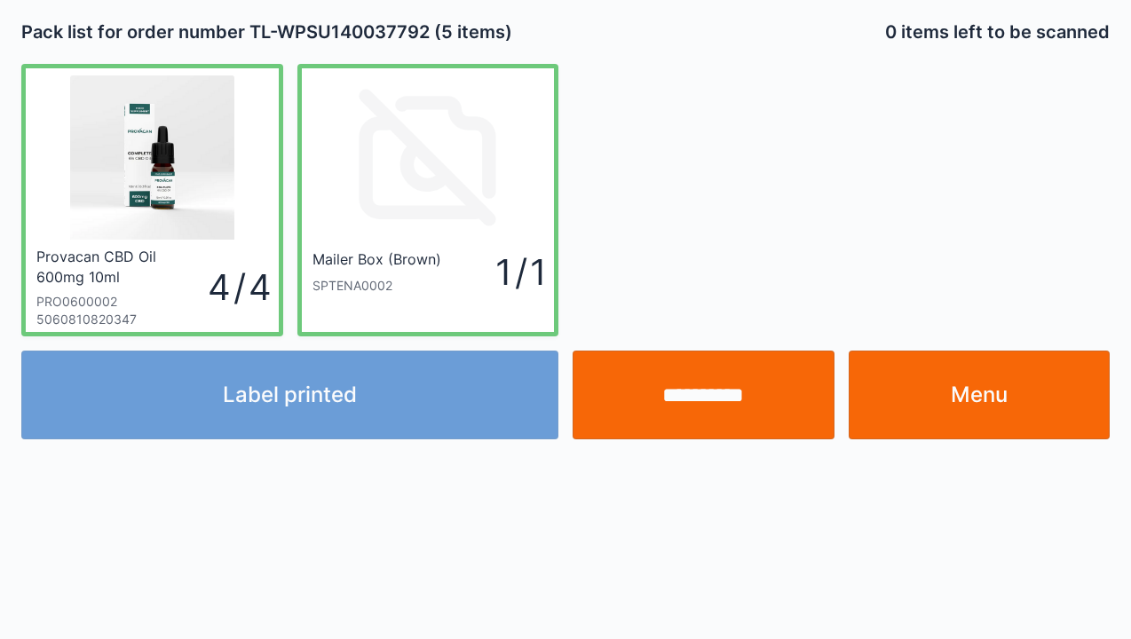
click at [245, 398] on div "Label printed" at bounding box center [289, 395] width 551 height 89
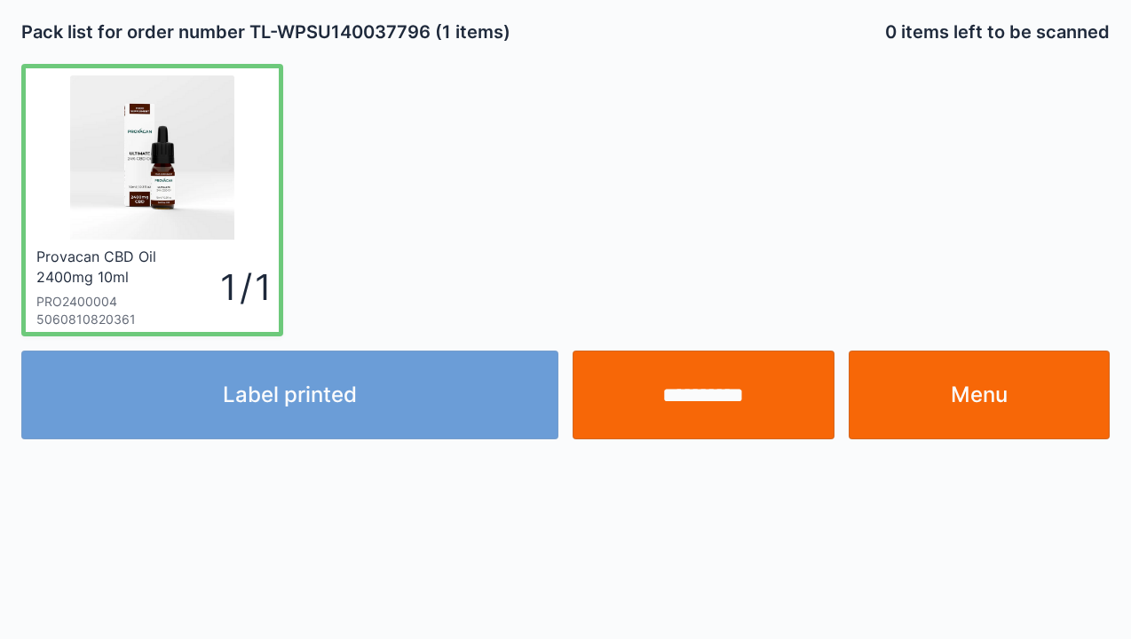
click at [329, 383] on div "Label printed" at bounding box center [289, 395] width 551 height 89
click at [294, 384] on div "Label printed" at bounding box center [289, 395] width 551 height 89
click at [278, 382] on div "Label printed" at bounding box center [289, 395] width 551 height 89
click at [318, 385] on div "Label printed" at bounding box center [289, 395] width 551 height 89
click at [302, 384] on div "Label printed" at bounding box center [289, 395] width 551 height 89
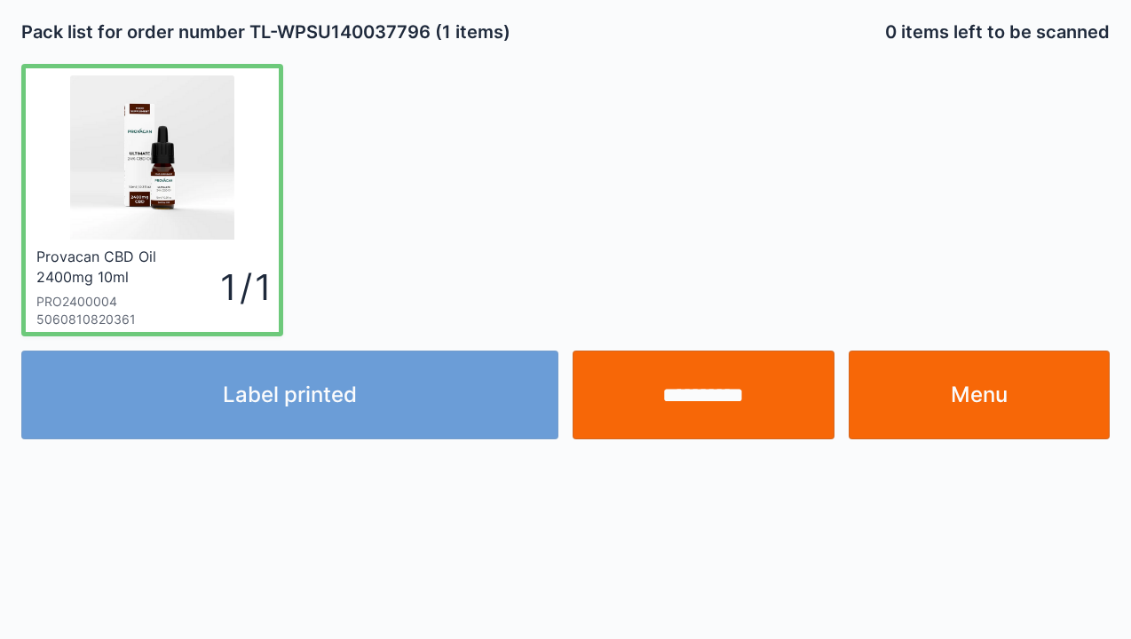
click at [293, 380] on div "Label printed" at bounding box center [289, 395] width 551 height 89
click at [288, 379] on div "Label printed" at bounding box center [289, 395] width 551 height 89
click at [276, 378] on div "Label printed" at bounding box center [289, 395] width 551 height 89
click at [273, 373] on div "Label printed" at bounding box center [289, 395] width 551 height 89
click at [273, 377] on div "Label printed" at bounding box center [289, 395] width 551 height 89
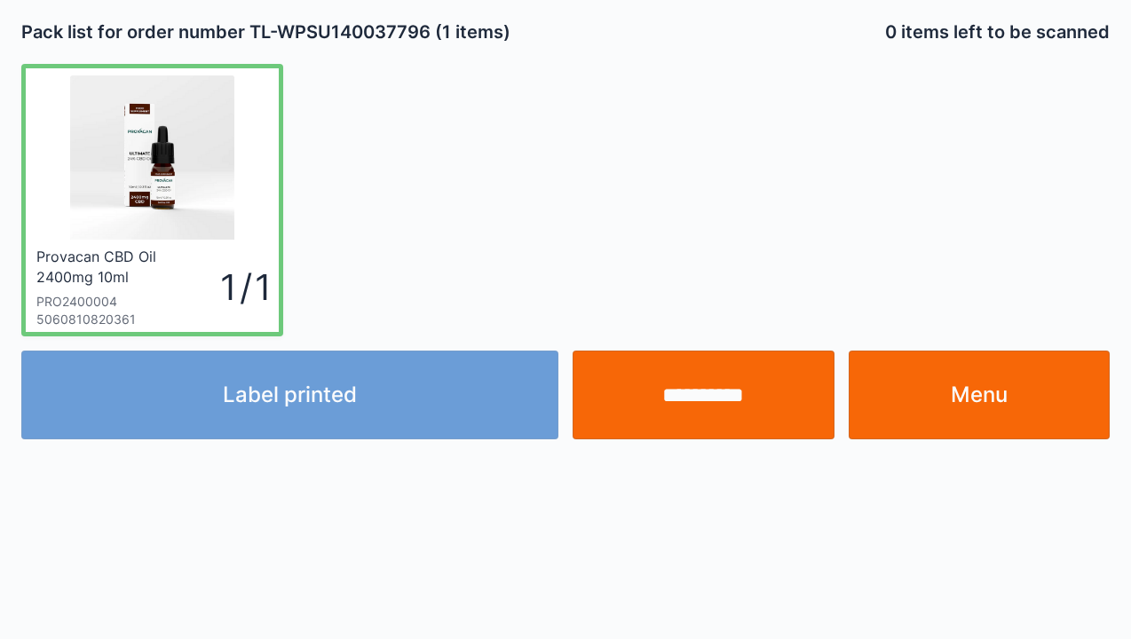
click at [281, 385] on div "Label printed" at bounding box center [289, 395] width 551 height 89
click at [284, 383] on div "Label printed" at bounding box center [289, 395] width 551 height 89
click at [296, 391] on div "Label printed" at bounding box center [289, 395] width 551 height 89
click at [299, 392] on div "Label printed" at bounding box center [289, 395] width 551 height 89
click at [288, 390] on div "Label printed" at bounding box center [289, 395] width 551 height 89
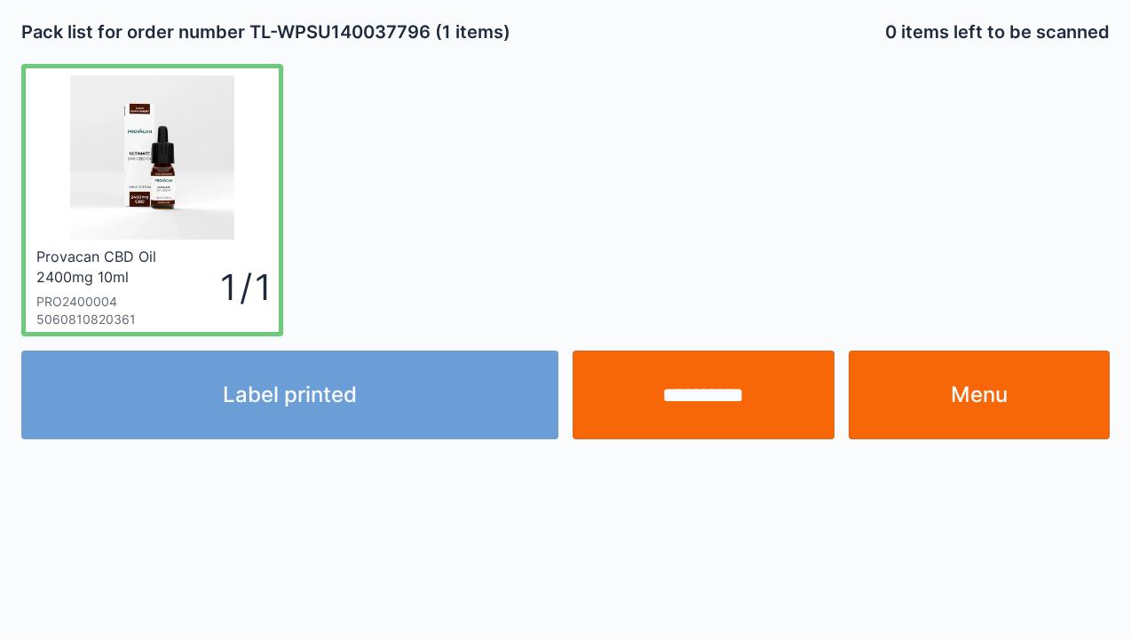
click at [293, 391] on div "Label printed" at bounding box center [289, 395] width 551 height 89
click at [297, 394] on div "Label printed" at bounding box center [289, 395] width 551 height 89
click at [281, 382] on div "Label printed" at bounding box center [289, 395] width 551 height 89
click at [281, 391] on div "Label printed" at bounding box center [289, 395] width 551 height 89
click at [273, 391] on div "Label printed" at bounding box center [289, 395] width 551 height 89
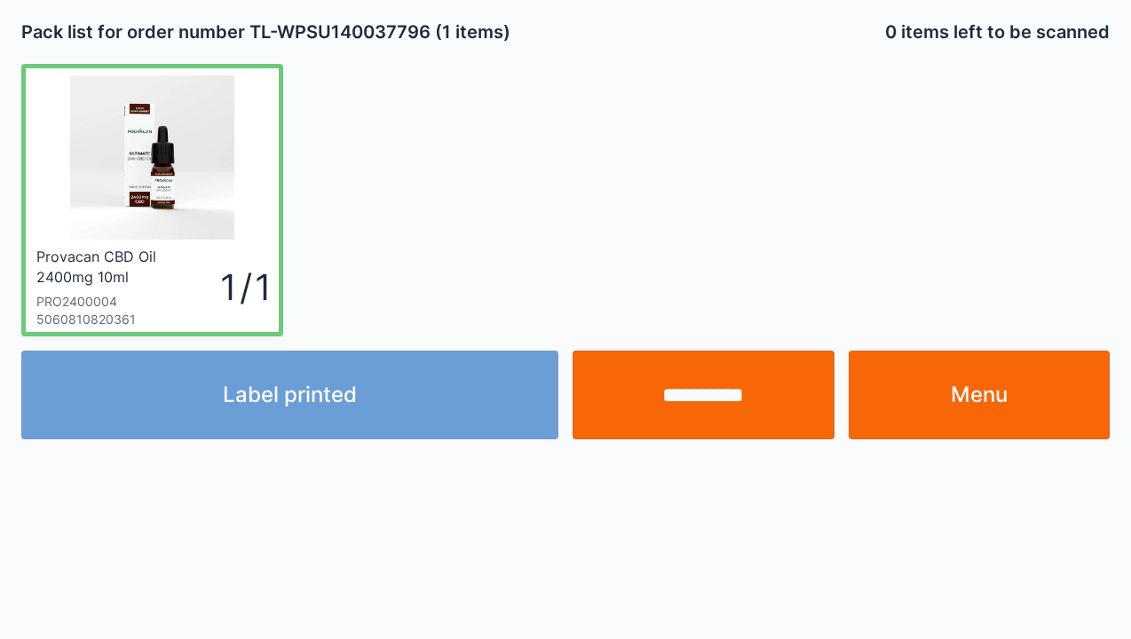
click at [245, 381] on div "Label printed" at bounding box center [289, 395] width 551 height 89
click at [218, 383] on div "Label printed" at bounding box center [289, 395] width 551 height 89
click at [137, 379] on div "Label printed" at bounding box center [289, 395] width 551 height 89
click at [274, 384] on div "Label printed" at bounding box center [289, 395] width 551 height 89
click at [272, 385] on div "Label printed" at bounding box center [289, 395] width 551 height 89
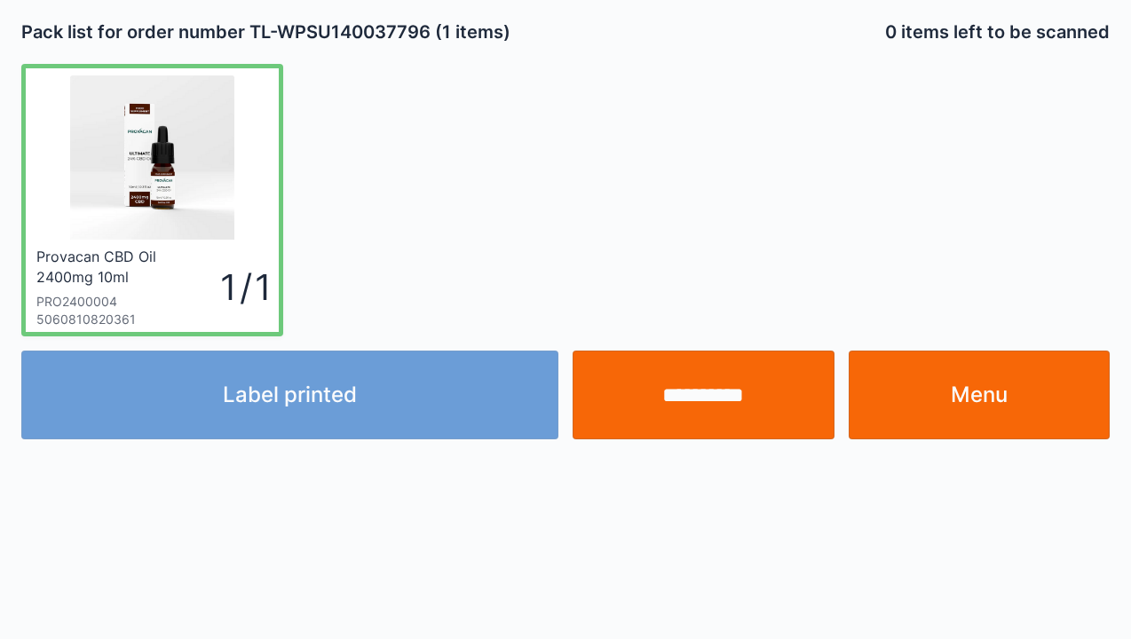
click at [289, 390] on div "Label printed" at bounding box center [289, 395] width 551 height 89
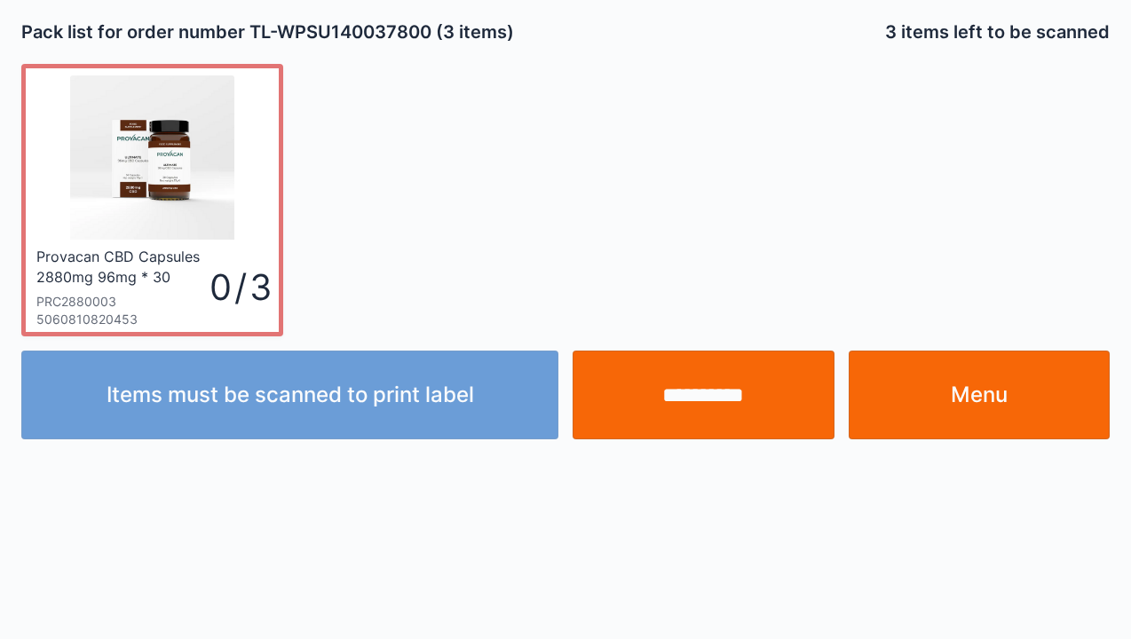
click at [997, 404] on link "Menu" at bounding box center [980, 395] width 262 height 89
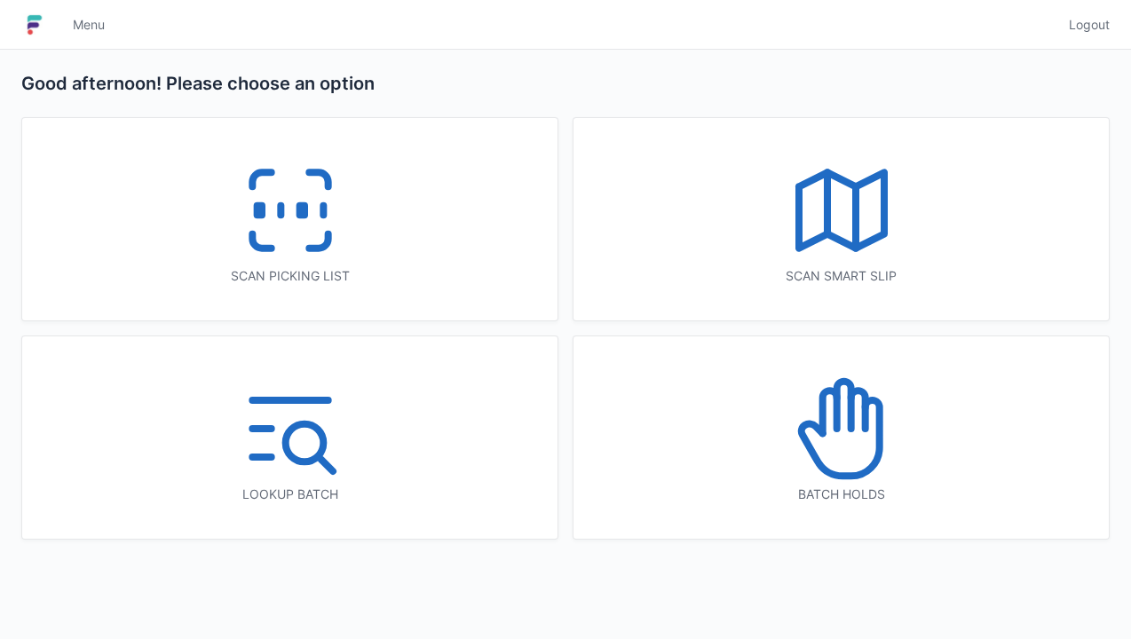
click at [576, 36] on div "Menu" at bounding box center [560, 25] width 996 height 43
click at [289, 227] on icon at bounding box center [291, 211] width 114 height 114
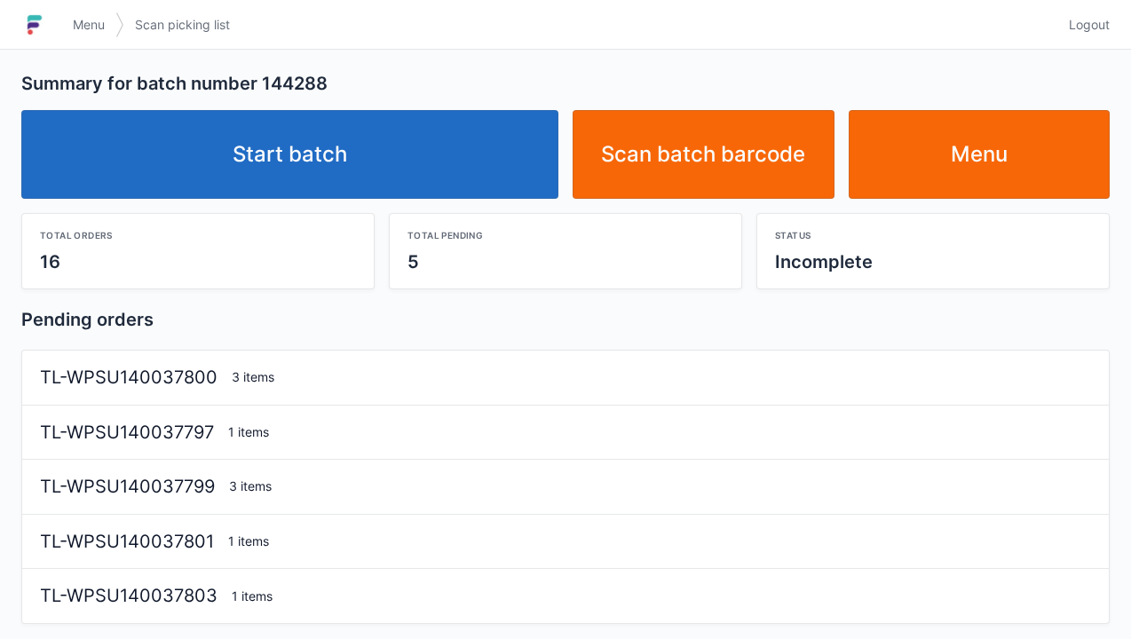
click at [345, 169] on link "Start batch" at bounding box center [289, 154] width 537 height 89
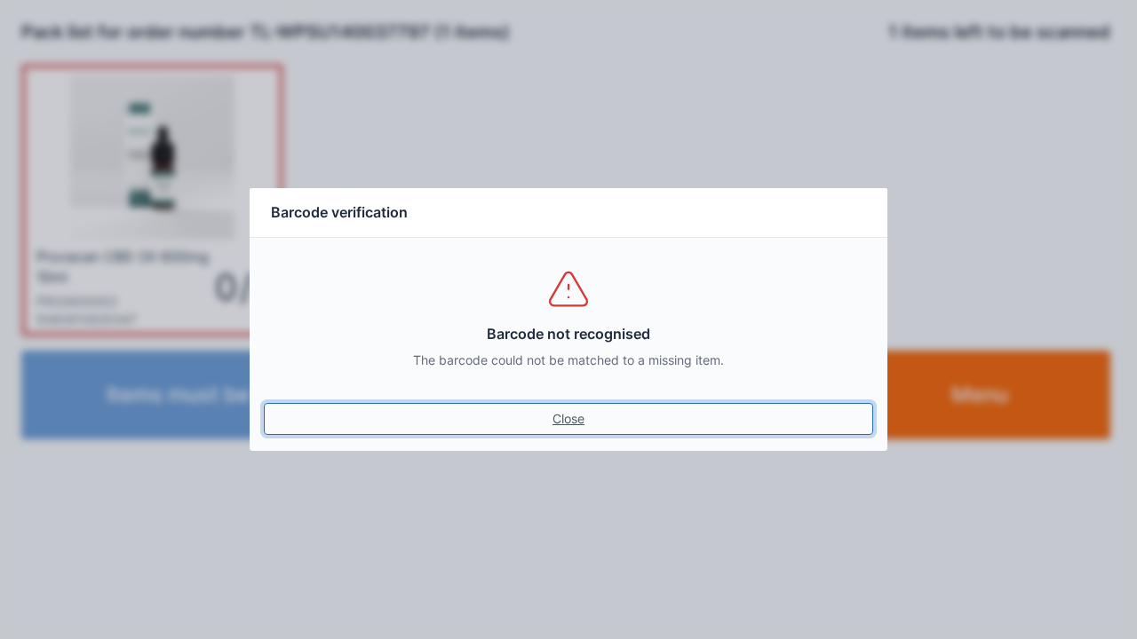
click at [578, 431] on link "Close" at bounding box center [568, 419] width 609 height 32
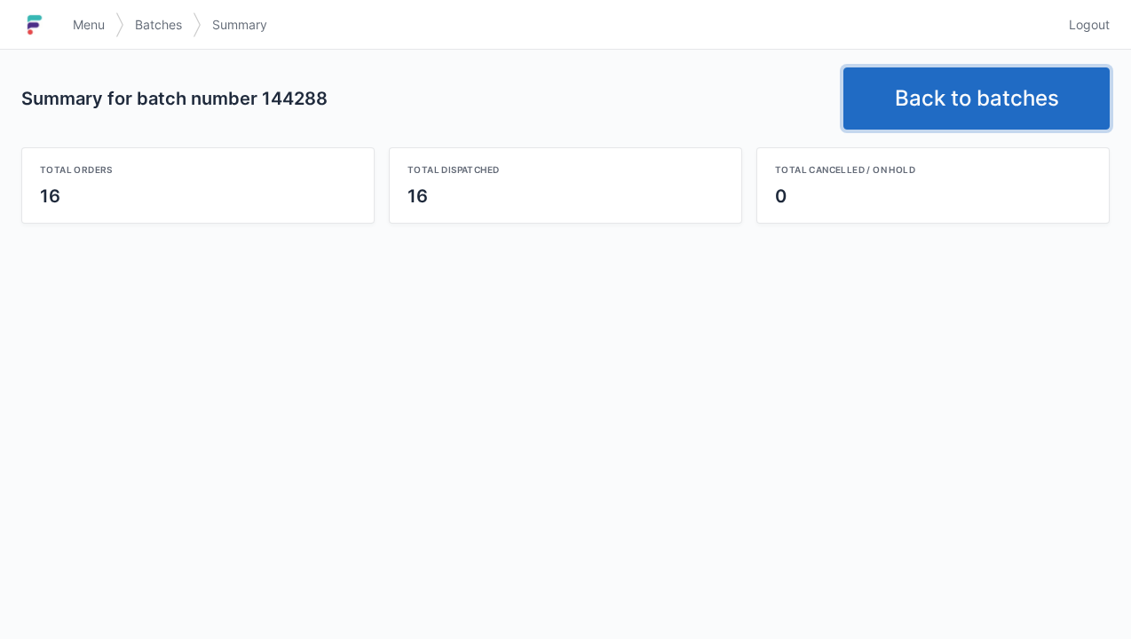
click at [936, 93] on link "Back to batches" at bounding box center [977, 98] width 266 height 62
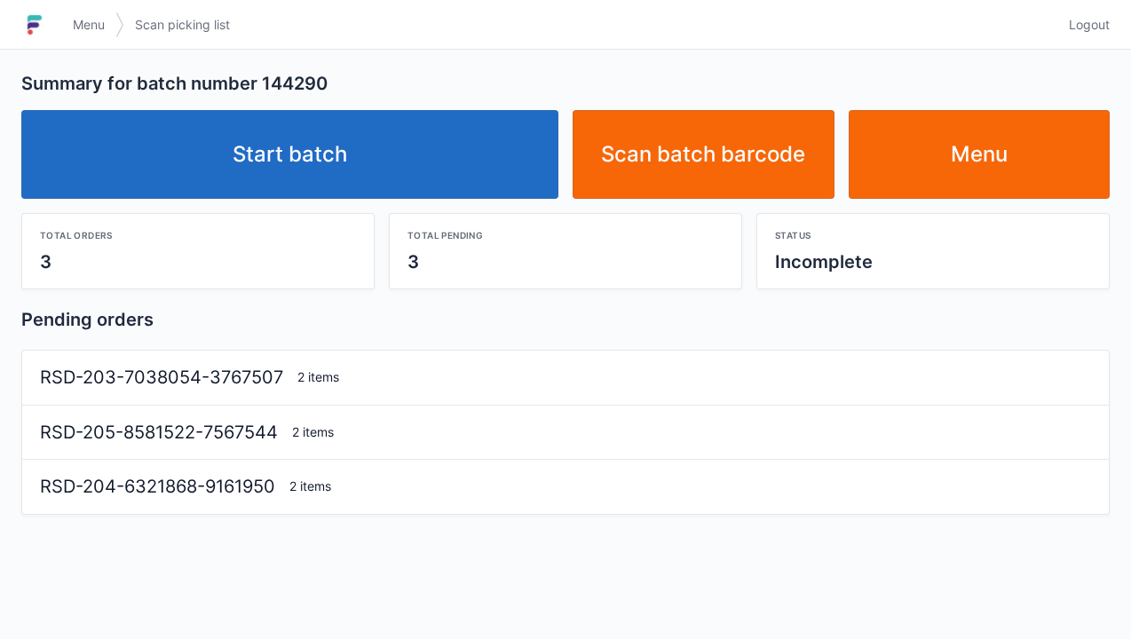
click at [272, 154] on link "Start batch" at bounding box center [289, 154] width 537 height 89
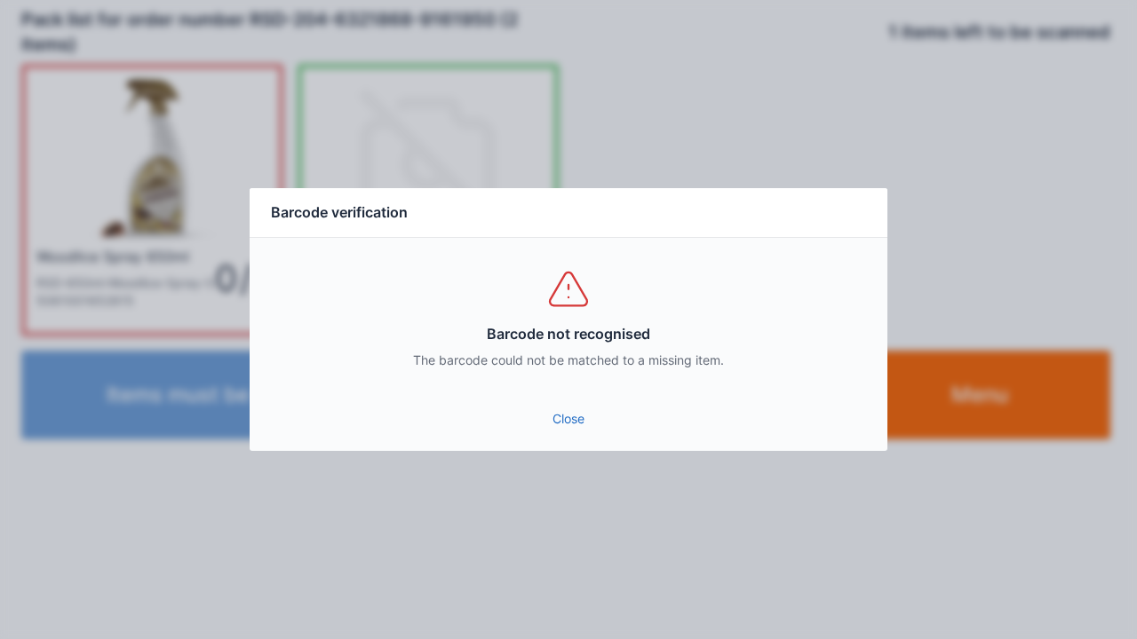
click at [558, 414] on link "Close" at bounding box center [568, 419] width 609 height 32
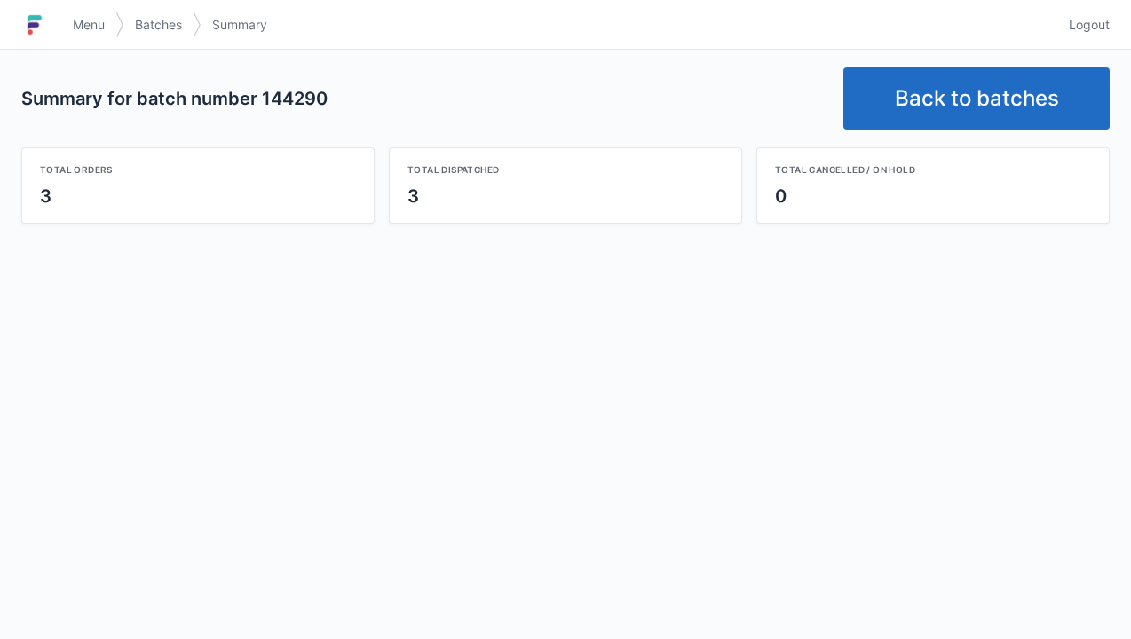
click at [968, 93] on link "Back to batches" at bounding box center [977, 98] width 266 height 62
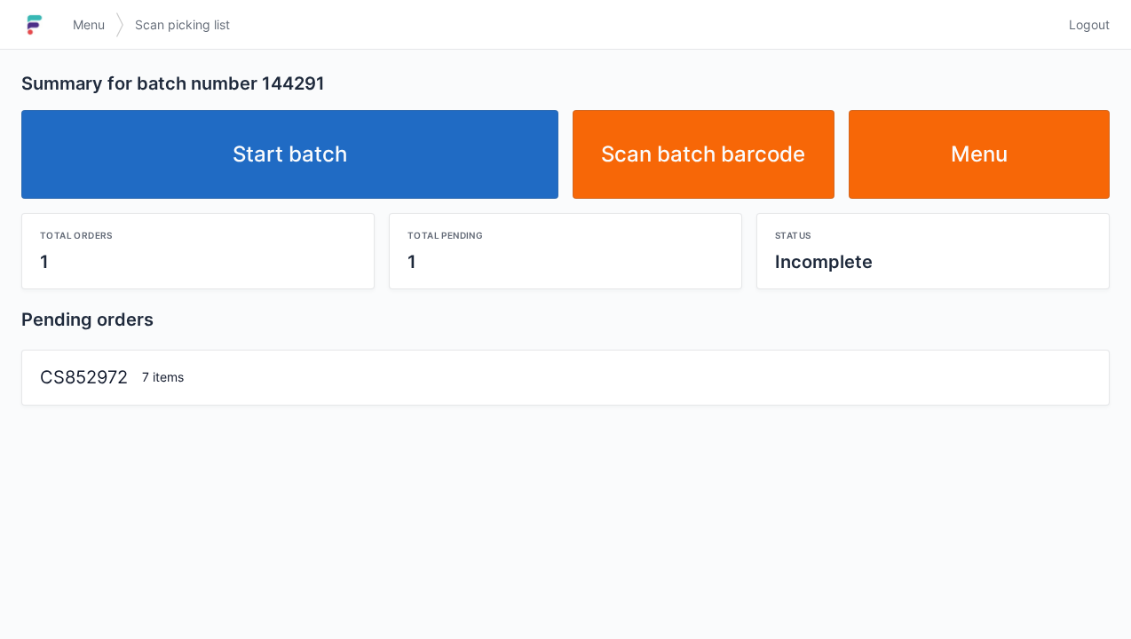
click at [327, 149] on link "Start batch" at bounding box center [289, 154] width 537 height 89
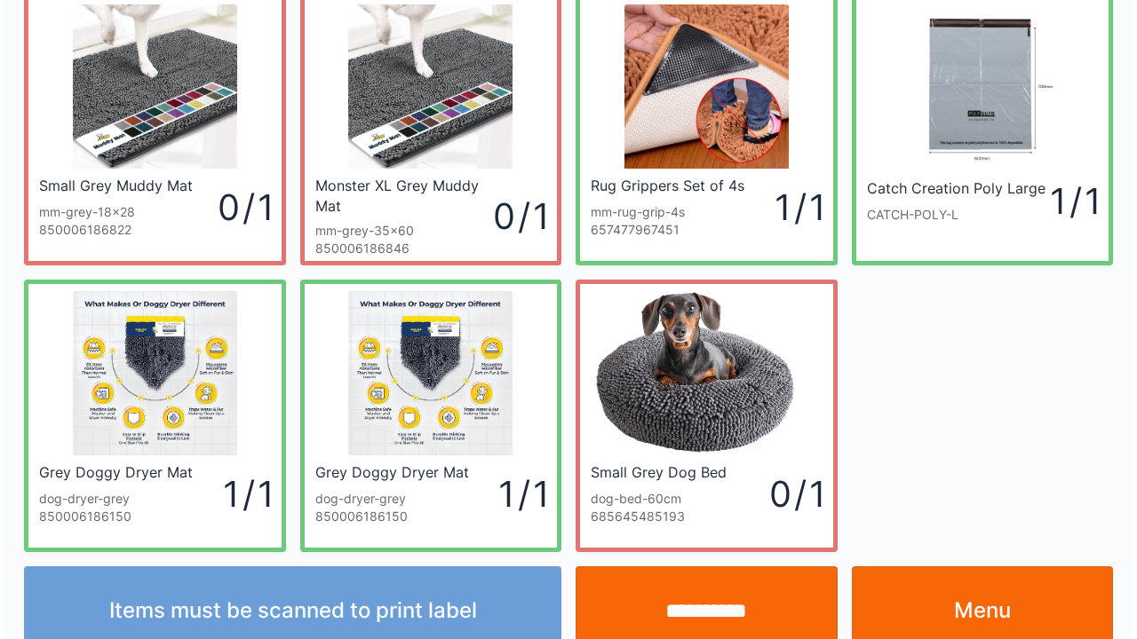
scroll to position [103, 0]
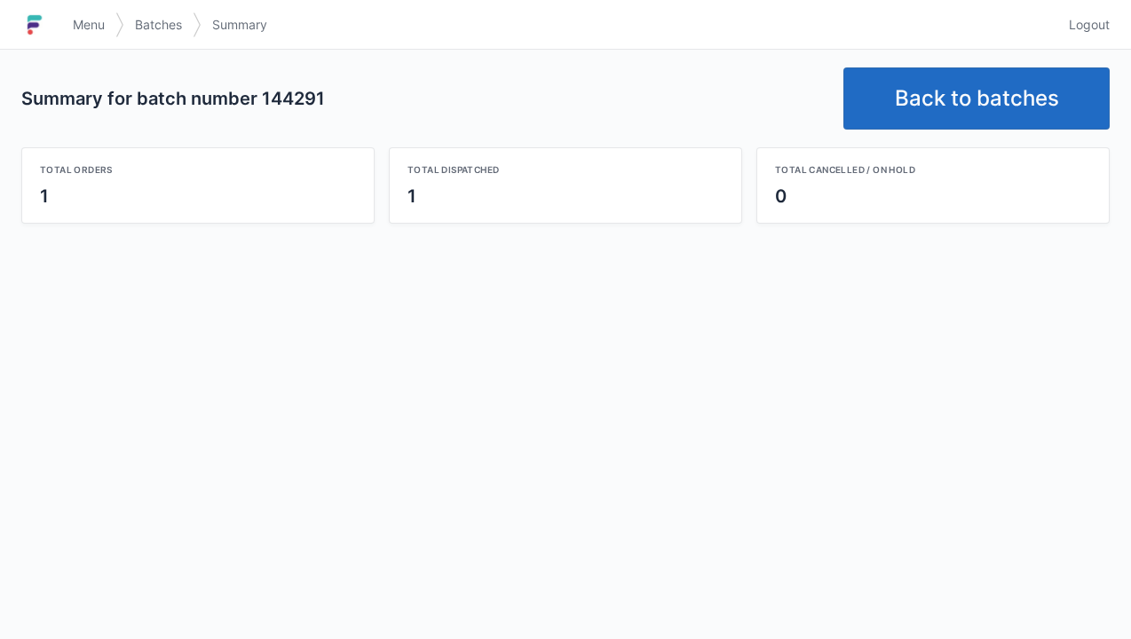
click at [938, 83] on link "Back to batches" at bounding box center [977, 98] width 266 height 62
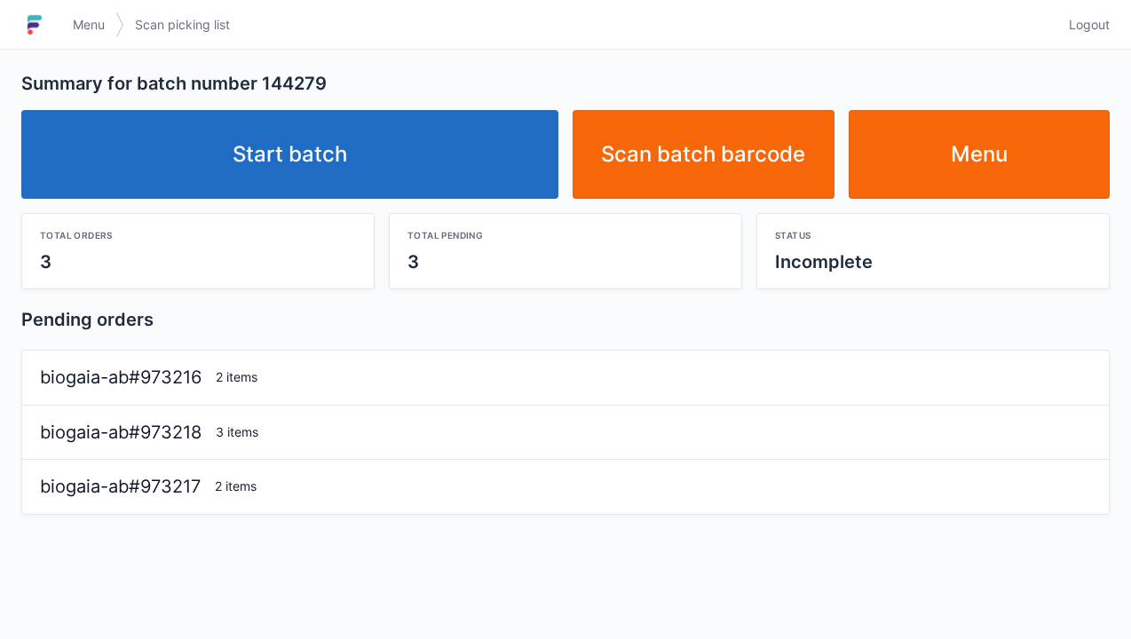
click at [334, 153] on link "Start batch" at bounding box center [289, 154] width 537 height 89
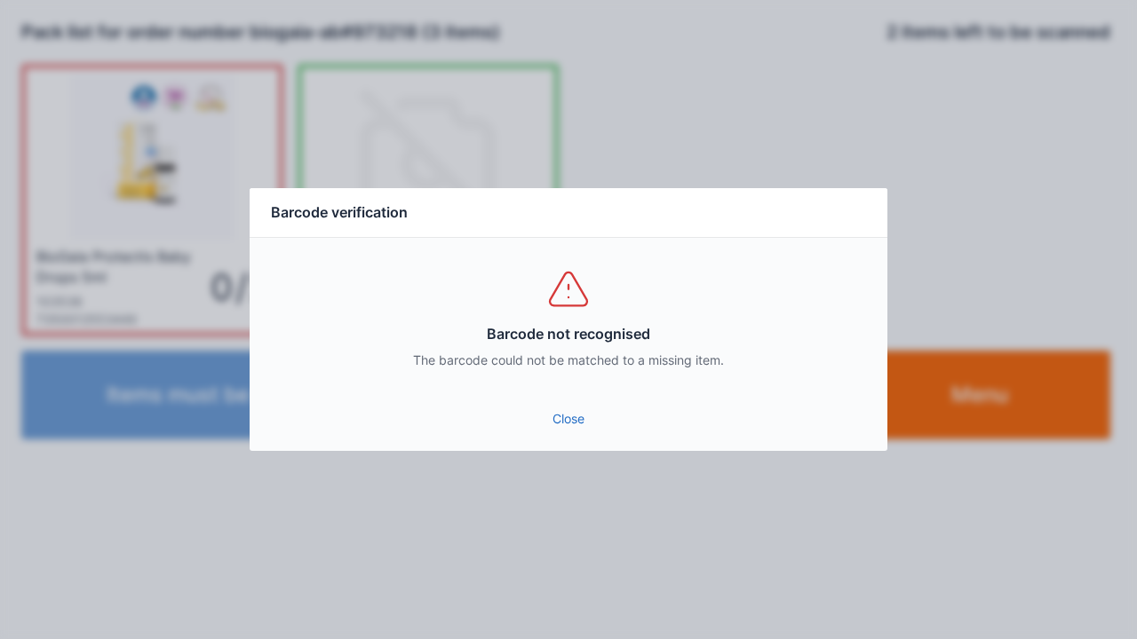
click at [578, 426] on link "Close" at bounding box center [568, 419] width 609 height 32
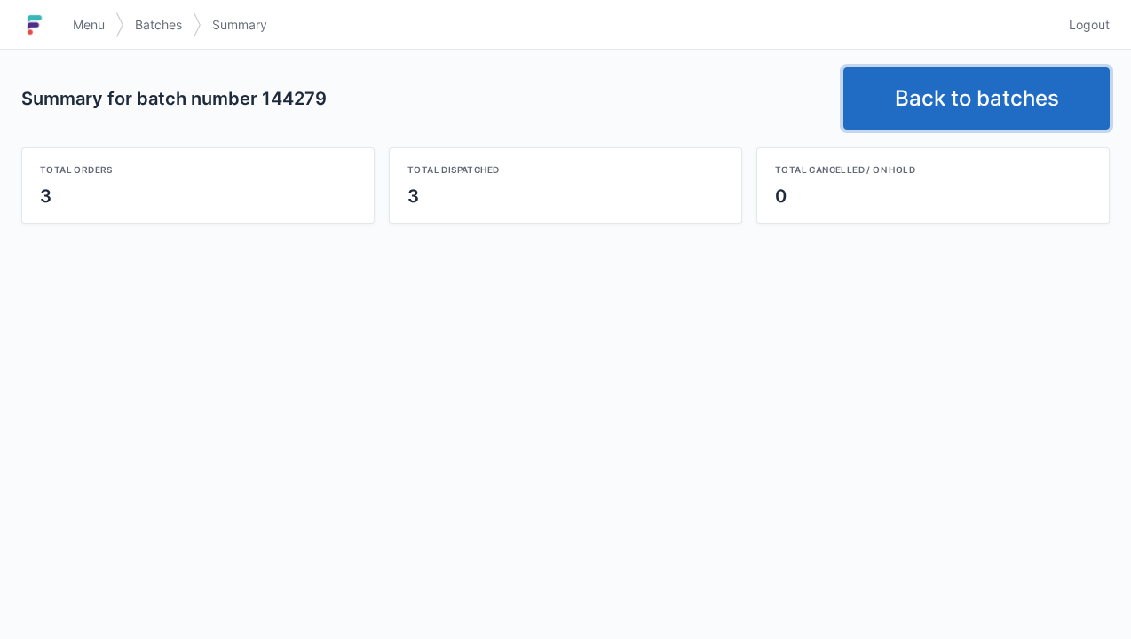
click at [927, 99] on link "Back to batches" at bounding box center [977, 98] width 266 height 62
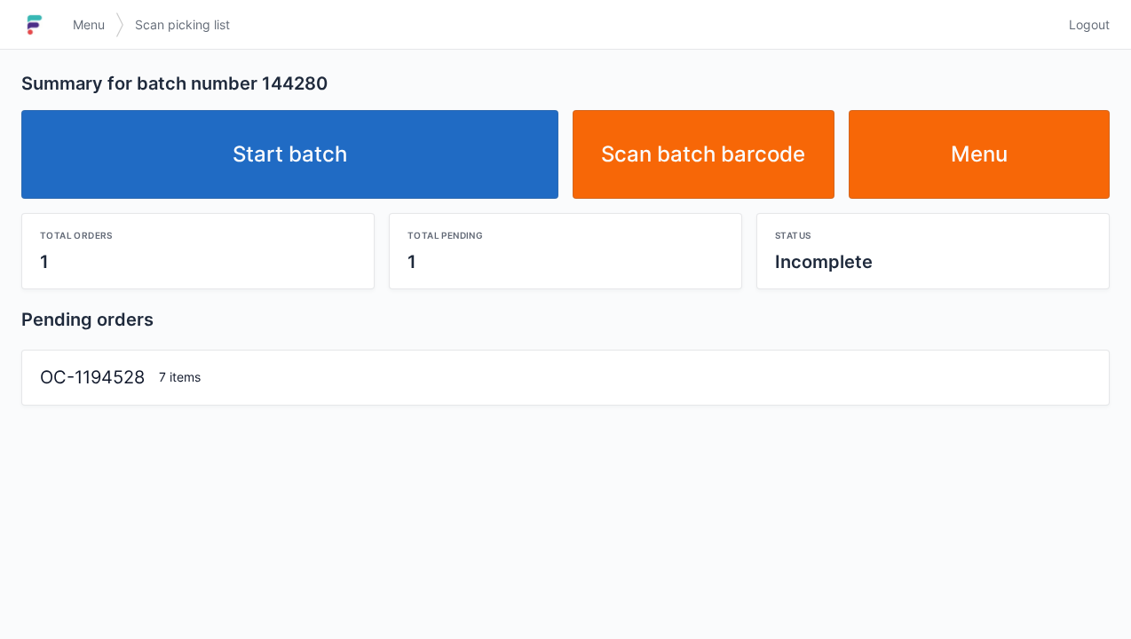
click at [284, 160] on link "Start batch" at bounding box center [289, 154] width 537 height 89
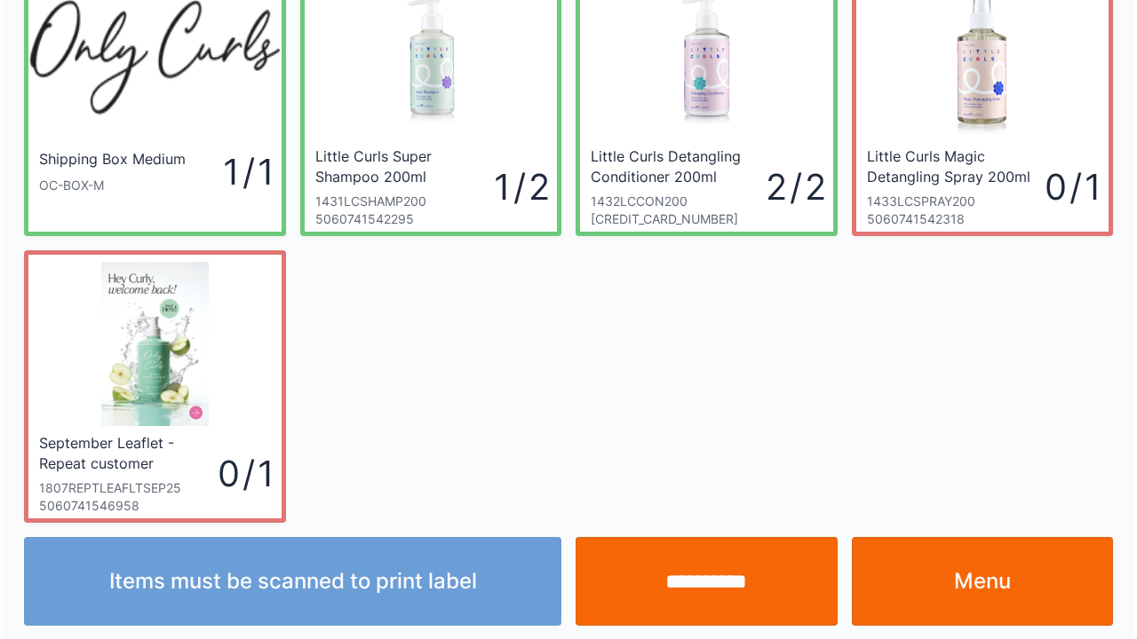
scroll to position [103, 0]
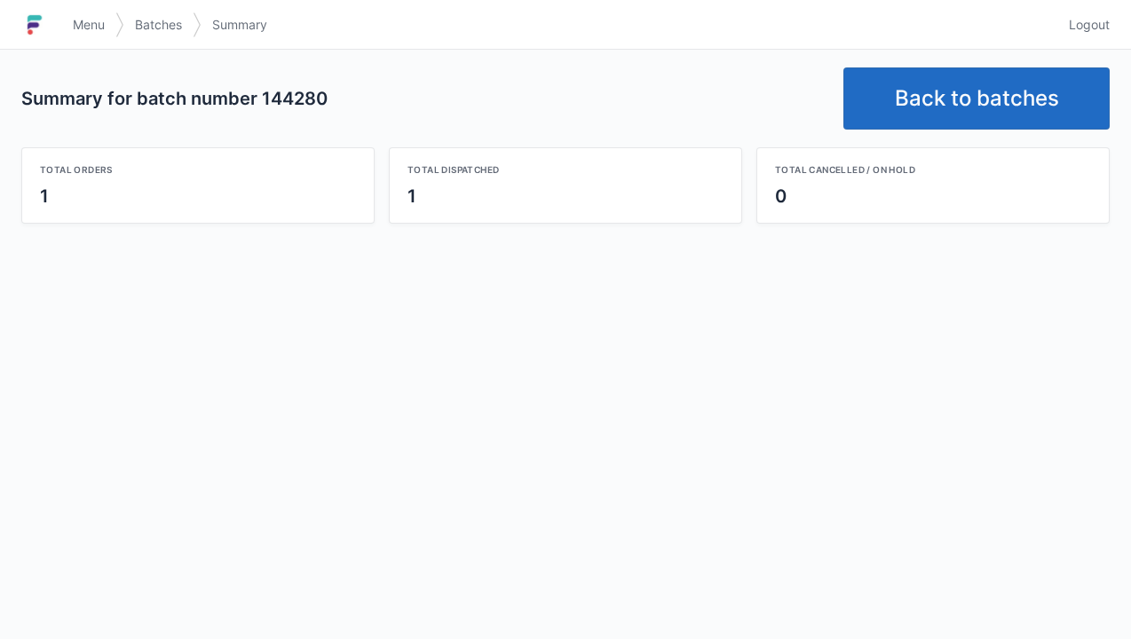
click at [971, 91] on link "Back to batches" at bounding box center [977, 98] width 266 height 62
